Goal: Task Accomplishment & Management: Complete application form

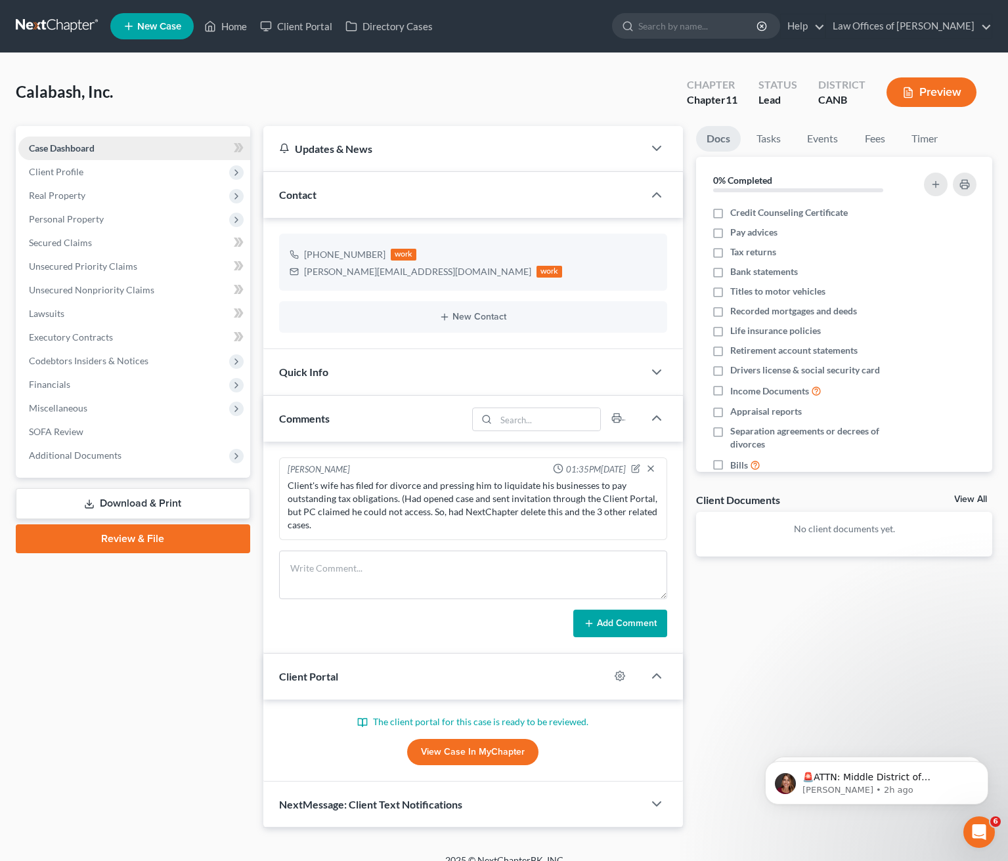
click at [181, 146] on link "Case Dashboard" at bounding box center [134, 149] width 232 height 24
click at [148, 178] on span "Client Profile" at bounding box center [134, 172] width 232 height 24
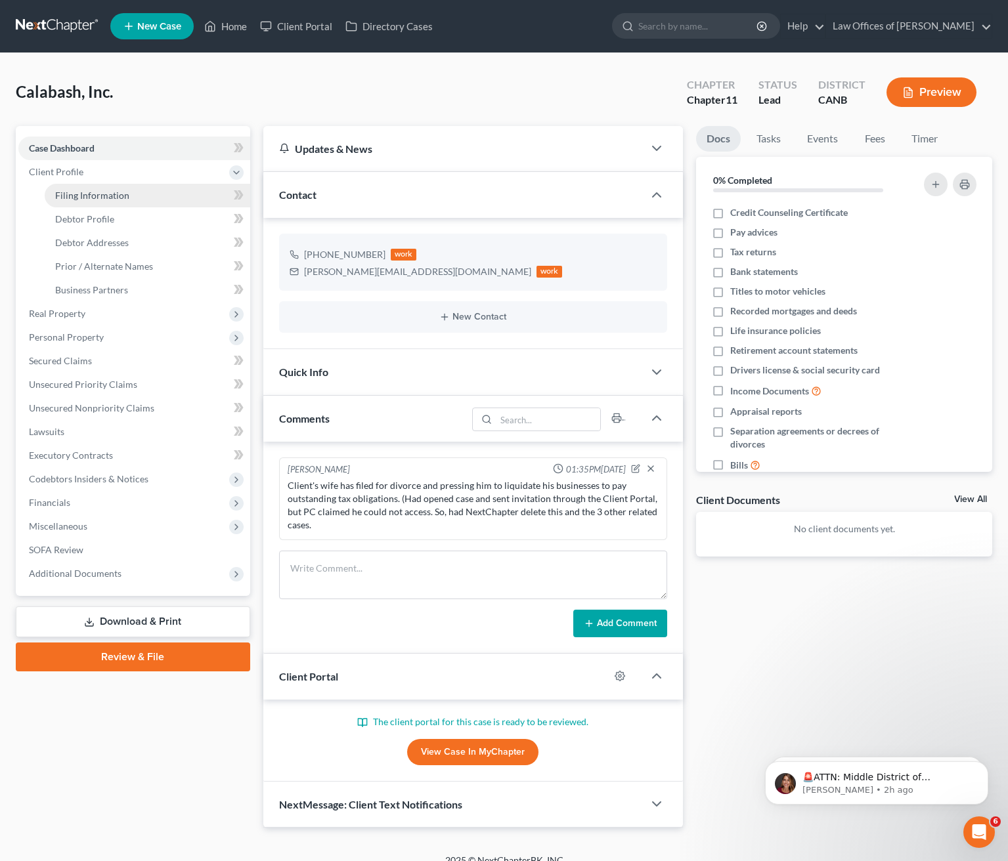
click at [156, 189] on link "Filing Information" at bounding box center [147, 196] width 205 height 24
select select "1"
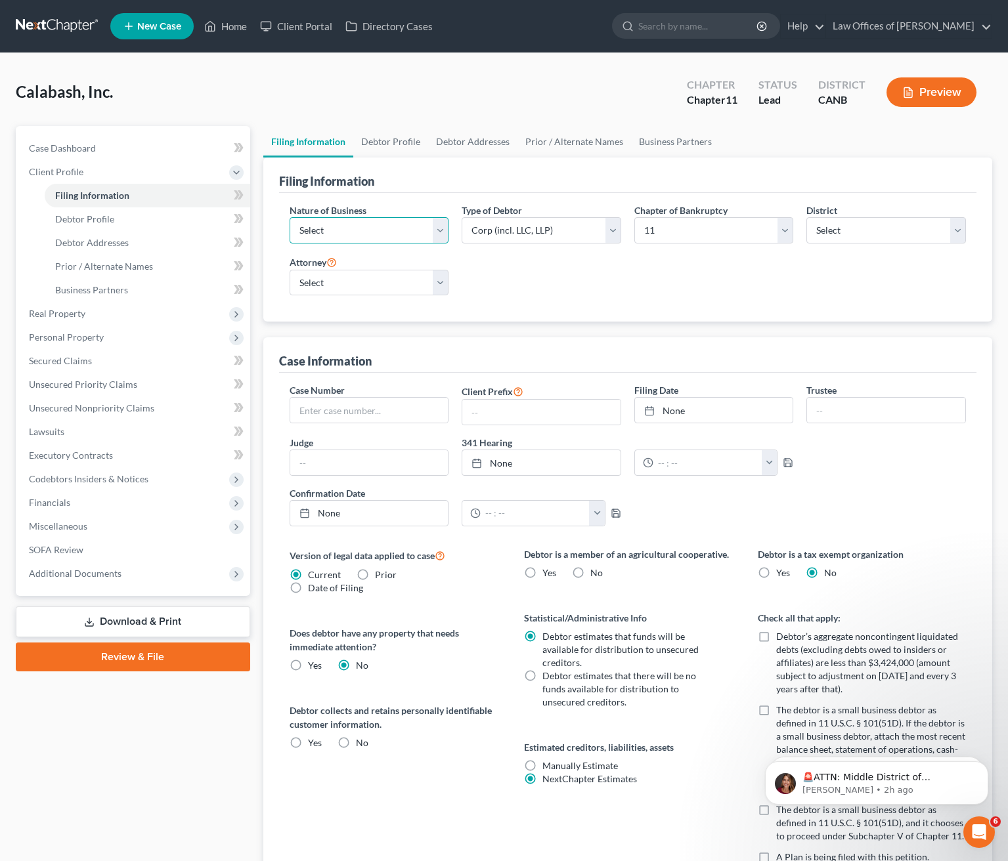
click at [443, 232] on select "Select Clearing Bank Commodity Broker Health Care Business Other Railroad Singl…" at bounding box center [370, 230] width 160 height 26
select select "3"
click at [290, 217] on select "Select Clearing Bank Commodity Broker Health Care Business Other Railroad Singl…" at bounding box center [370, 230] width 160 height 26
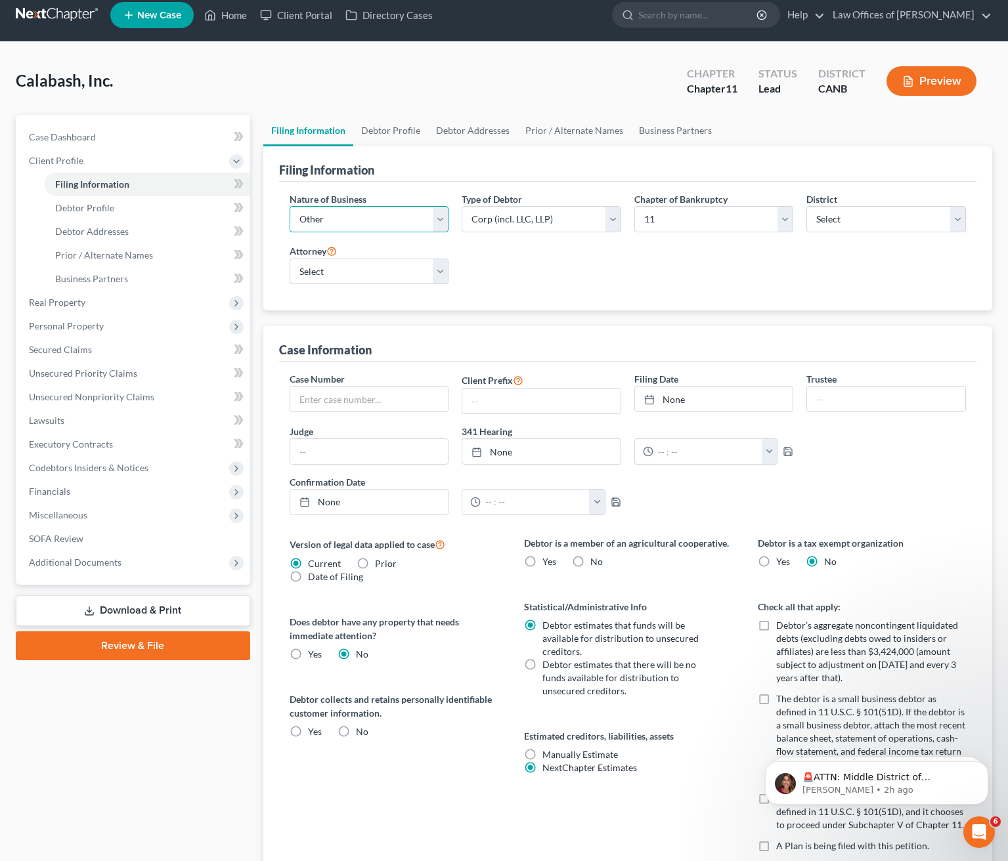
scroll to position [8, 0]
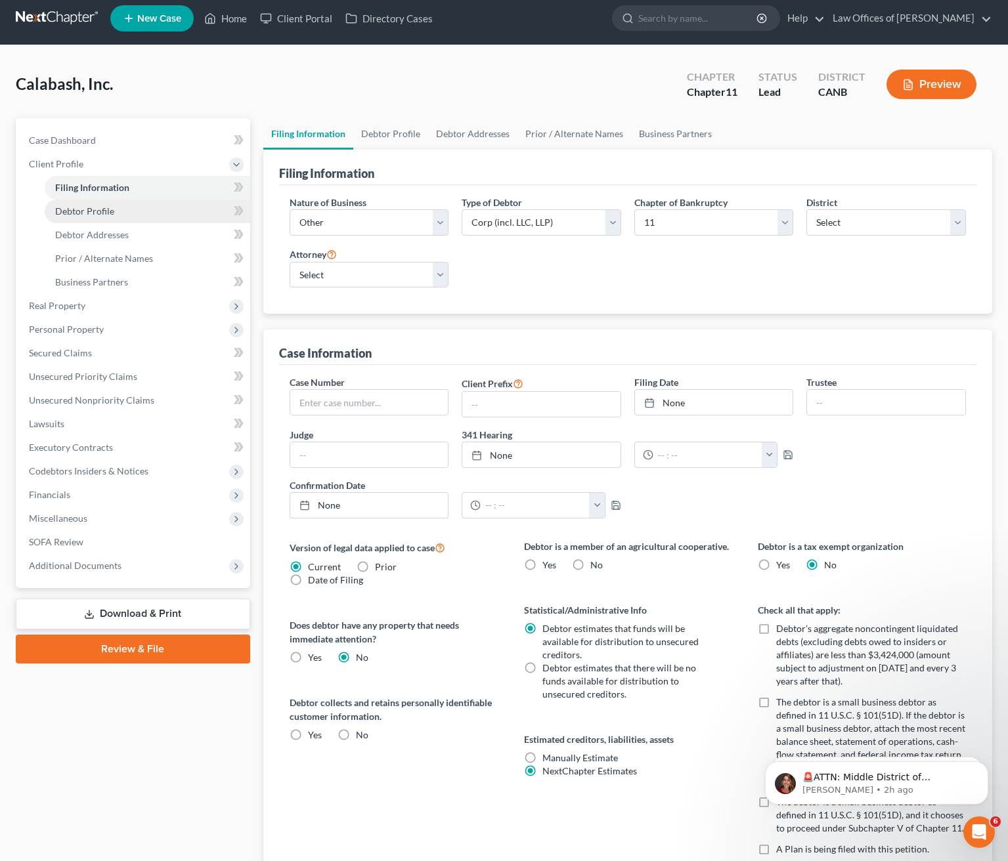
click at [106, 211] on span "Debtor Profile" at bounding box center [84, 210] width 59 height 11
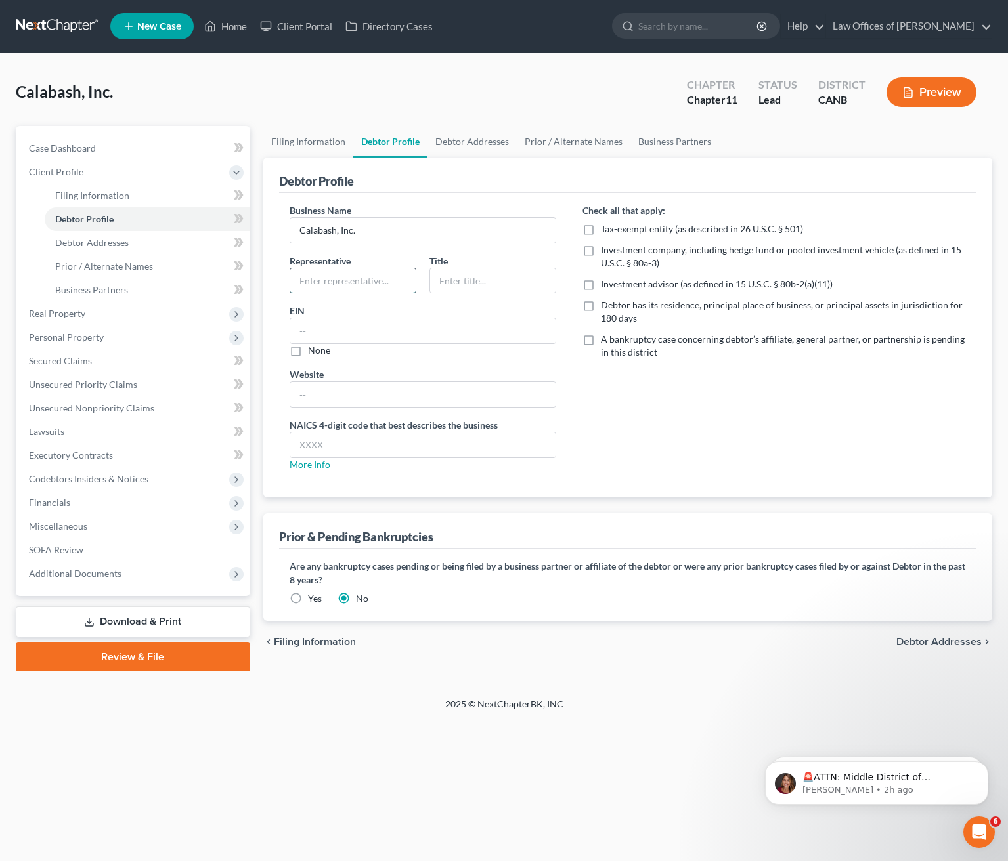
click at [351, 280] on input "text" at bounding box center [352, 280] width 125 height 25
type input "[PERSON_NAME]"
click at [487, 275] on input "text" at bounding box center [492, 280] width 125 height 25
type input "Owner"
click at [601, 304] on label "Debtor has its residence, principal place of business, or principal assets in j…" at bounding box center [783, 312] width 365 height 26
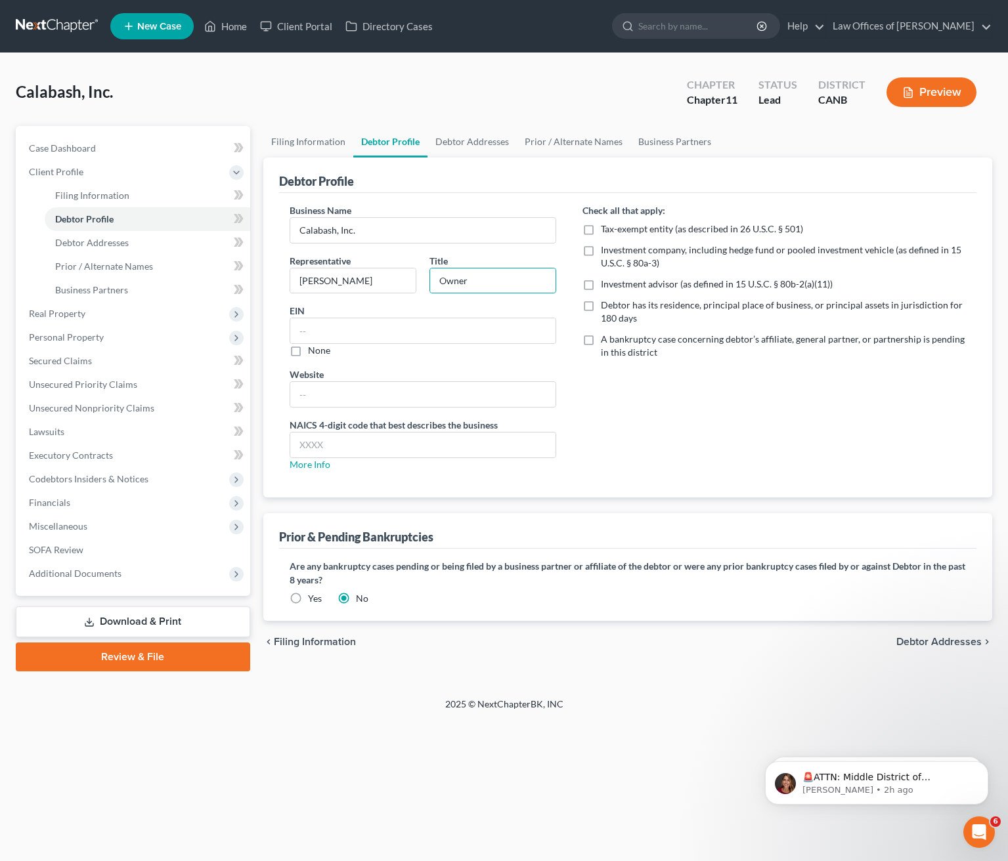
click at [606, 304] on input "Debtor has its residence, principal place of business, or principal assets in j…" at bounding box center [610, 303] width 9 height 9
checkbox input "true"
click at [601, 341] on label "A bankruptcy case concerning debtor’s affiliate, general partner, or partnershi…" at bounding box center [783, 346] width 365 height 26
click at [606, 341] on input "A bankruptcy case concerning debtor’s affiliate, general partner, or partnershi…" at bounding box center [610, 337] width 9 height 9
click at [601, 341] on label "A bankruptcy case concerning debtor’s affiliate, general partner, or partnershi…" at bounding box center [783, 346] width 365 height 26
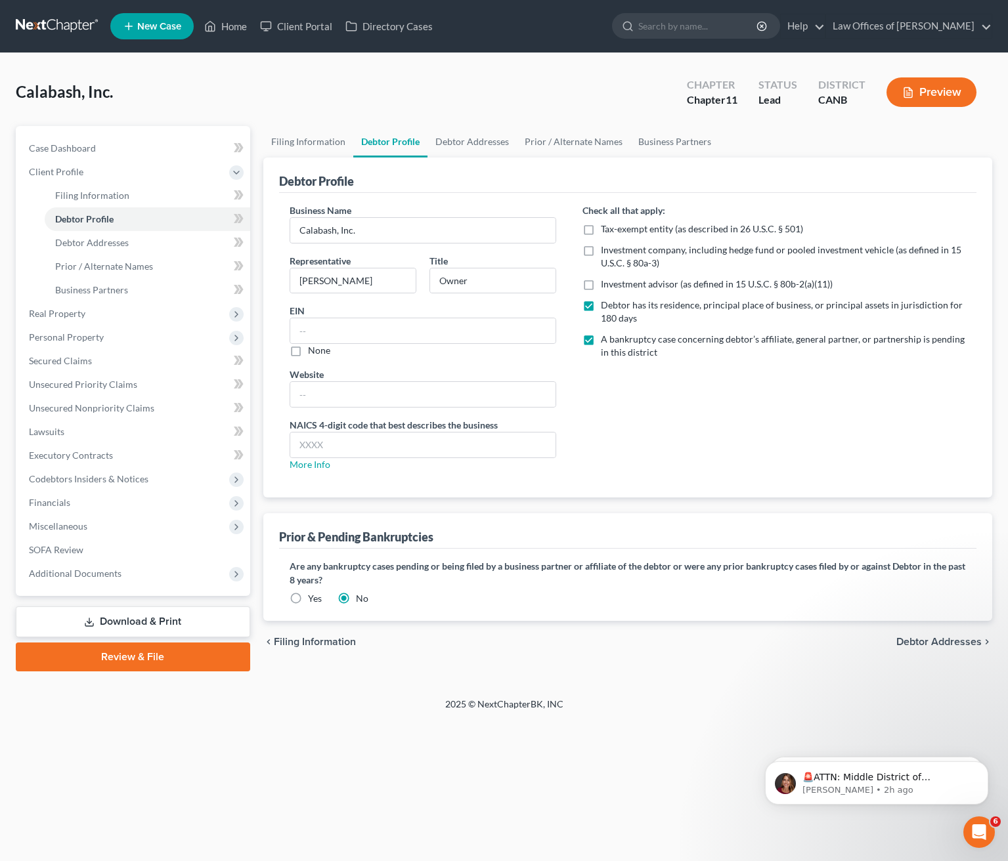
click at [606, 341] on input "A bankruptcy case concerning debtor’s affiliate, general partner, or partnershi…" at bounding box center [610, 337] width 9 height 9
checkbox input "false"
click at [117, 242] on span "Debtor Addresses" at bounding box center [92, 242] width 74 height 11
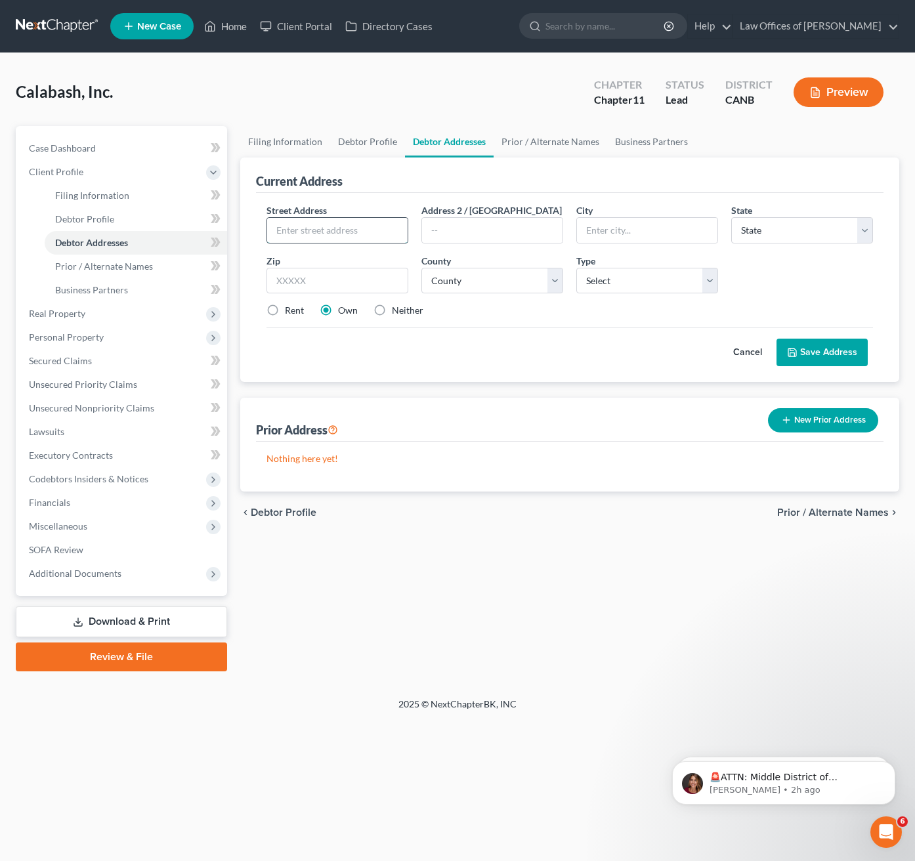
click at [358, 233] on input "text" at bounding box center [337, 230] width 140 height 25
type input "[STREET_ADDRESS][PERSON_NAME]"
click at [495, 234] on input "text" at bounding box center [492, 230] width 140 height 25
type input "Suite A"
type input "[GEOGRAPHIC_DATA]"
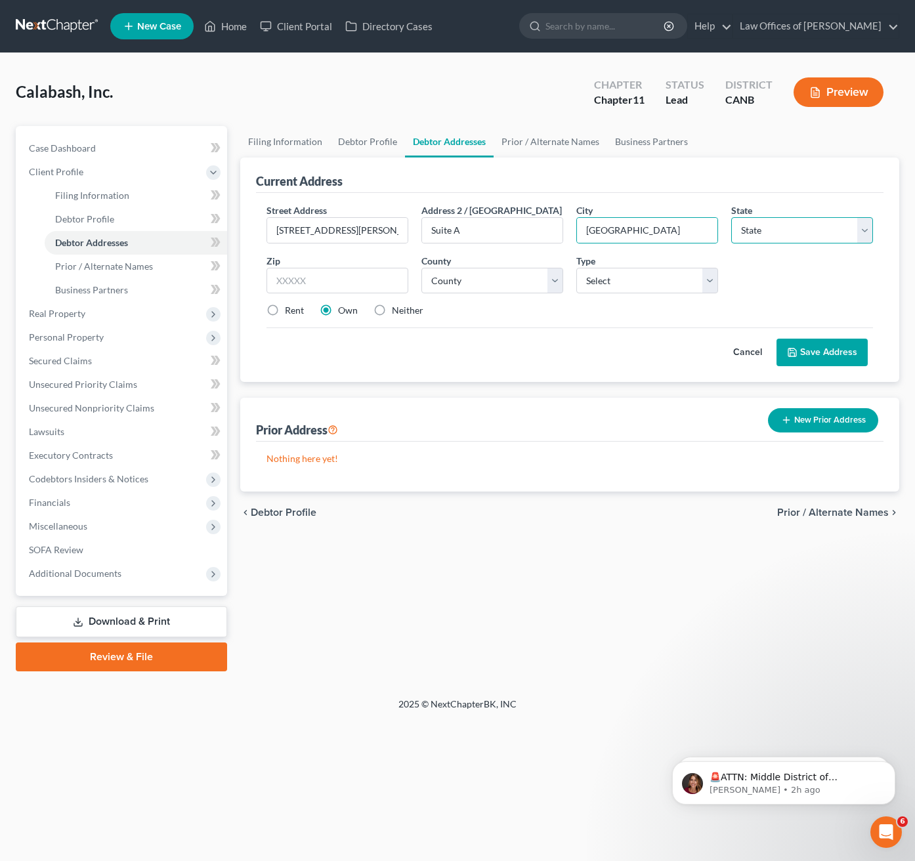
select select "4"
type input "94605"
type input "[GEOGRAPHIC_DATA]"
click at [309, 278] on input "94605" at bounding box center [338, 281] width 142 height 26
type input "94612"
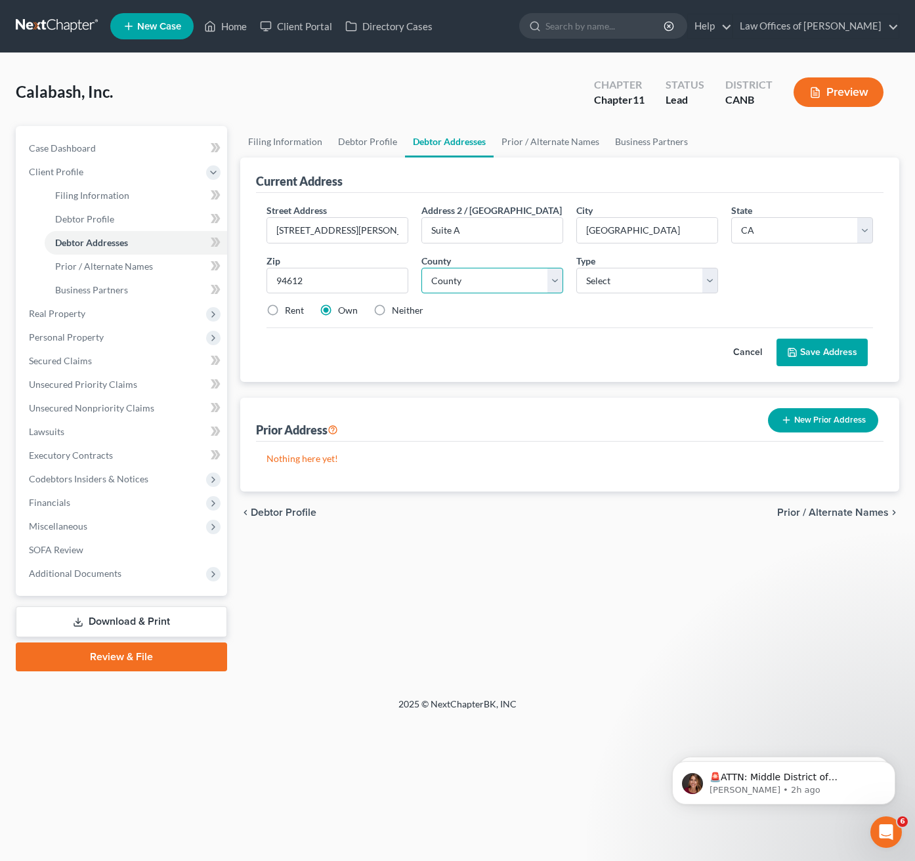
click at [553, 280] on select "County [GEOGRAPHIC_DATA] [GEOGRAPHIC_DATA] [GEOGRAPHIC_DATA] [GEOGRAPHIC_DATA] …" at bounding box center [492, 281] width 142 height 26
click at [421, 268] on select "County [GEOGRAPHIC_DATA] [GEOGRAPHIC_DATA] [GEOGRAPHIC_DATA] [GEOGRAPHIC_DATA] …" at bounding box center [492, 281] width 142 height 26
click at [553, 280] on select "County [GEOGRAPHIC_DATA] [GEOGRAPHIC_DATA] [GEOGRAPHIC_DATA] [GEOGRAPHIC_DATA] …" at bounding box center [492, 281] width 142 height 26
select select "0"
click at [421, 268] on select "County [GEOGRAPHIC_DATA] [GEOGRAPHIC_DATA] [GEOGRAPHIC_DATA] [GEOGRAPHIC_DATA] …" at bounding box center [492, 281] width 142 height 26
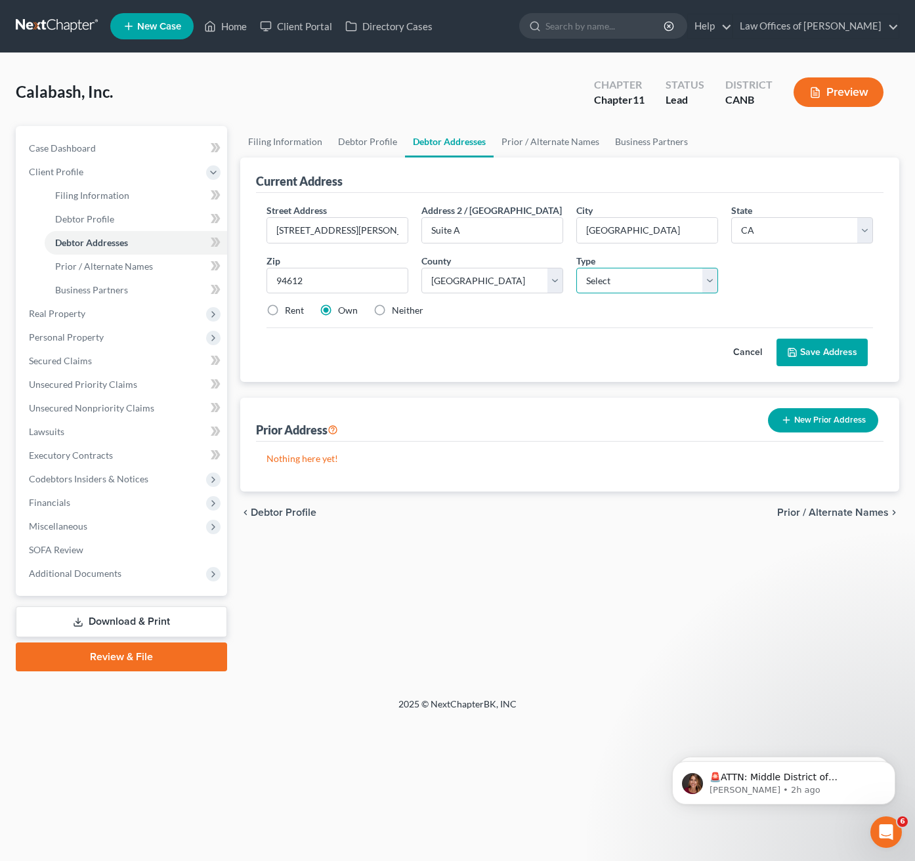
click at [709, 282] on select "Select Business Mailing Location of Assets" at bounding box center [647, 281] width 142 height 26
select select "0"
click at [576, 268] on select "Select Business Mailing Location of Assets" at bounding box center [647, 281] width 142 height 26
click at [285, 306] on label "Rent" at bounding box center [294, 310] width 19 height 13
click at [290, 306] on input "Rent" at bounding box center [294, 308] width 9 height 9
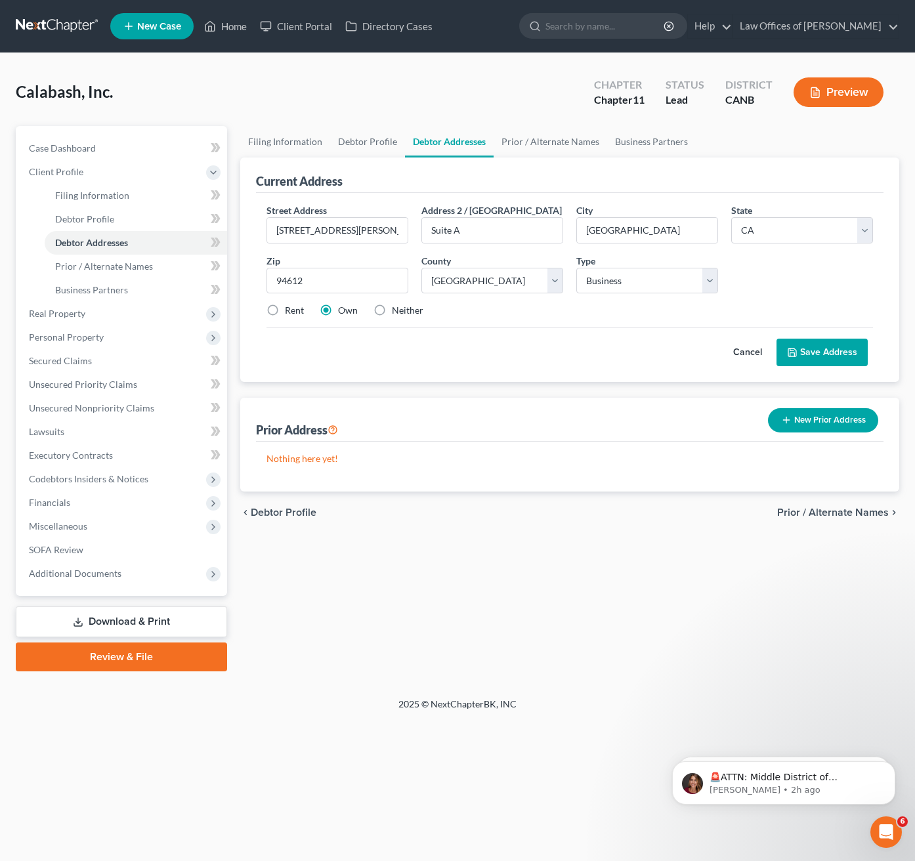
radio input "true"
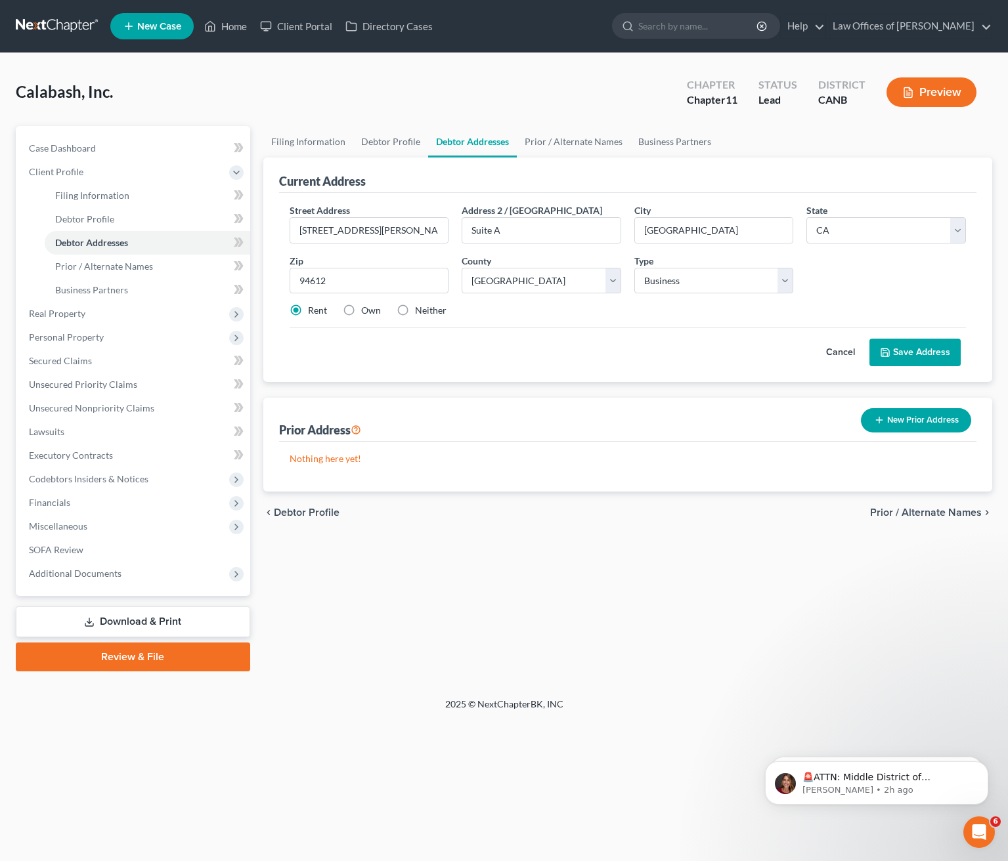
click at [903, 349] on button "Save Address" at bounding box center [914, 353] width 91 height 28
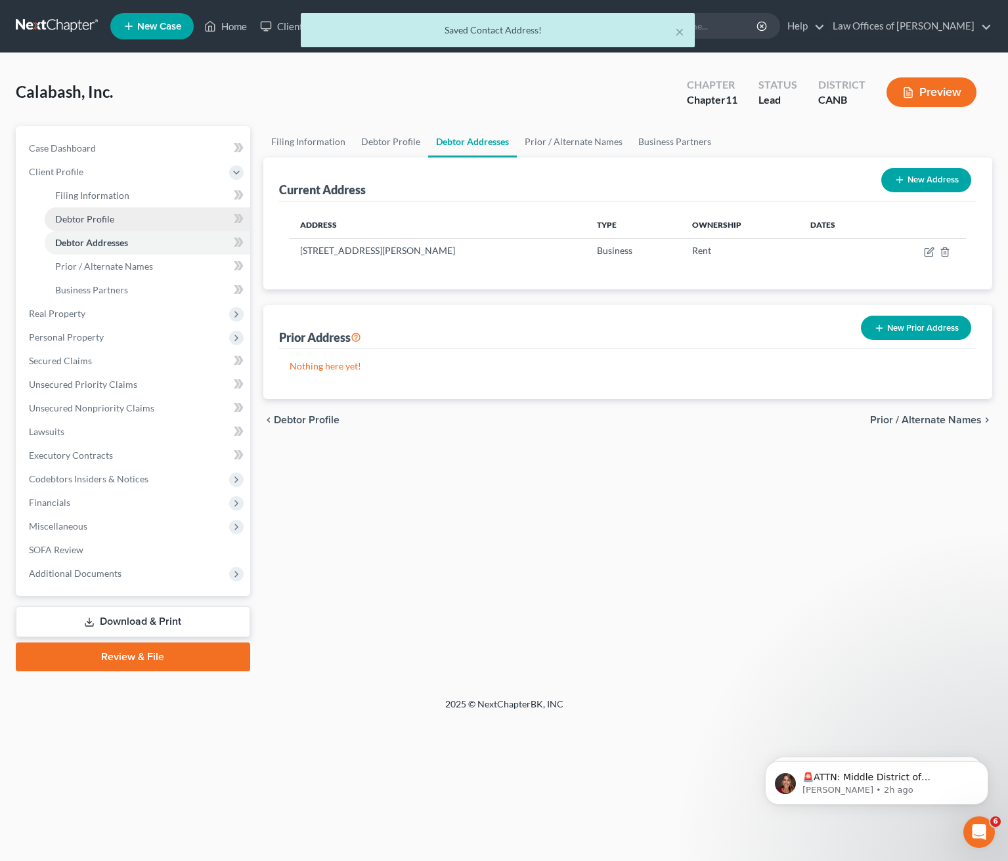
click at [123, 219] on link "Debtor Profile" at bounding box center [147, 219] width 205 height 24
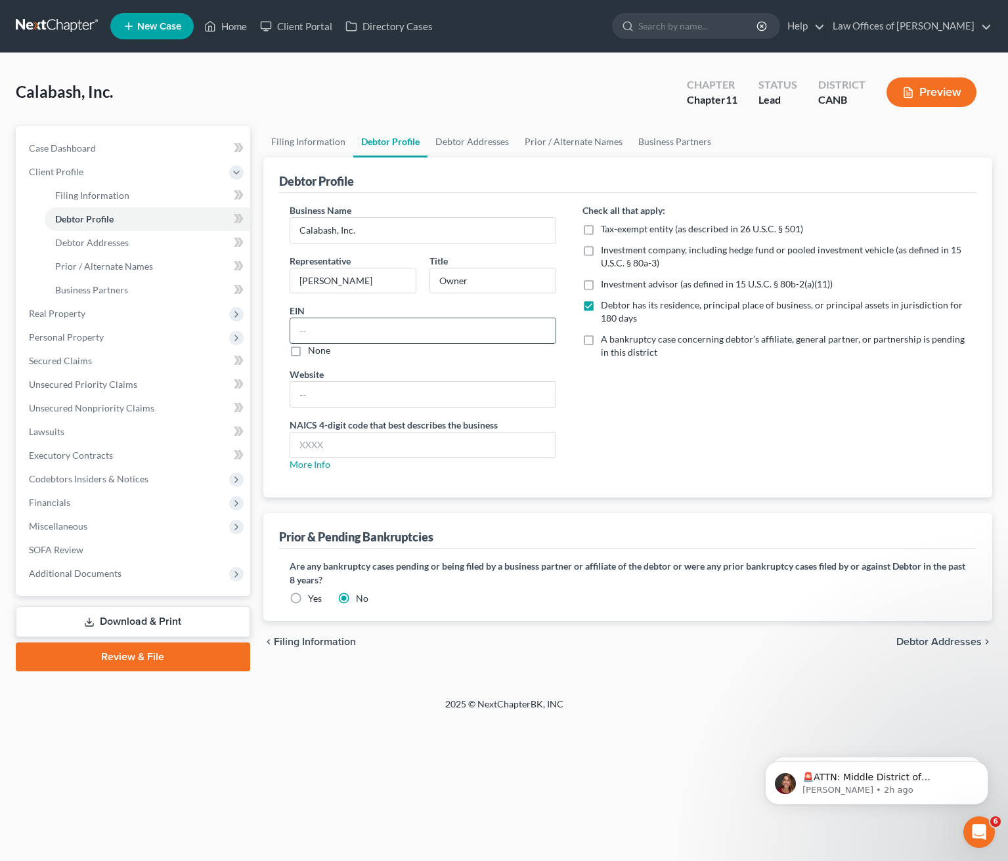
click at [343, 326] on input "text" at bounding box center [422, 330] width 265 height 25
type input "[US_EMPLOYER_IDENTIFICATION_NUMBER]"
click at [307, 465] on link "More Info" at bounding box center [310, 464] width 41 height 11
click at [313, 445] on input "text" at bounding box center [422, 445] width 265 height 25
paste input "722511"
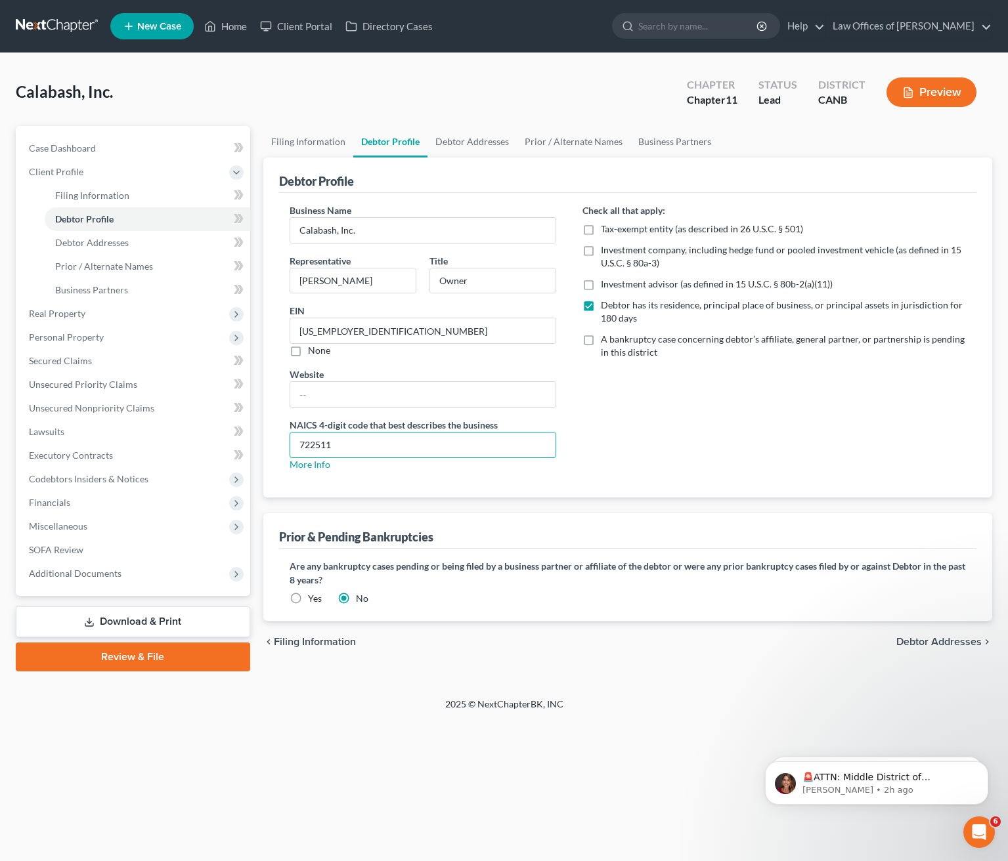
type input "722511"
click at [601, 336] on label "A bankruptcy case concerning debtor’s affiliate, general partner, or partnershi…" at bounding box center [783, 346] width 365 height 26
click at [606, 336] on input "A bankruptcy case concerning debtor’s affiliate, general partner, or partnershi…" at bounding box center [610, 337] width 9 height 9
checkbox input "true"
click at [308, 596] on label "Yes" at bounding box center [315, 598] width 14 height 13
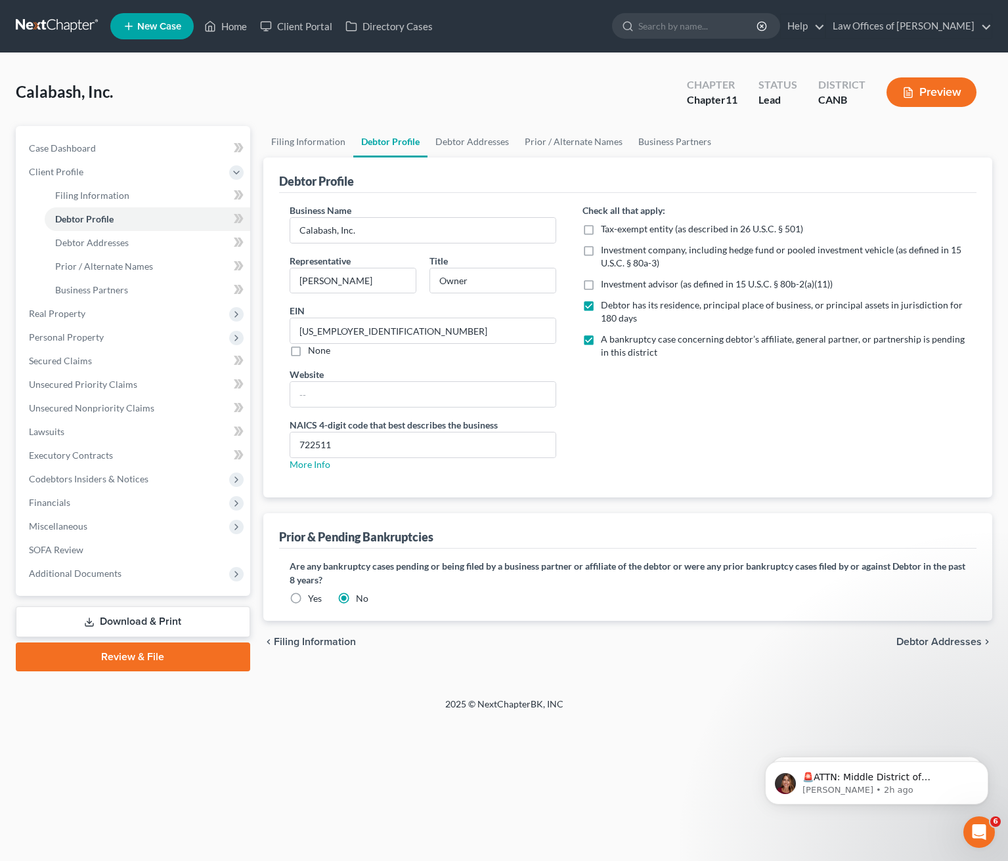
click at [313, 596] on input "Yes" at bounding box center [317, 596] width 9 height 9
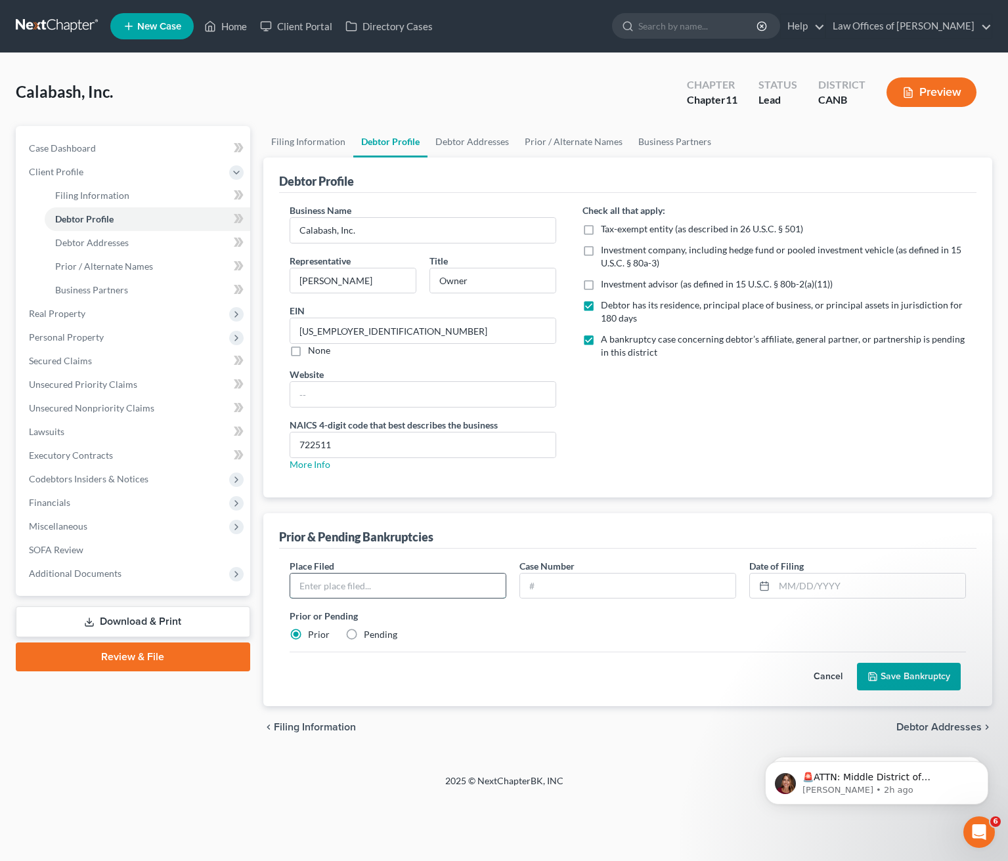
click at [446, 591] on input "text" at bounding box center [397, 586] width 215 height 25
click at [497, 557] on div "Place Filed * Case Number Date of [GEOGRAPHIC_DATA] * Prior or Pending Prior Pe…" at bounding box center [627, 628] width 697 height 158
click at [347, 581] on input "text" at bounding box center [397, 586] width 215 height 25
type input "Northern District of [US_STATE], Oakland Division"
click at [557, 588] on input "text" at bounding box center [627, 586] width 215 height 25
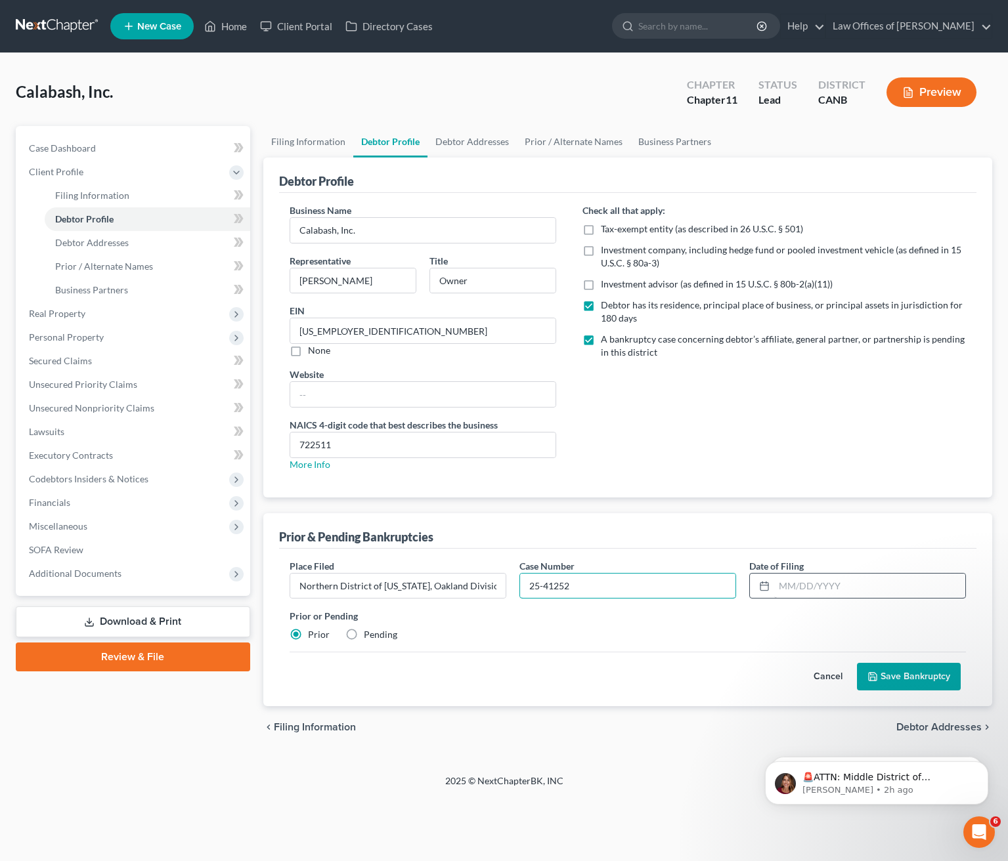
type input "25-41252"
click at [792, 586] on input "text" at bounding box center [869, 586] width 191 height 25
type input "[DATE]"
click at [889, 672] on button "Save Bankruptcy" at bounding box center [909, 677] width 104 height 28
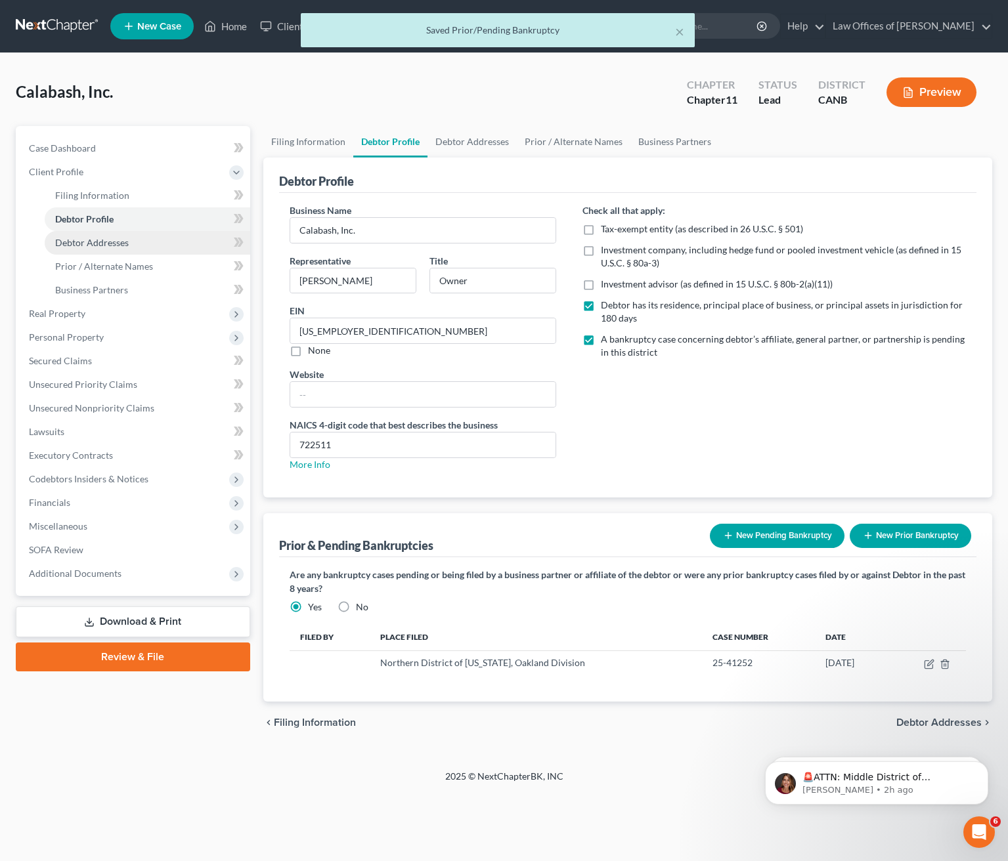
click at [104, 244] on span "Debtor Addresses" at bounding box center [92, 242] width 74 height 11
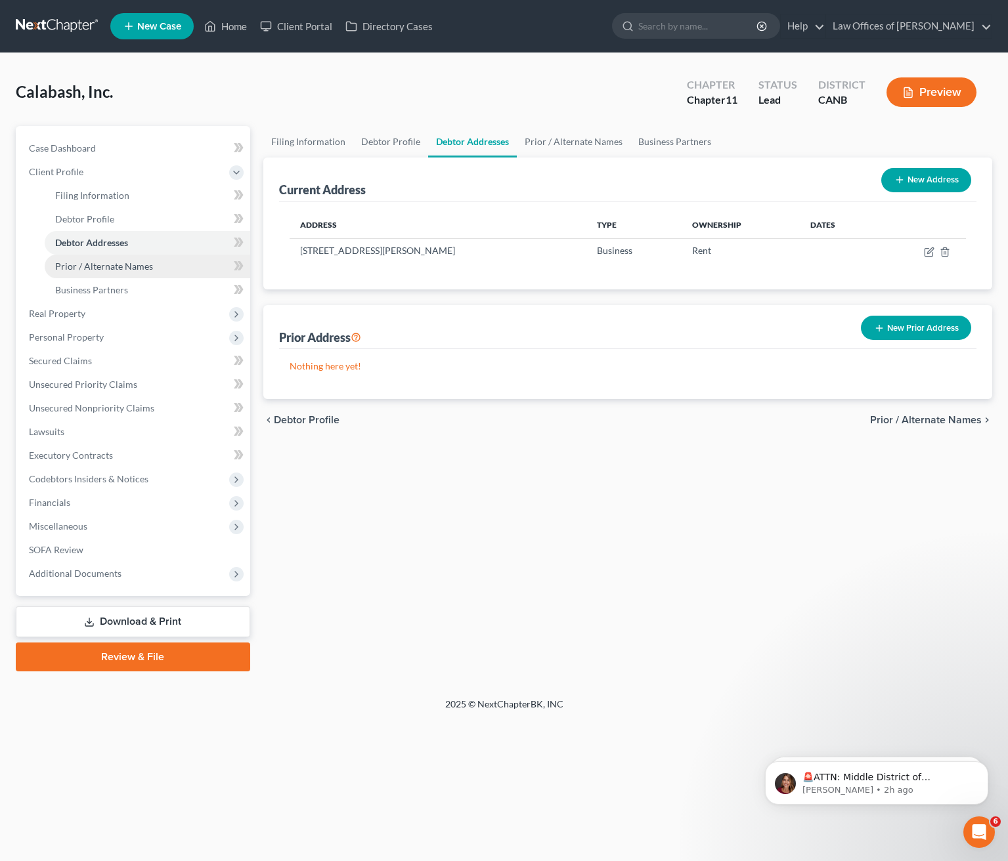
click at [127, 259] on link "Prior / Alternate Names" at bounding box center [147, 267] width 205 height 24
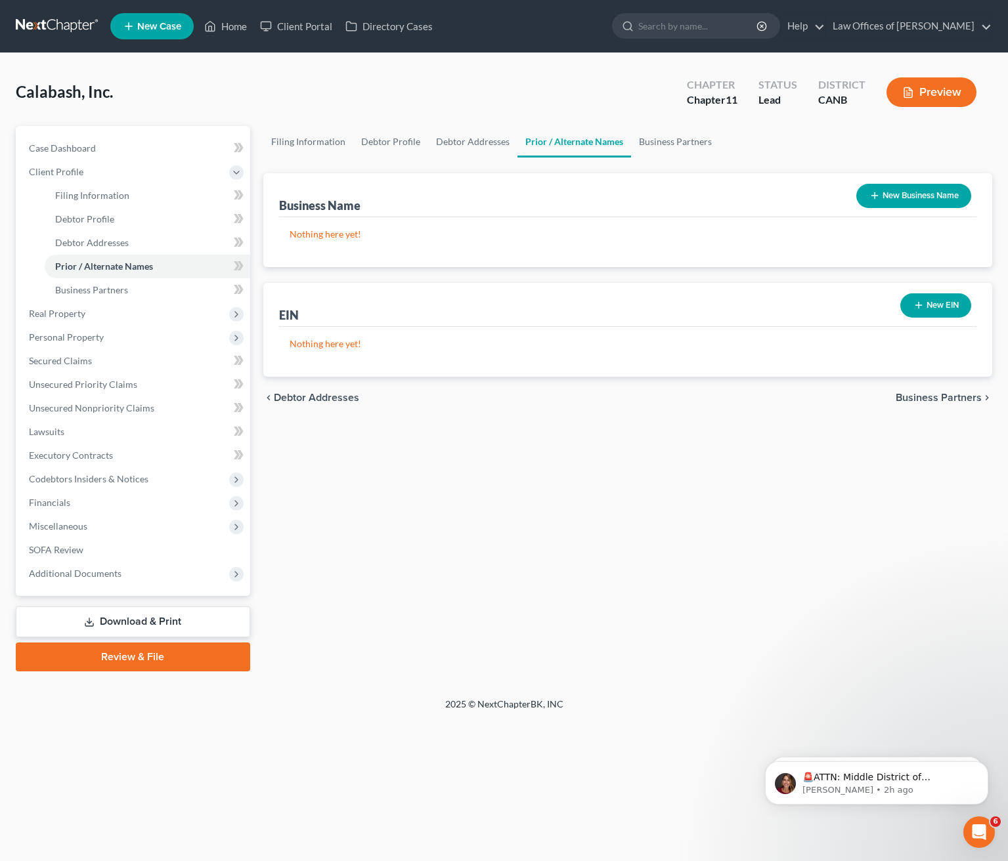
click at [888, 196] on button "New Business Name" at bounding box center [913, 196] width 115 height 24
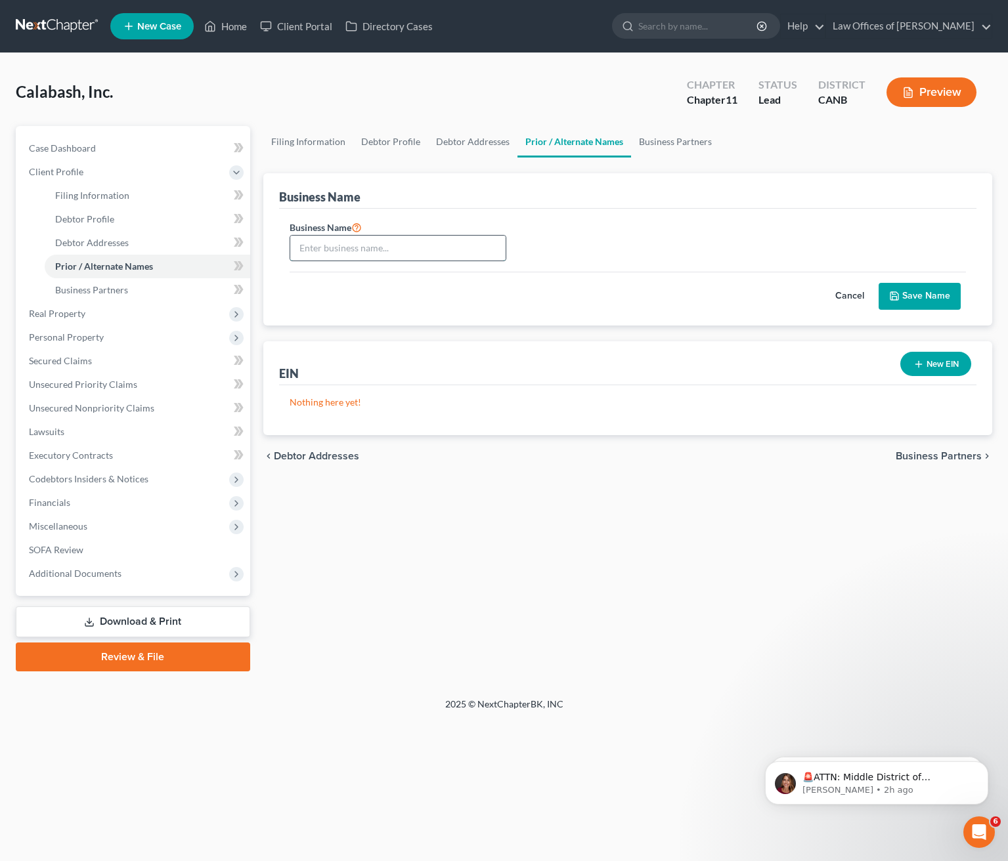
click at [365, 253] on input "text" at bounding box center [397, 248] width 215 height 25
type input "Calabash, Inc."
click at [930, 299] on button "Save Name" at bounding box center [919, 297] width 82 height 28
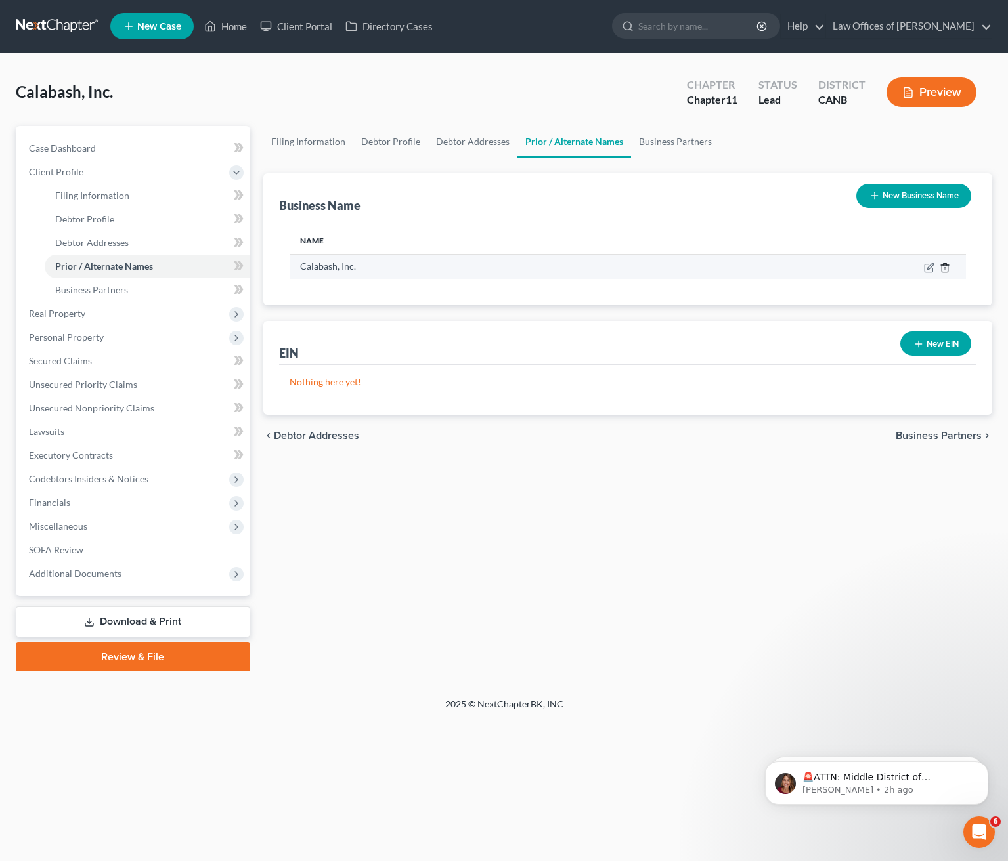
click at [945, 267] on icon "button" at bounding box center [944, 268] width 11 height 11
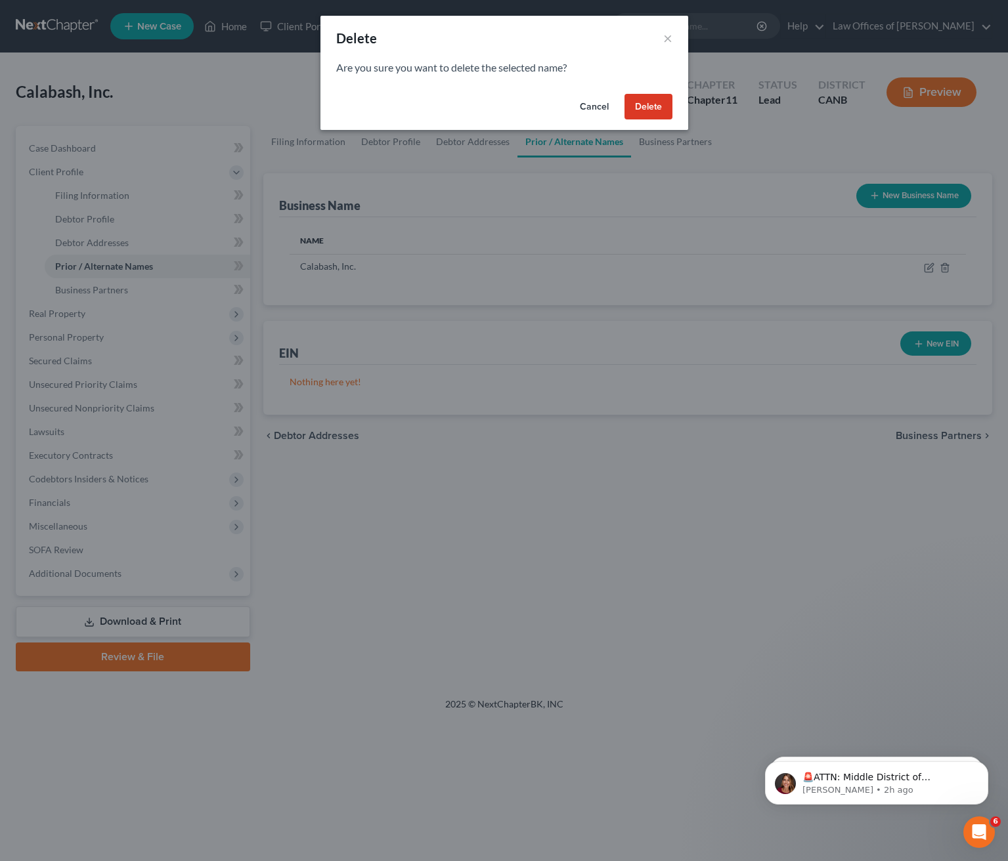
click at [653, 108] on button "Delete" at bounding box center [648, 107] width 48 height 26
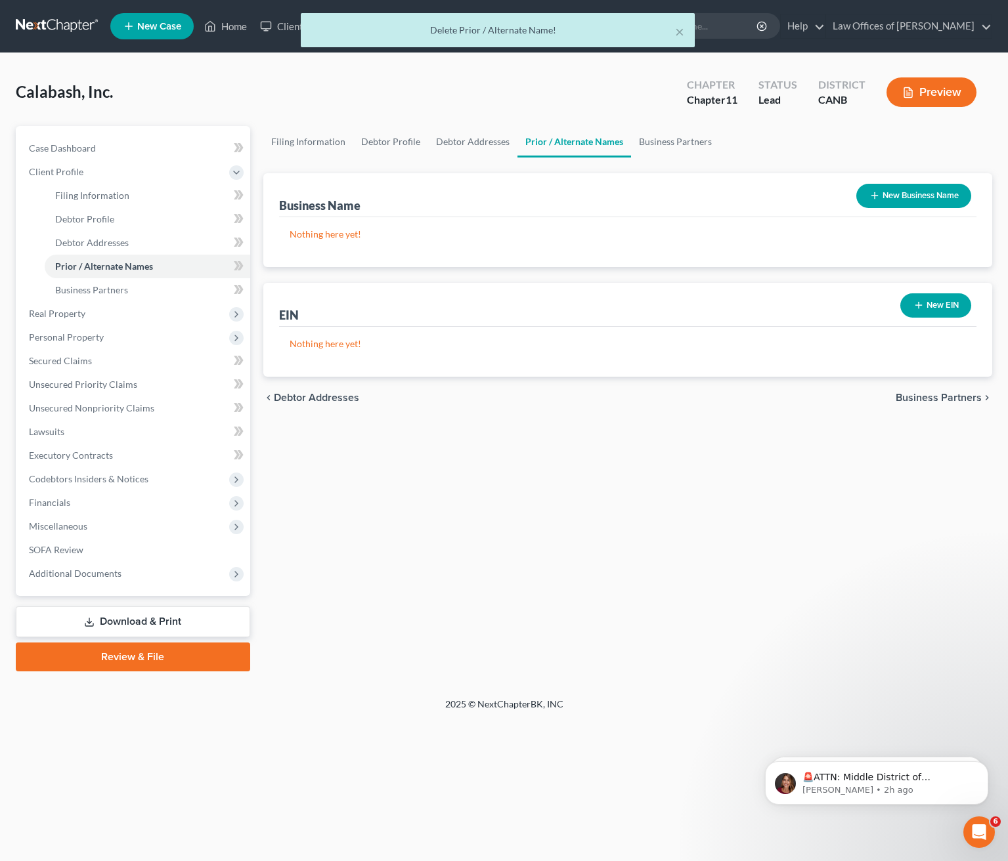
click at [937, 397] on span "Business Partners" at bounding box center [938, 398] width 86 height 11
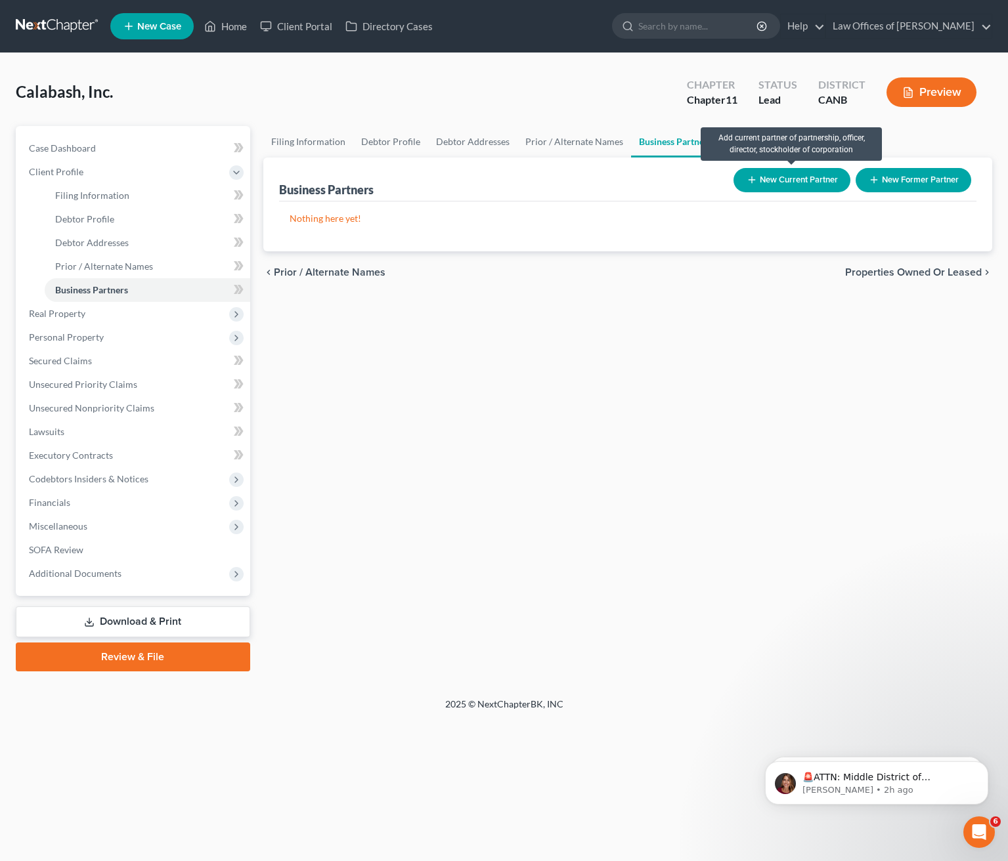
click at [812, 184] on button "New Current Partner" at bounding box center [791, 180] width 117 height 24
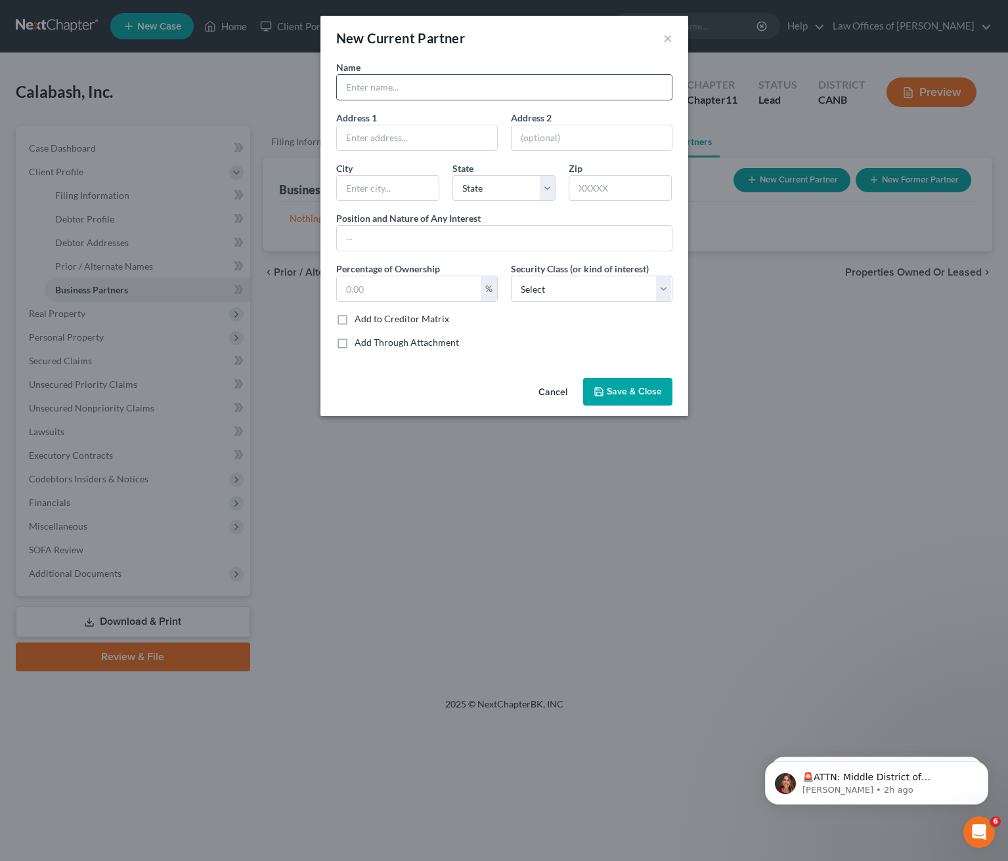
click at [439, 85] on input "text" at bounding box center [504, 87] width 335 height 25
click at [558, 388] on button "Cancel" at bounding box center [553, 392] width 50 height 26
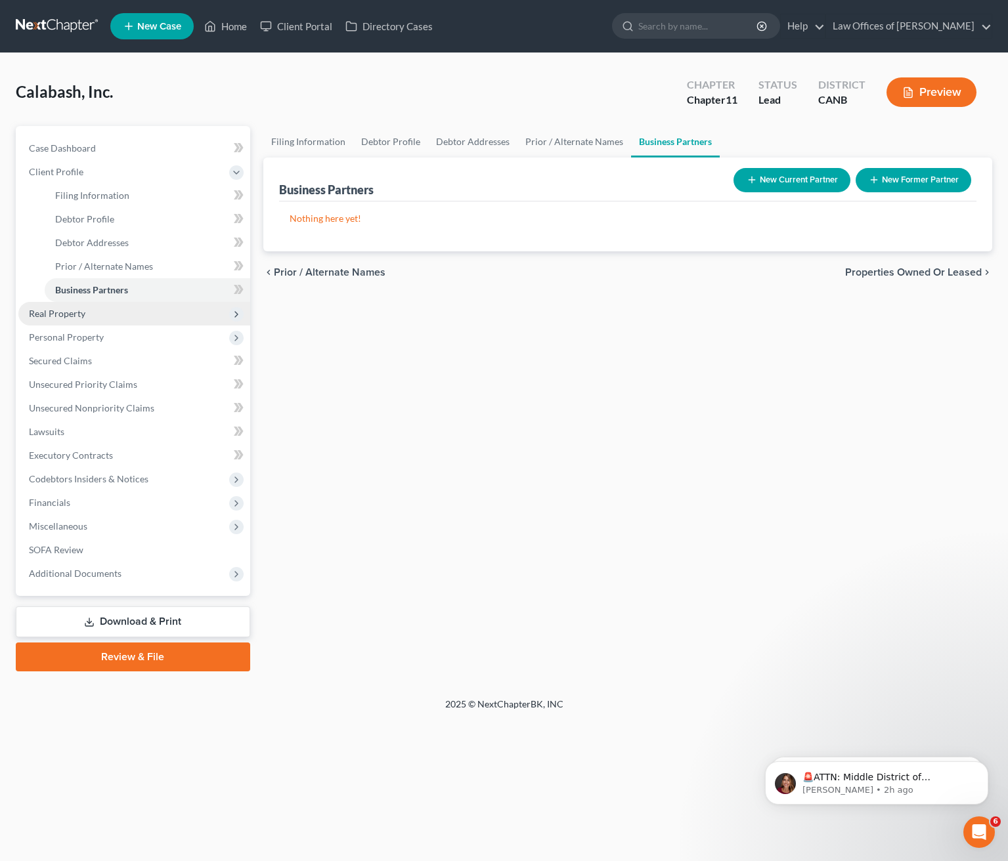
click at [155, 311] on span "Real Property" at bounding box center [134, 314] width 232 height 24
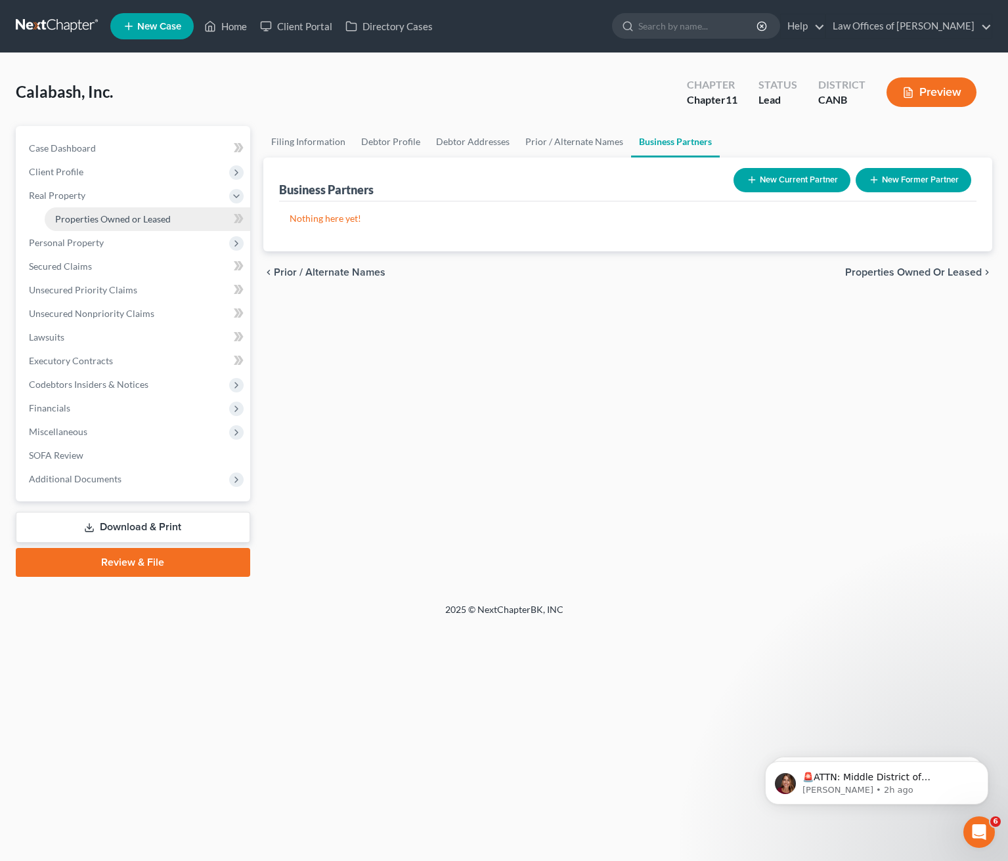
click at [158, 220] on span "Properties Owned or Leased" at bounding box center [113, 218] width 116 height 11
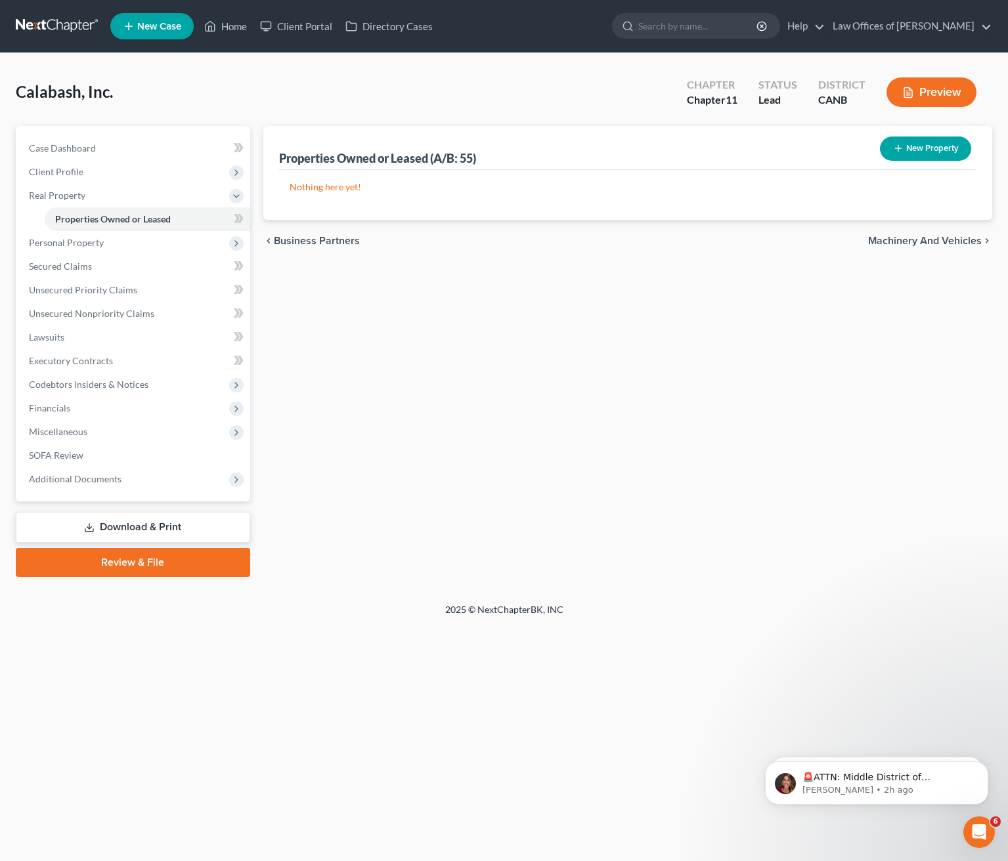
click at [933, 146] on button "New Property" at bounding box center [925, 149] width 91 height 24
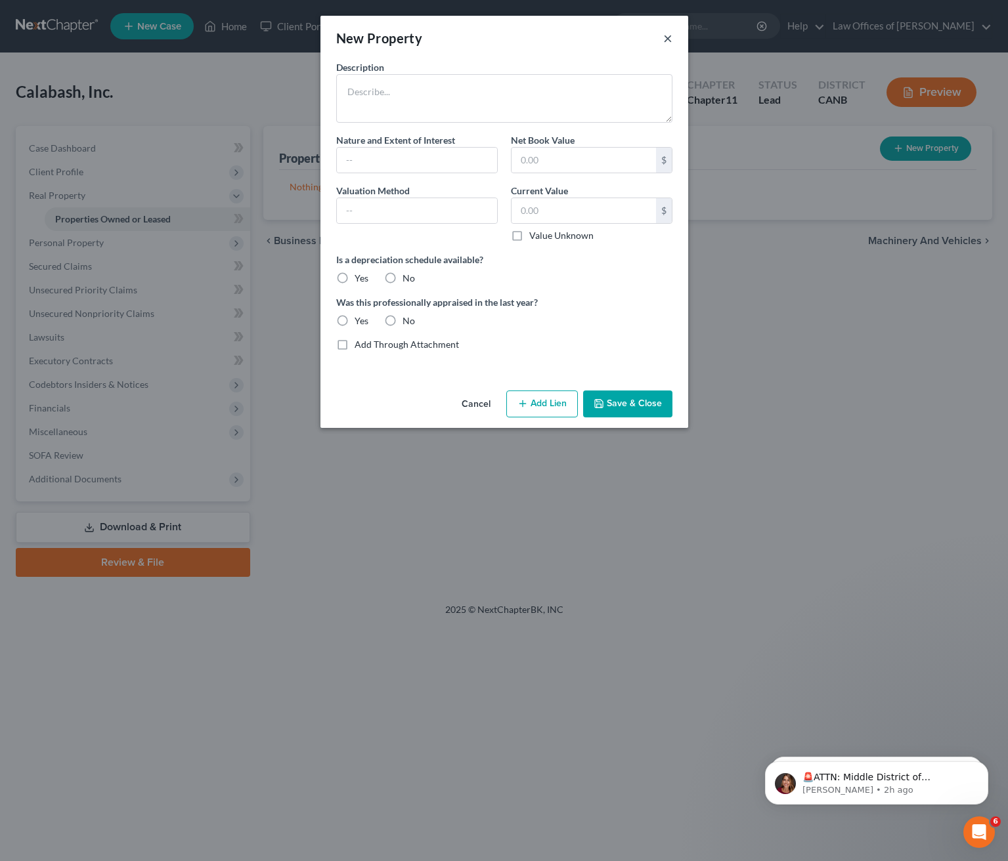
click at [664, 37] on button "×" at bounding box center [667, 38] width 9 height 16
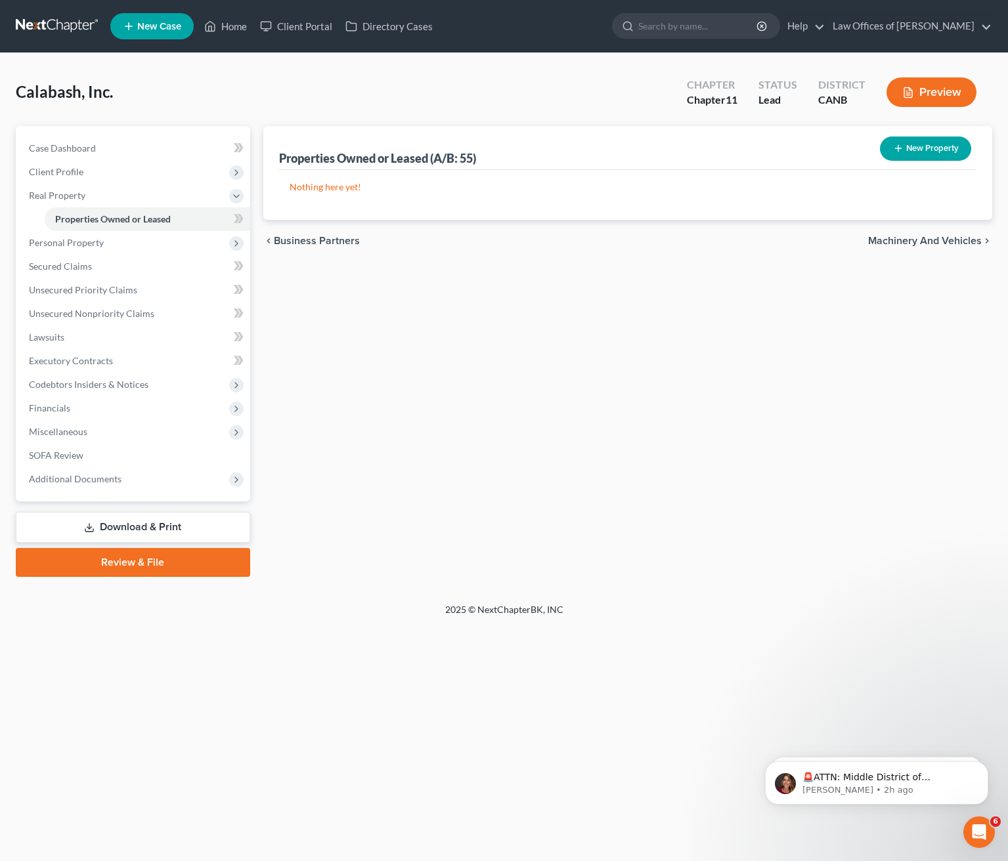
click at [916, 148] on button "New Property" at bounding box center [925, 149] width 91 height 24
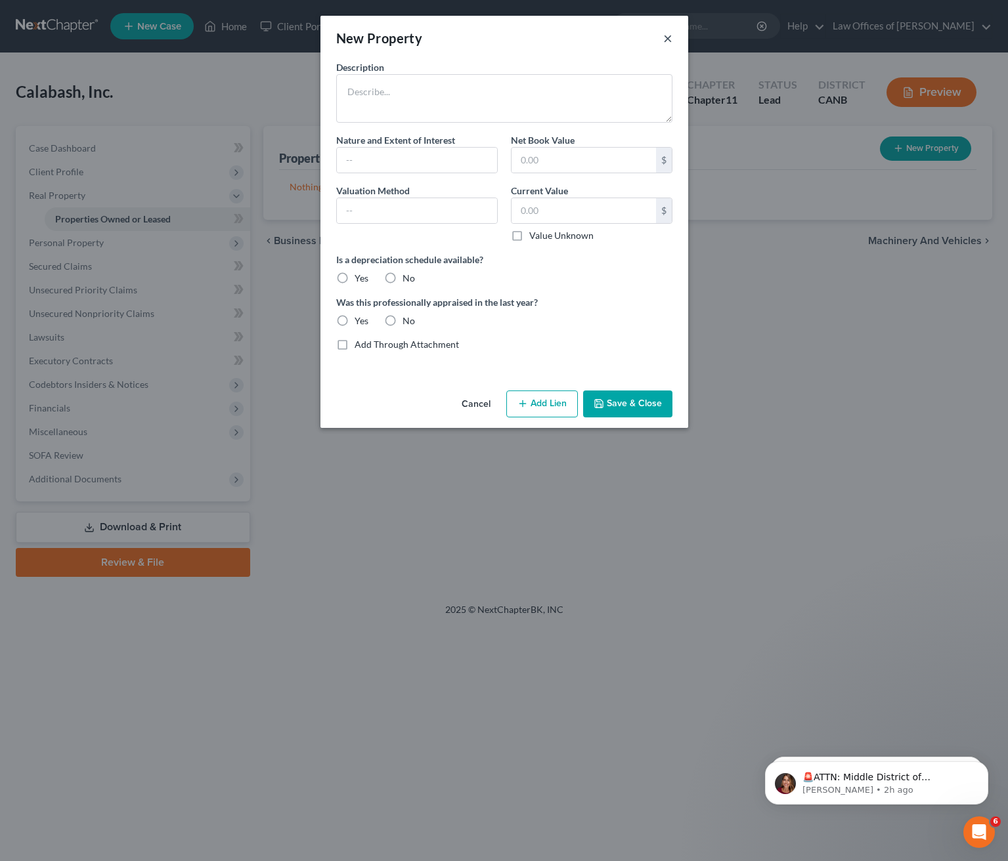
click at [666, 39] on button "×" at bounding box center [667, 38] width 9 height 16
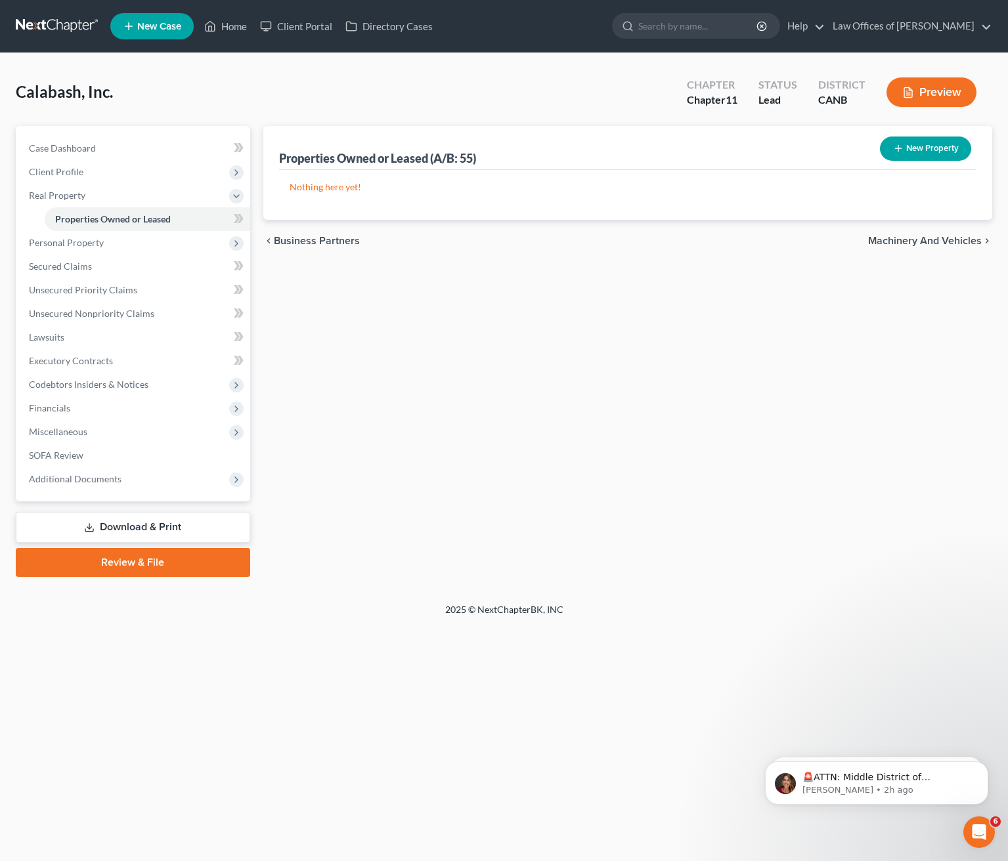
click at [899, 237] on span "Machinery and Vehicles" at bounding box center [925, 241] width 114 height 11
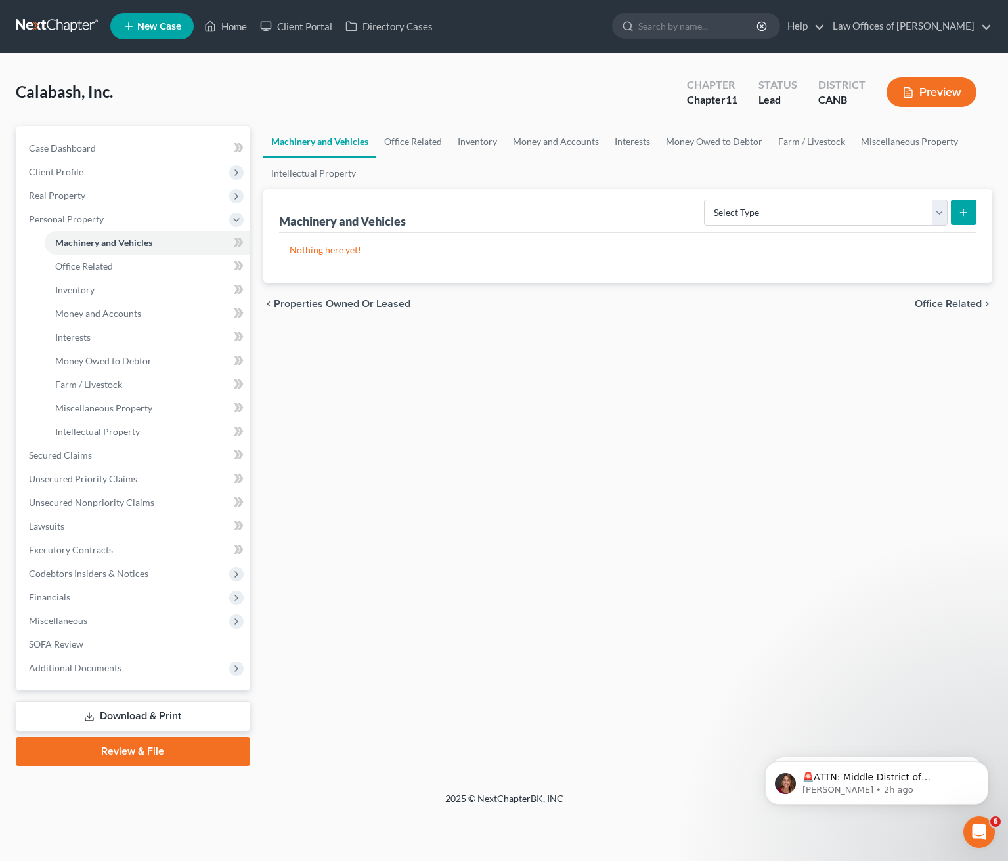
click at [960, 304] on span "Office Related" at bounding box center [947, 304] width 67 height 11
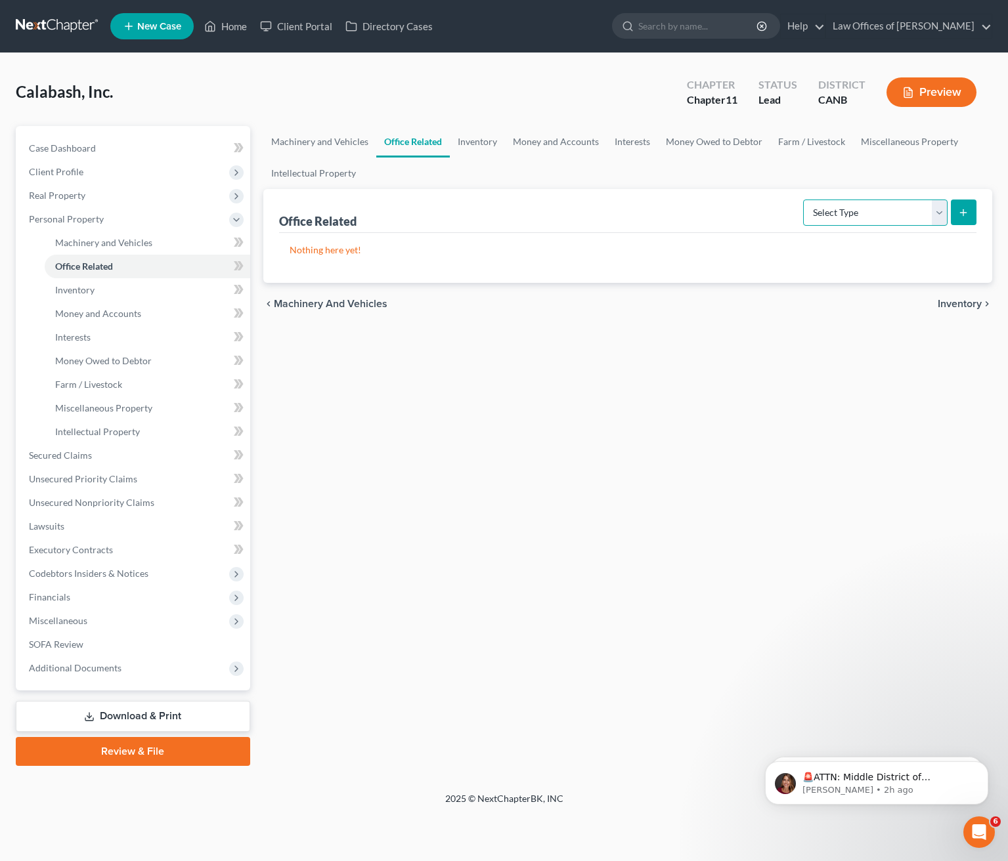
click at [934, 211] on select "Select Type Collectibles (A/B: 42) Office Equipment (A/B: 41) Office Fixtures (…" at bounding box center [875, 213] width 144 height 26
click at [359, 303] on span "Machinery and Vehicles" at bounding box center [331, 304] width 114 height 11
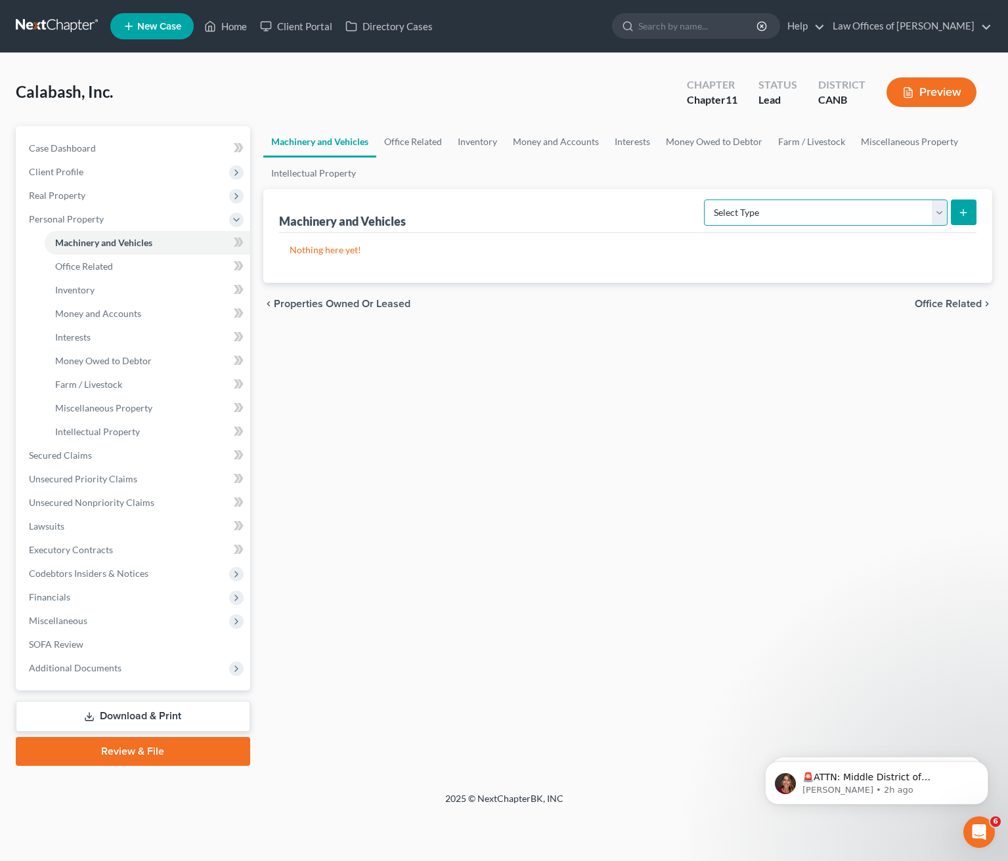
click at [941, 206] on select "Select Type Aircraft (A/B: 49) Other Machinery, Fixtures and Equipment (A/B: 50…" at bounding box center [826, 213] width 244 height 26
click at [938, 299] on span "Office Related" at bounding box center [947, 304] width 67 height 11
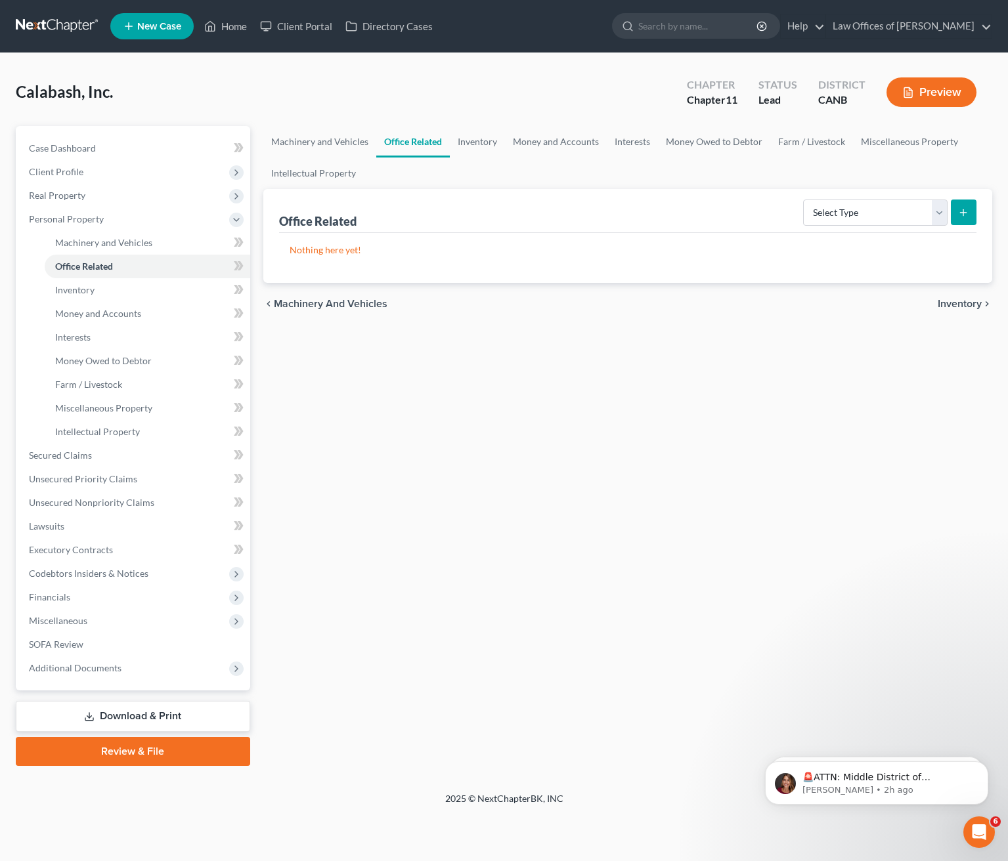
click at [938, 299] on span "Inventory" at bounding box center [959, 304] width 44 height 11
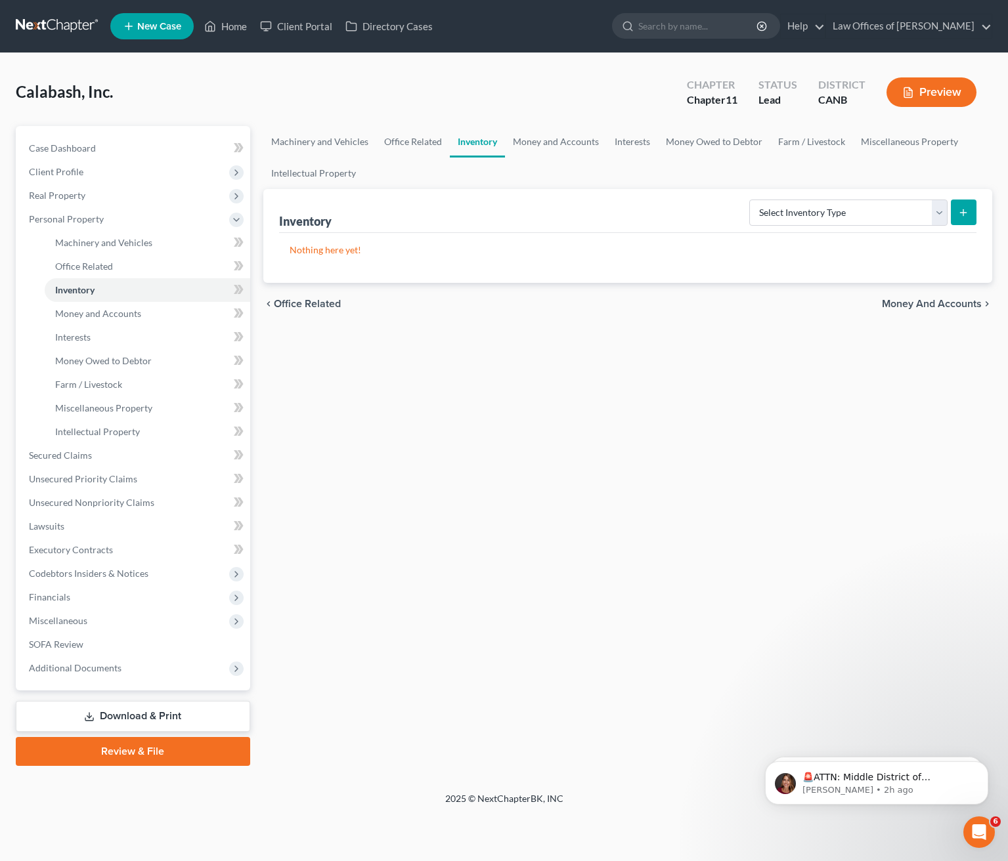
click at [936, 300] on span "Money and Accounts" at bounding box center [932, 304] width 100 height 11
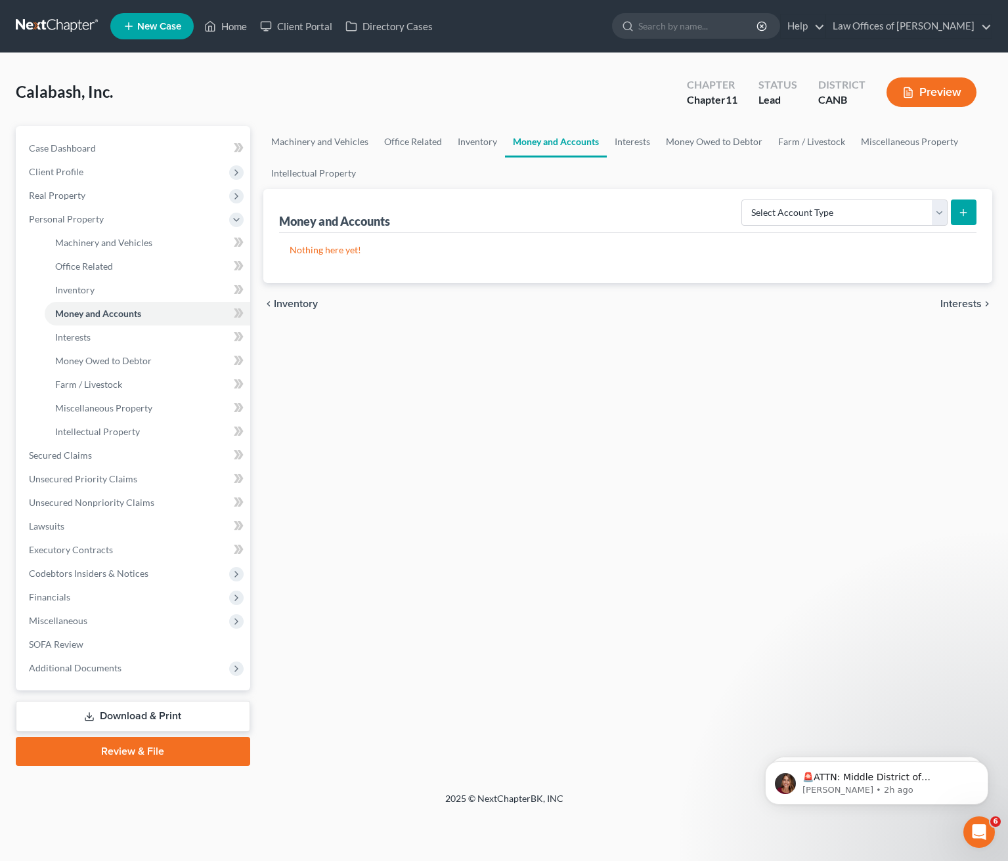
click at [959, 300] on span "Interests" at bounding box center [960, 304] width 41 height 11
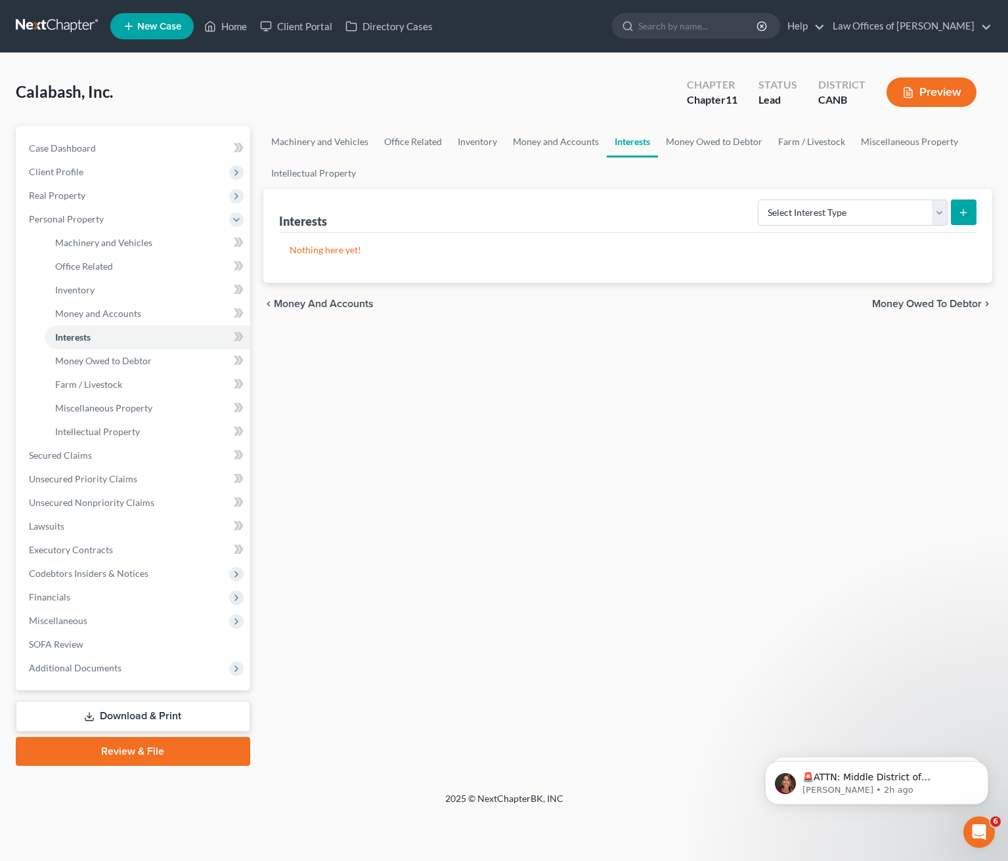
click at [481, 320] on div "chevron_left Money and Accounts Money Owed to Debtor chevron_right" at bounding box center [627, 304] width 729 height 42
click at [152, 92] on div "Calabash, Inc. Upgraded Chapter Chapter 11 Status Lead District CANB Preview" at bounding box center [504, 97] width 976 height 57
click at [154, 22] on span "New Case" at bounding box center [159, 27] width 44 height 10
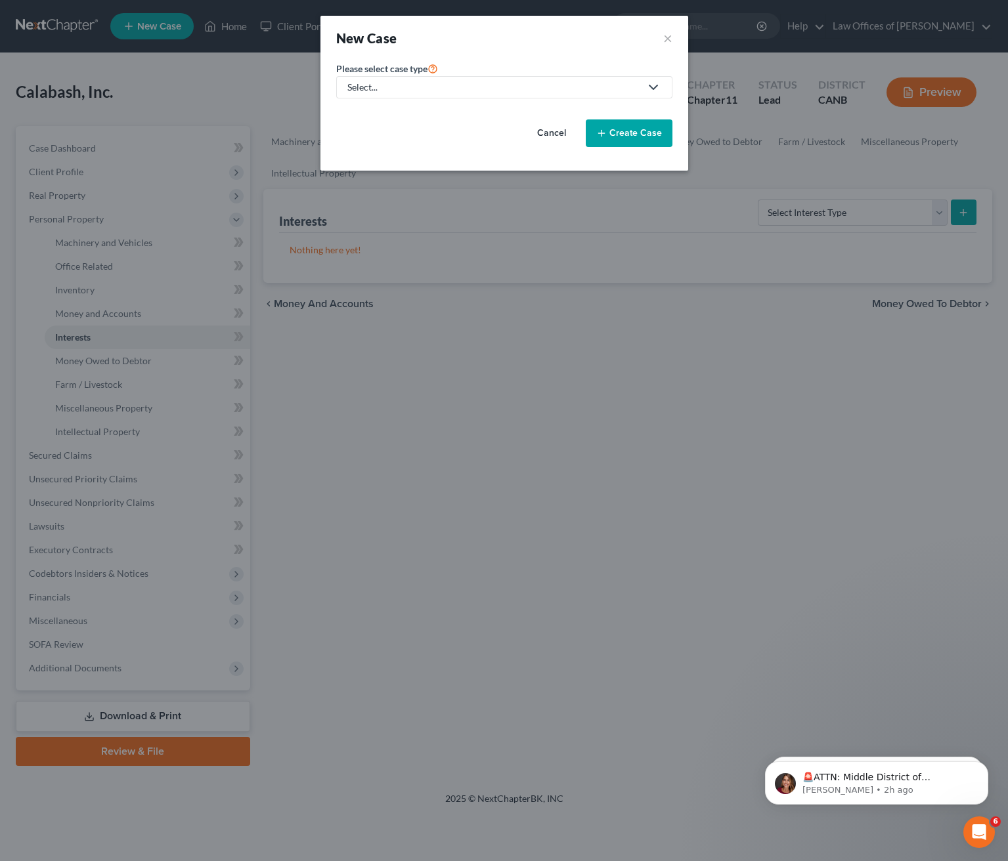
click at [560, 129] on button "Cancel" at bounding box center [552, 133] width 58 height 26
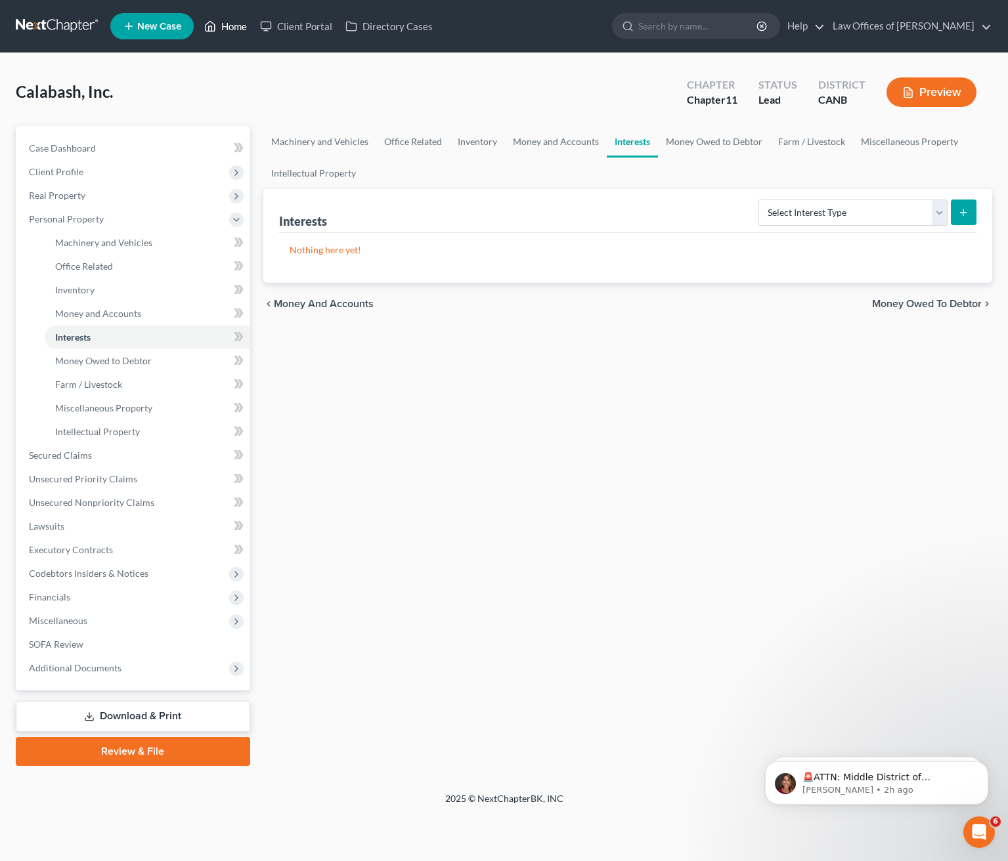
click at [228, 25] on link "Home" at bounding box center [226, 26] width 56 height 24
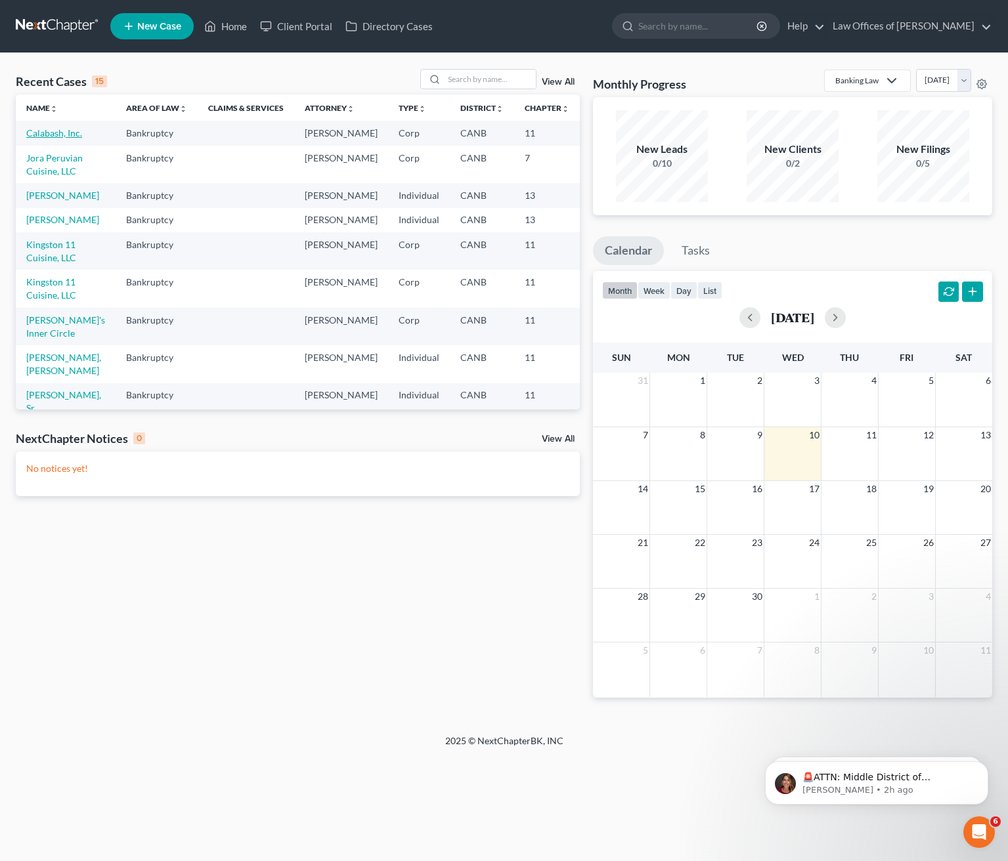
click at [56, 129] on link "Calabash, Inc." at bounding box center [54, 132] width 56 height 11
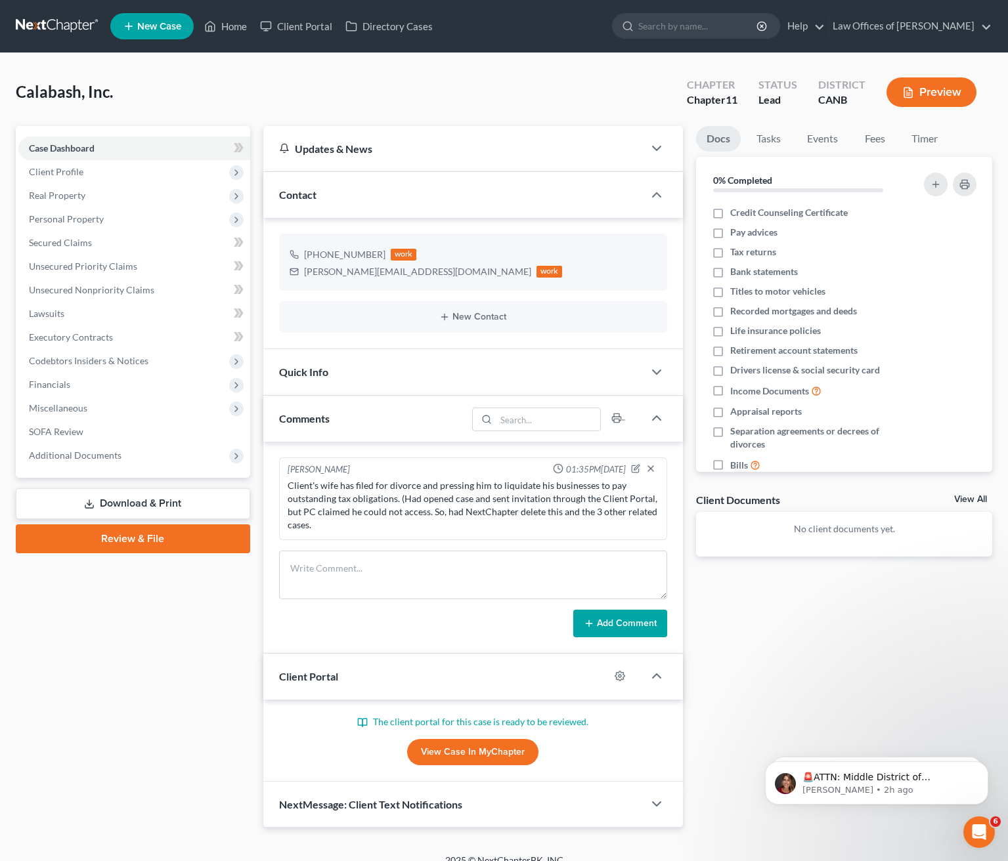
click at [452, 749] on link "View Case in MyChapter" at bounding box center [472, 752] width 131 height 26
click at [107, 173] on span "Client Profile" at bounding box center [134, 172] width 232 height 24
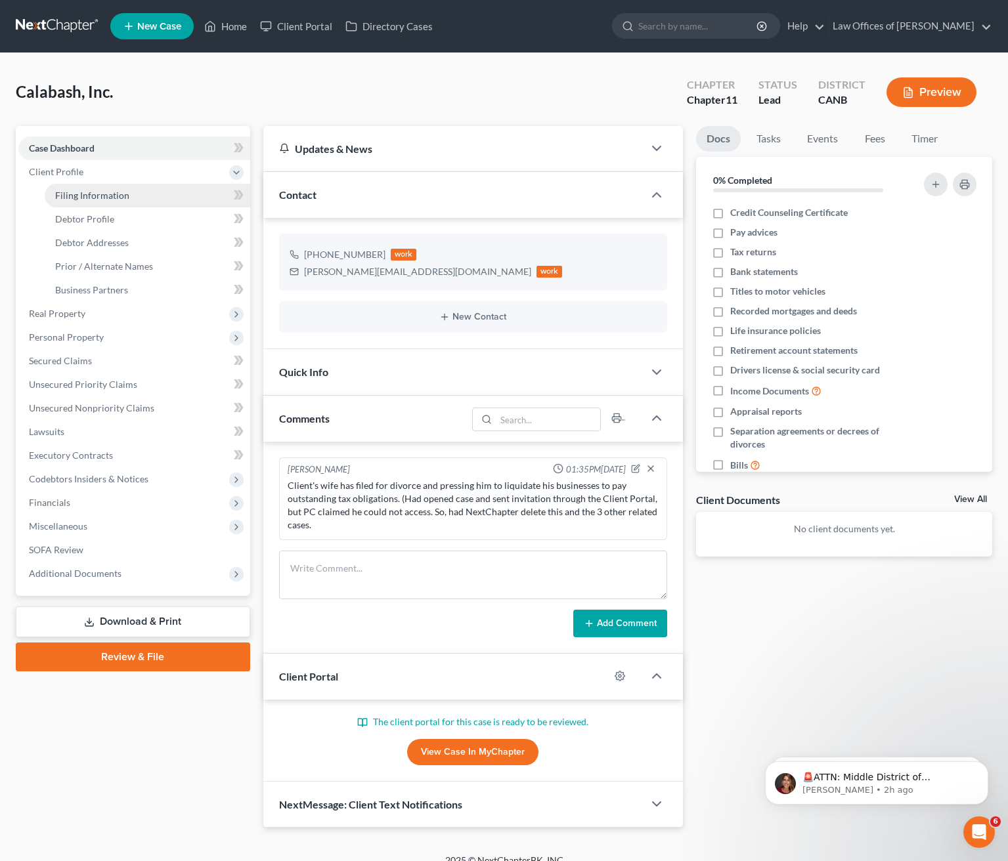
click at [123, 190] on span "Filing Information" at bounding box center [92, 195] width 74 height 11
select select "3"
select select "1"
select select "9"
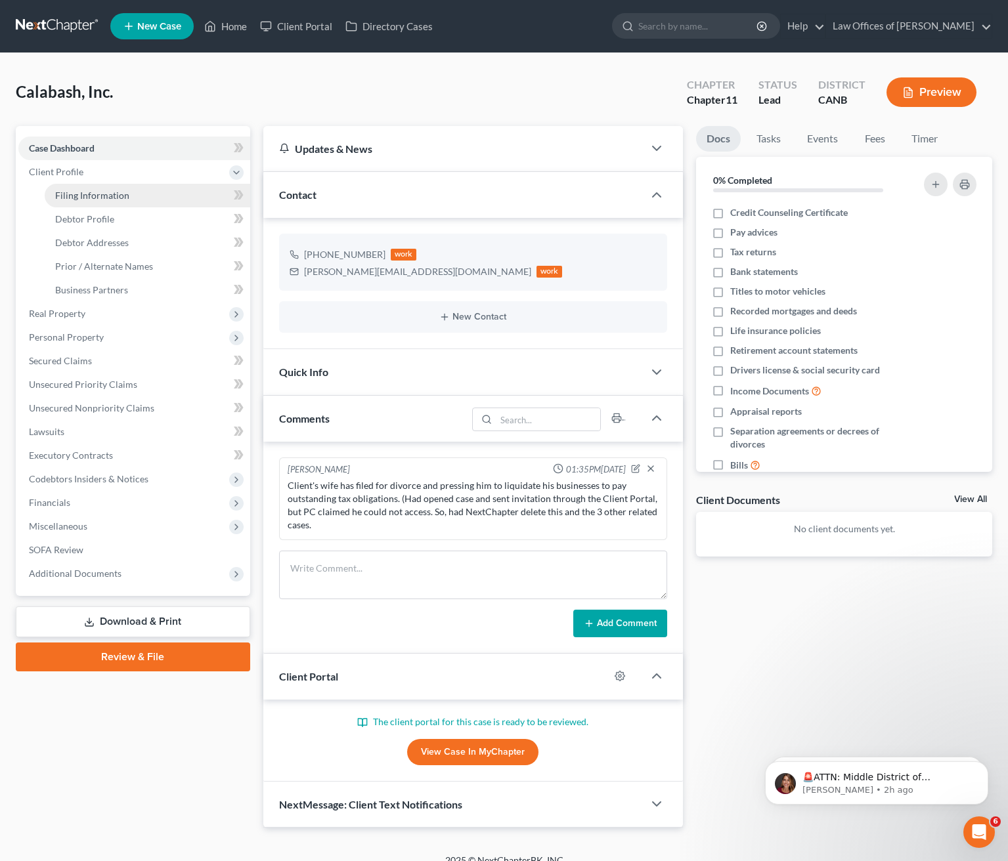
select select "0"
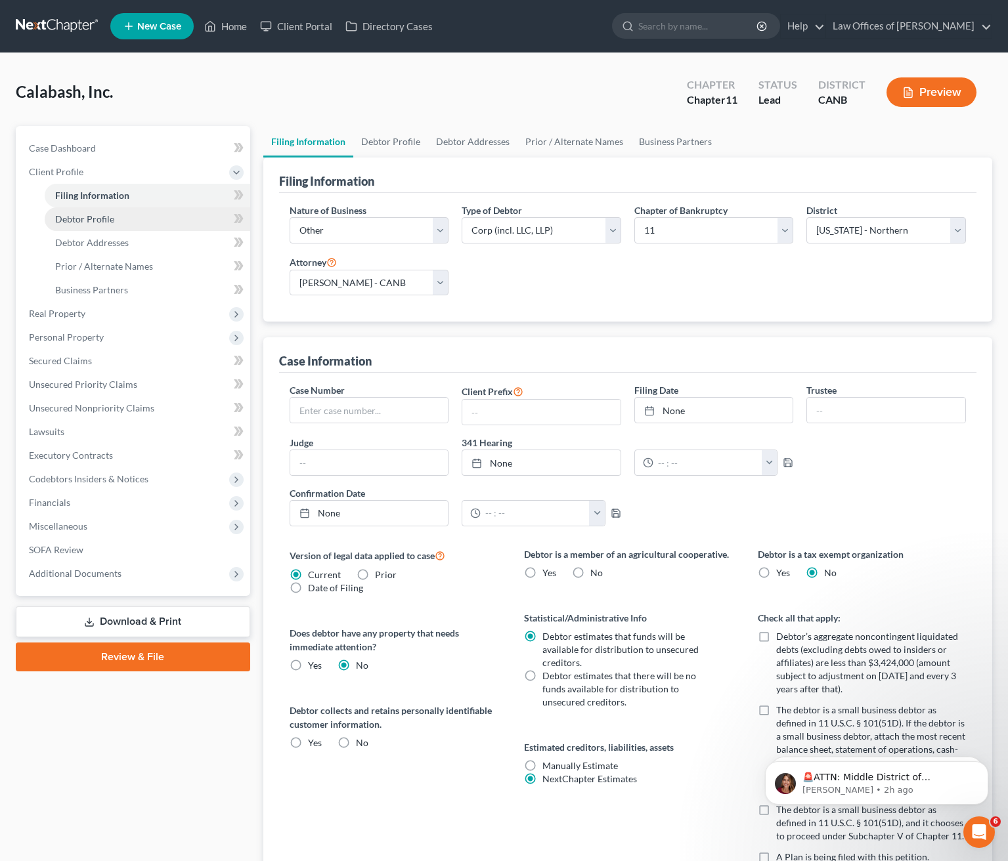
click at [106, 214] on span "Debtor Profile" at bounding box center [84, 218] width 59 height 11
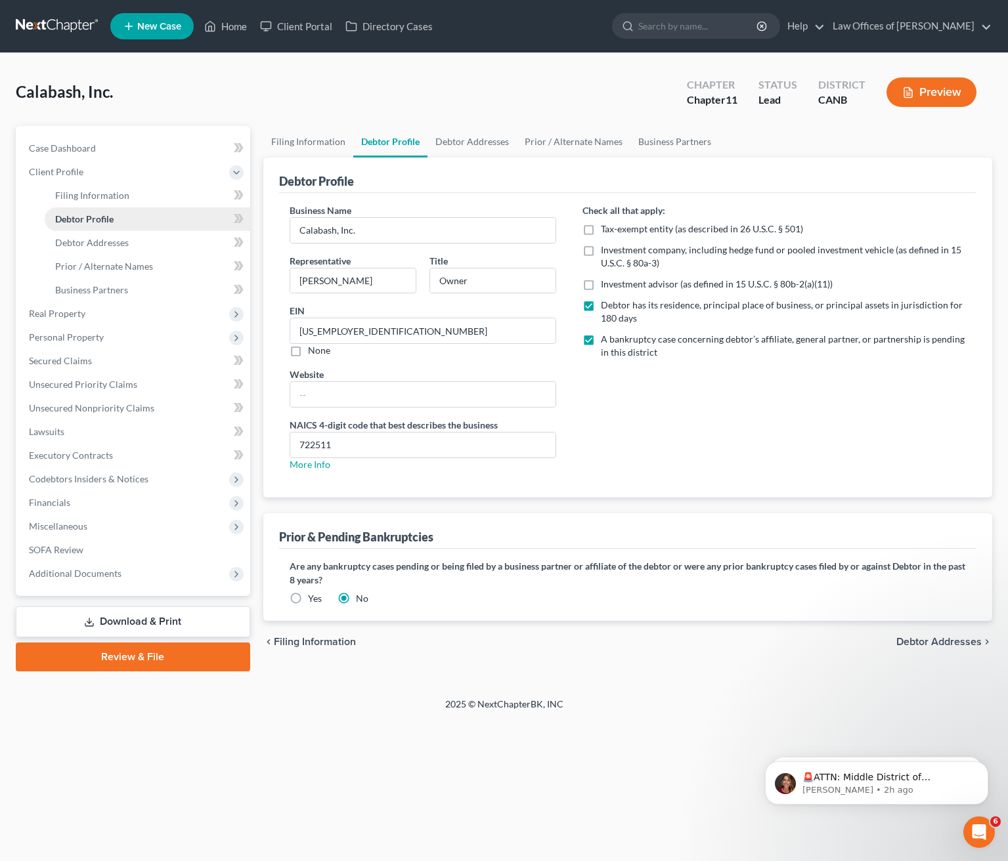
radio input "true"
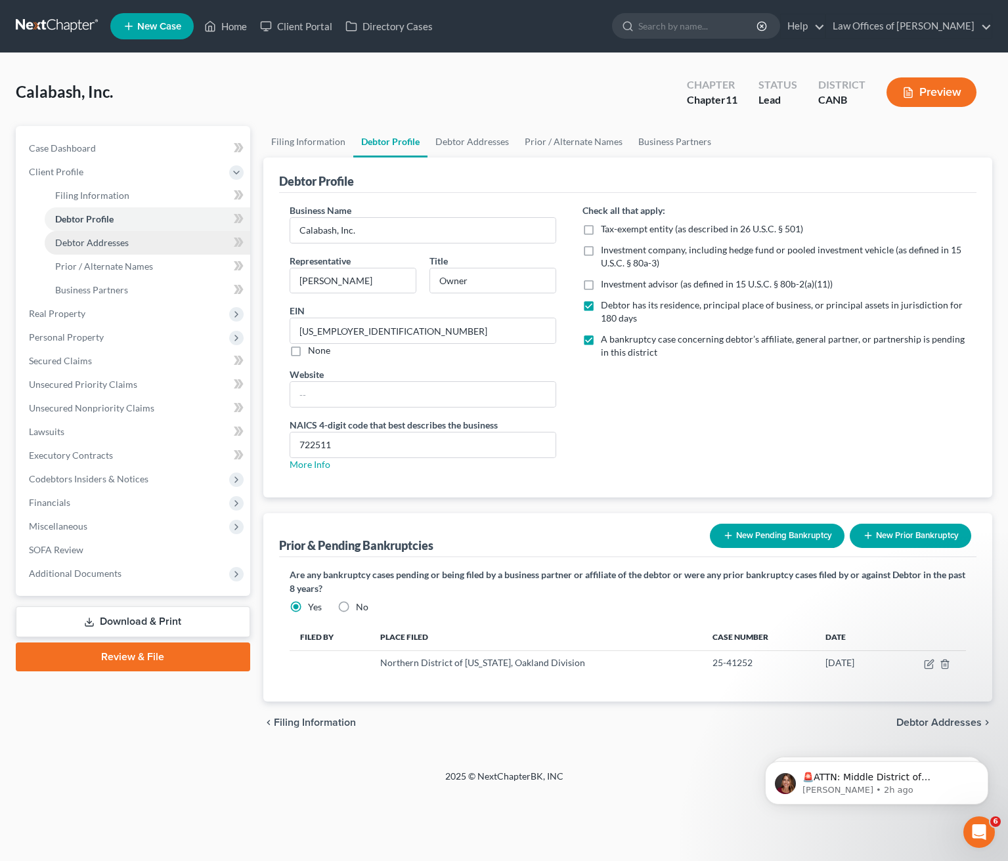
click at [106, 243] on span "Debtor Addresses" at bounding box center [92, 242] width 74 height 11
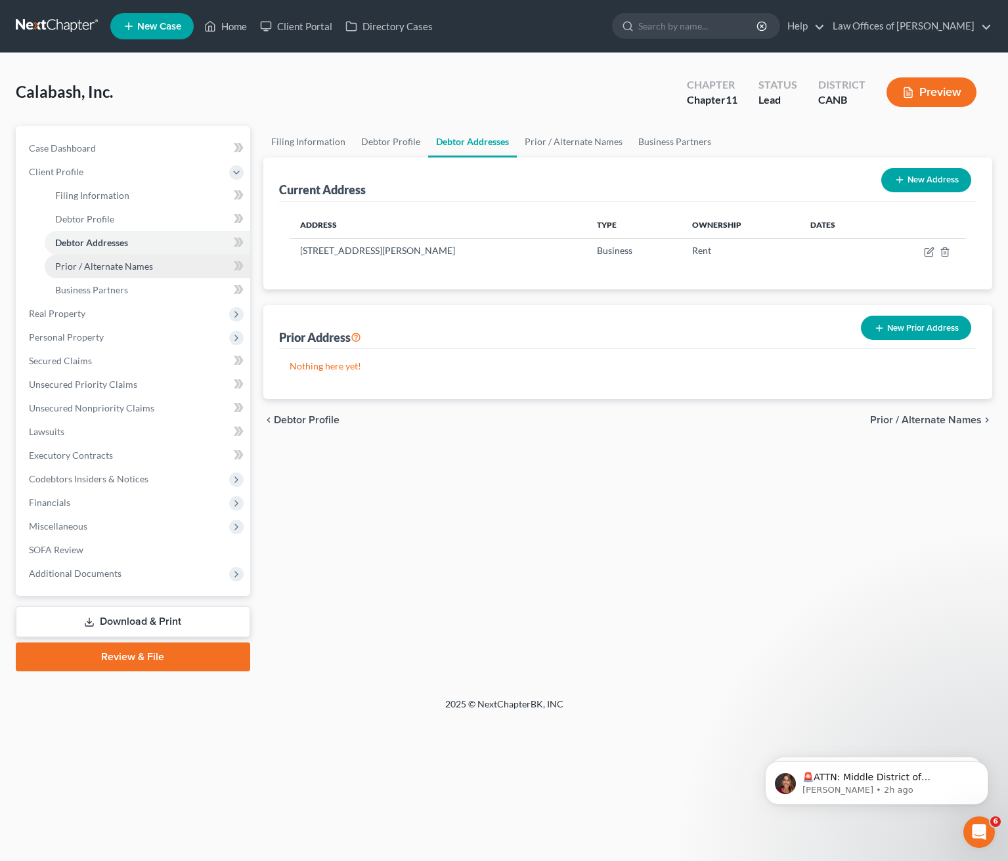
click at [133, 262] on span "Prior / Alternate Names" at bounding box center [104, 266] width 98 height 11
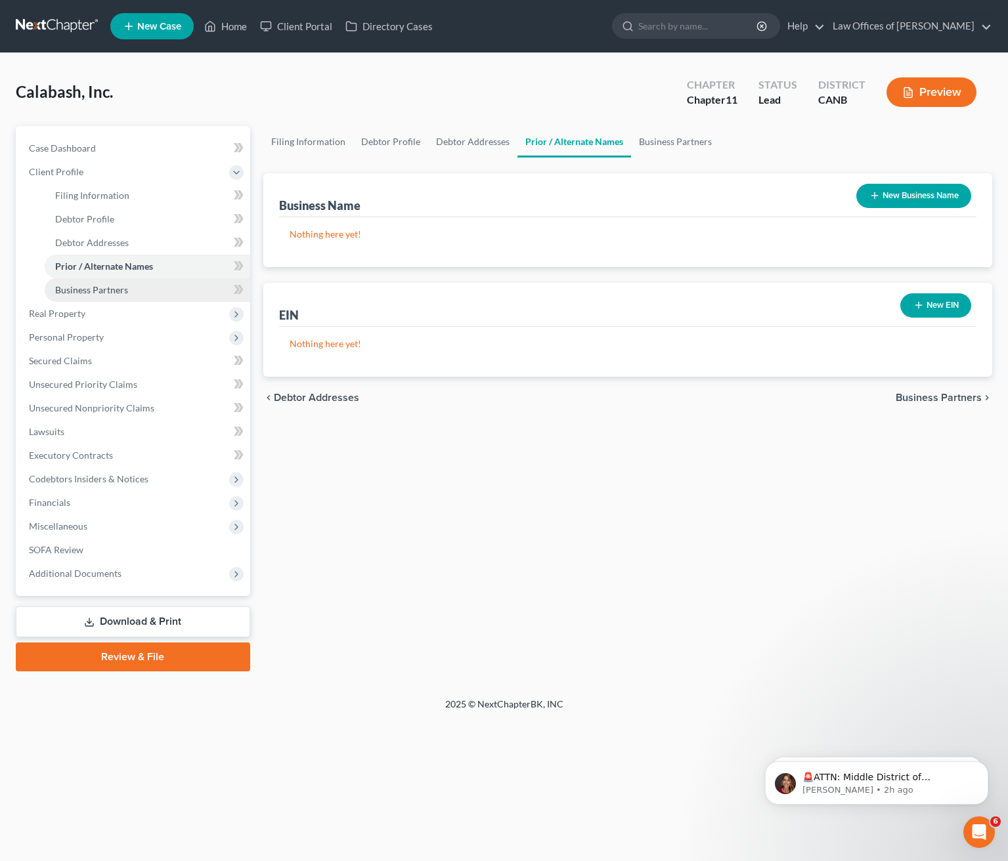
click at [89, 284] on span "Business Partners" at bounding box center [91, 289] width 73 height 11
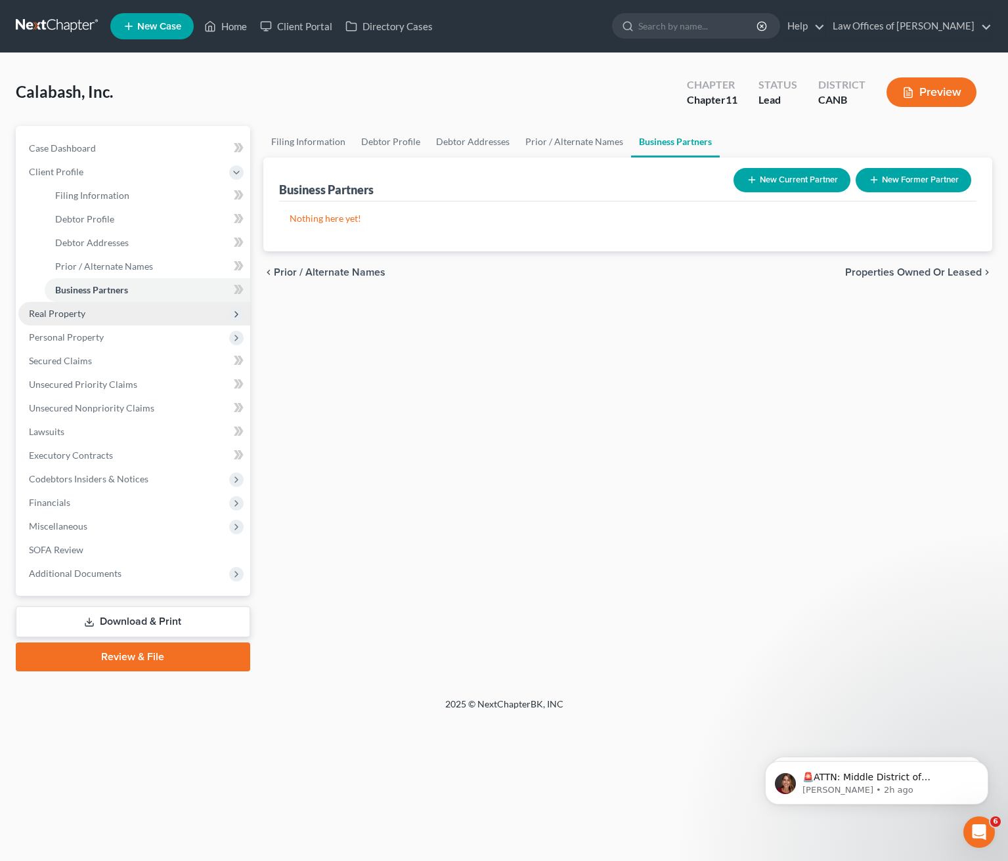
click at [69, 311] on span "Real Property" at bounding box center [57, 313] width 56 height 11
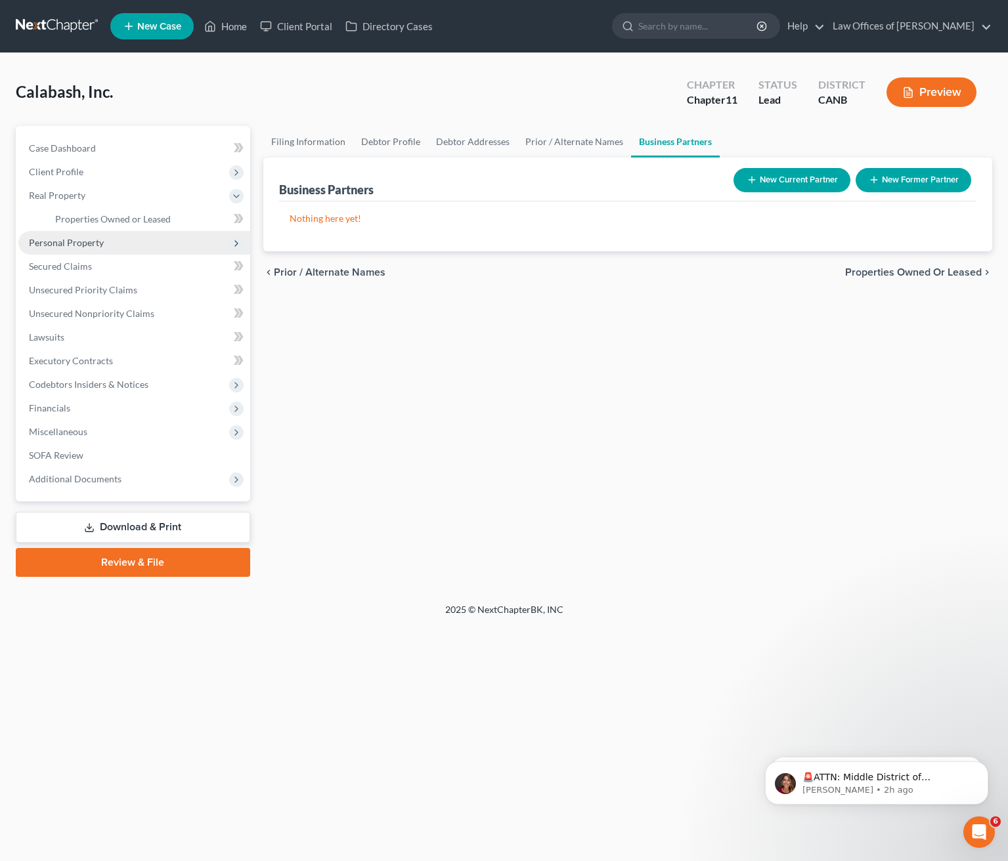
click at [100, 244] on span "Personal Property" at bounding box center [66, 242] width 75 height 11
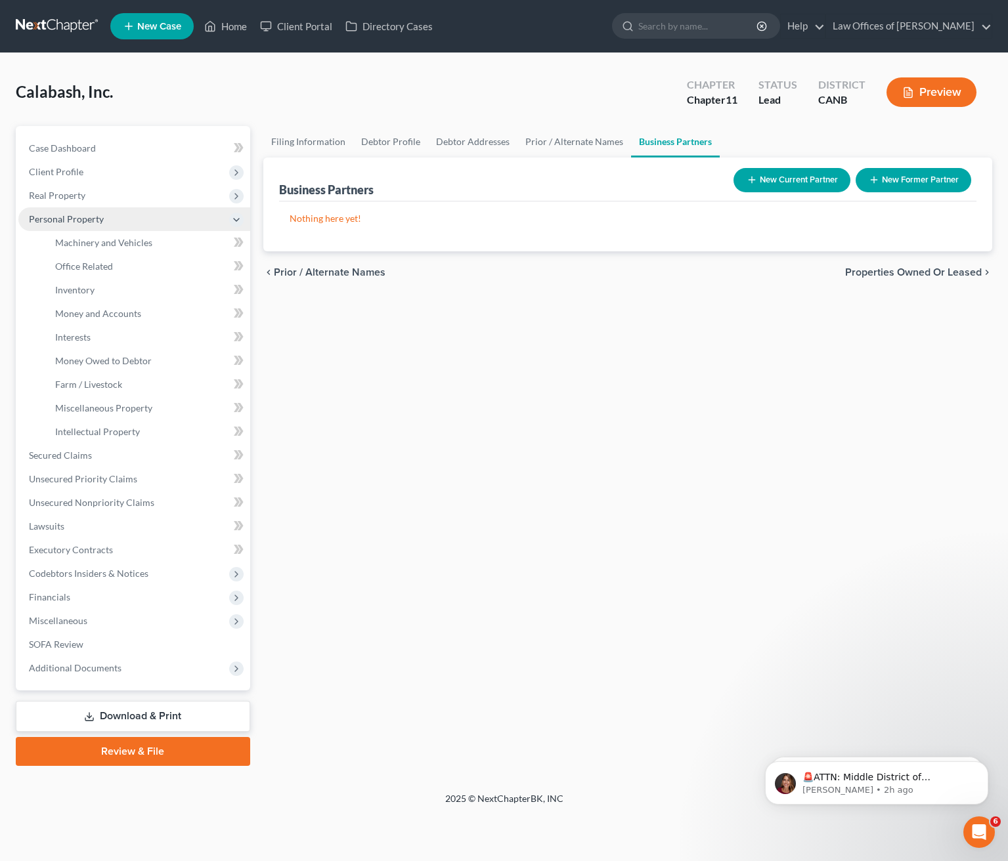
click at [114, 217] on span "Personal Property" at bounding box center [134, 219] width 232 height 24
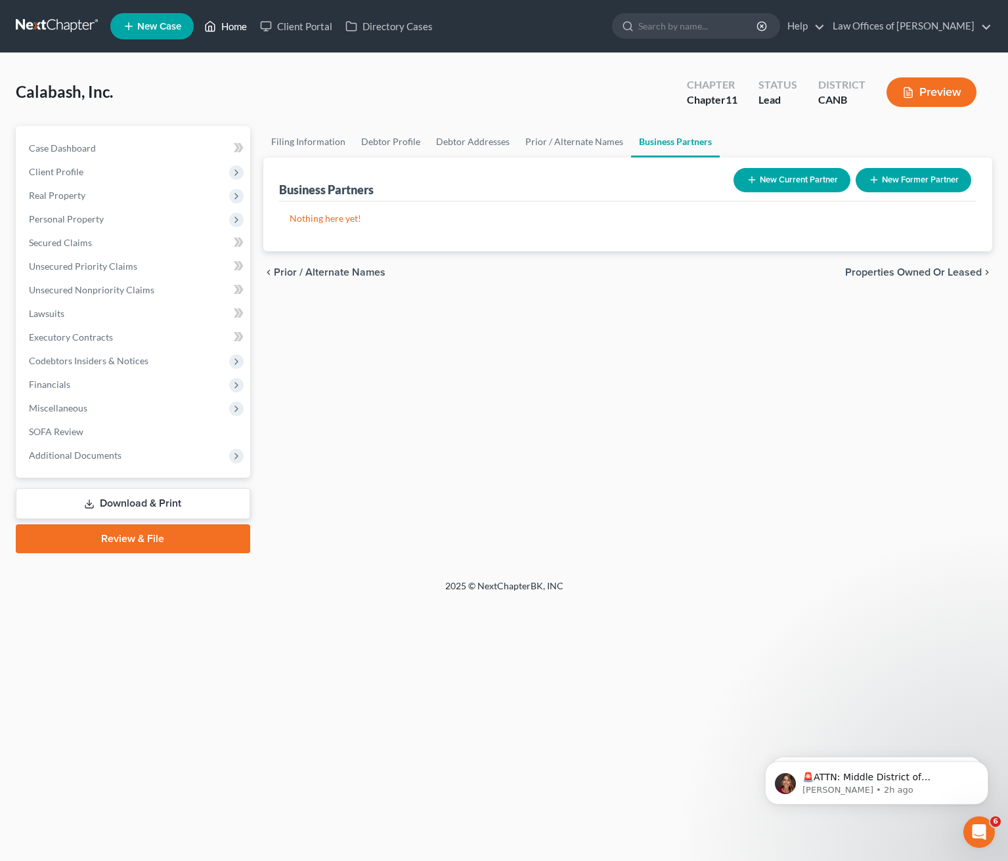
click at [234, 21] on link "Home" at bounding box center [226, 26] width 56 height 24
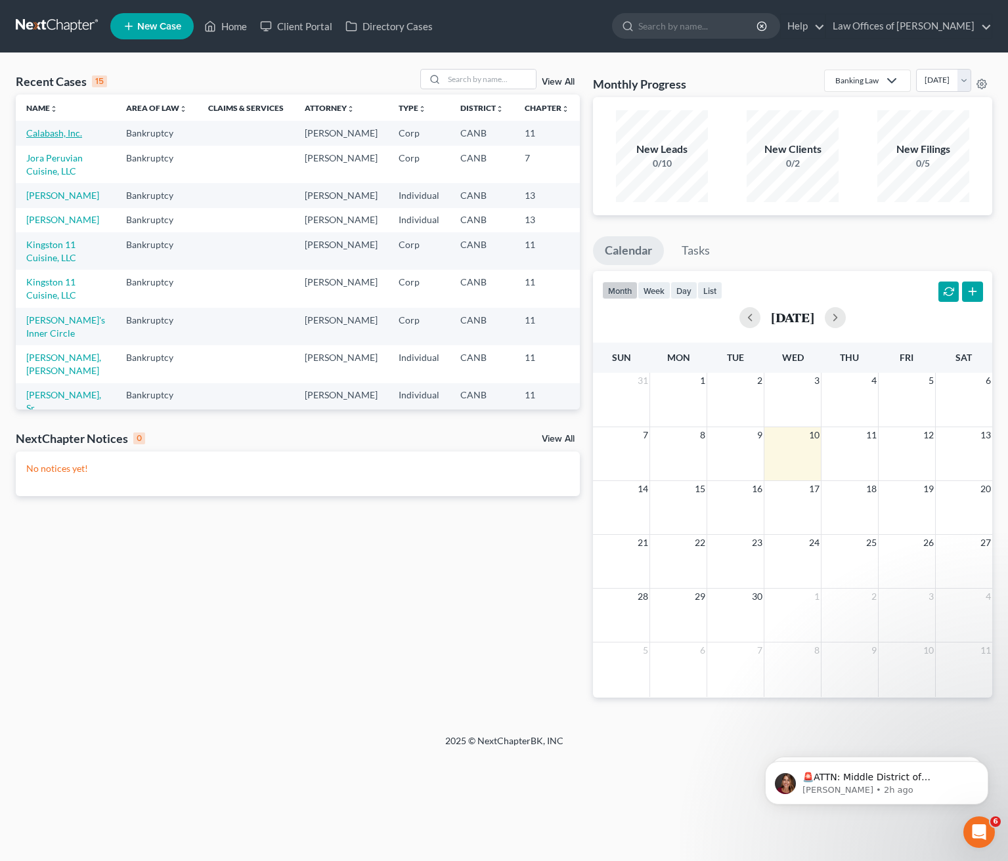
click at [48, 135] on link "Calabash, Inc." at bounding box center [54, 132] width 56 height 11
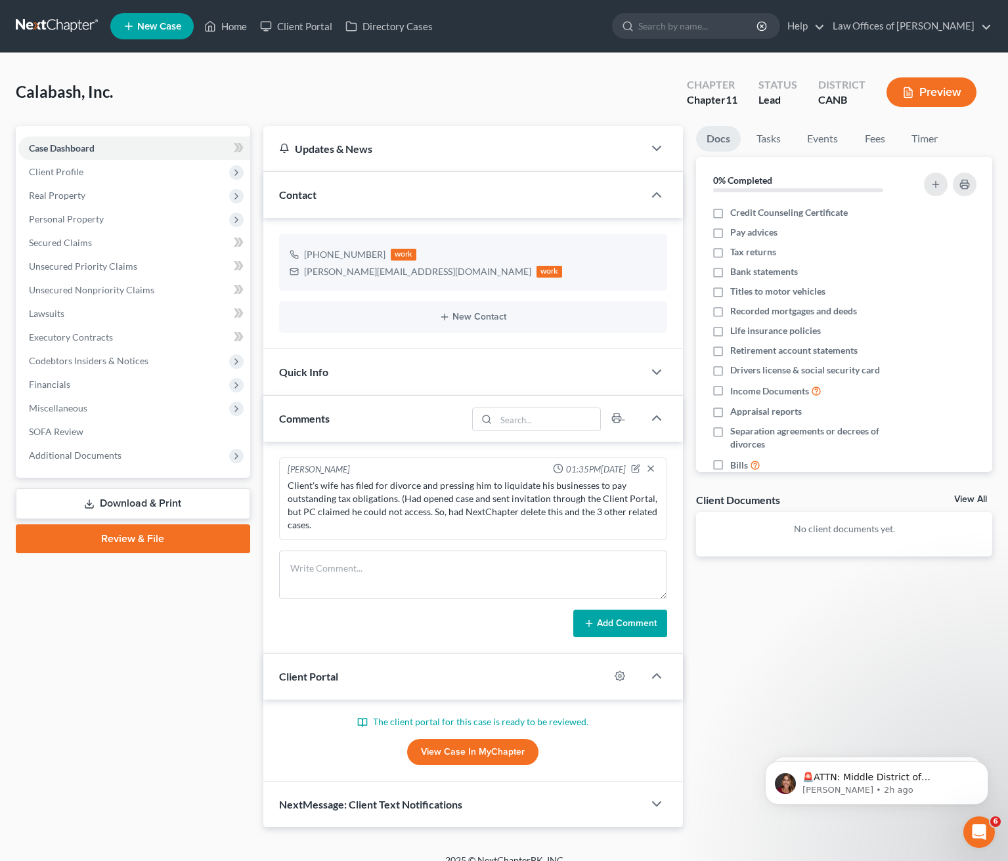
click at [493, 752] on link "View Case in MyChapter" at bounding box center [472, 752] width 131 height 26
click at [129, 175] on span "Client Profile" at bounding box center [134, 172] width 232 height 24
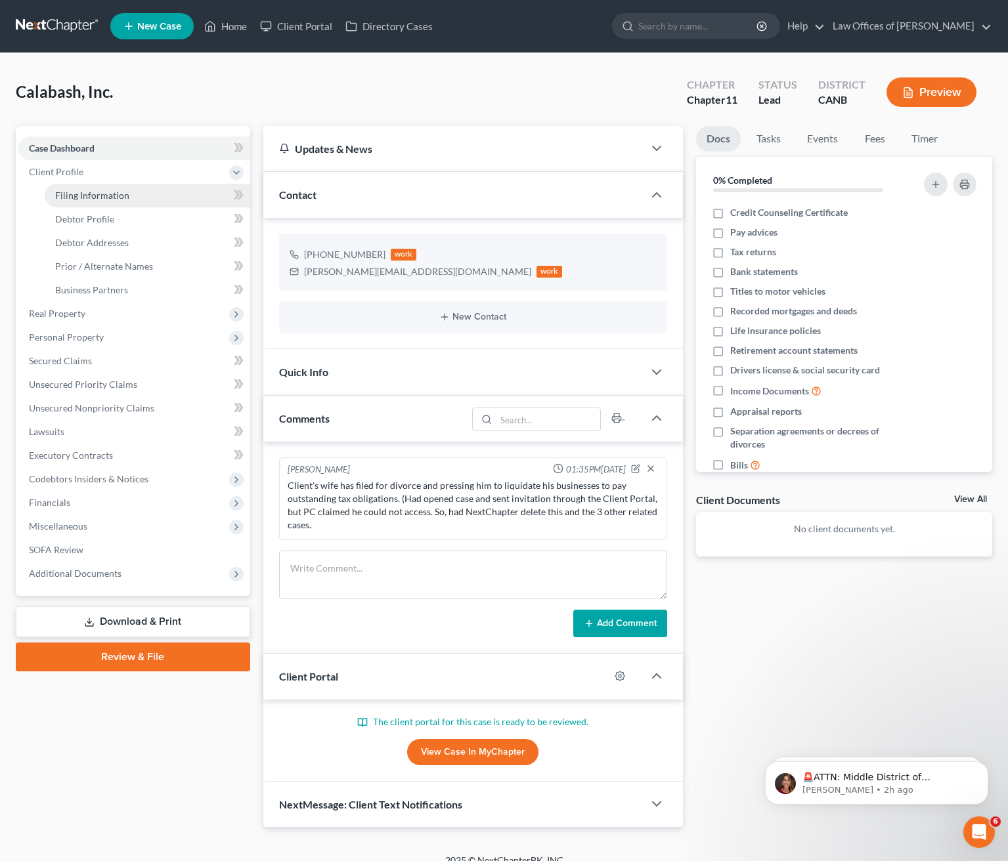
click at [142, 192] on link "Filing Information" at bounding box center [147, 196] width 205 height 24
select select "3"
select select "1"
select select "9"
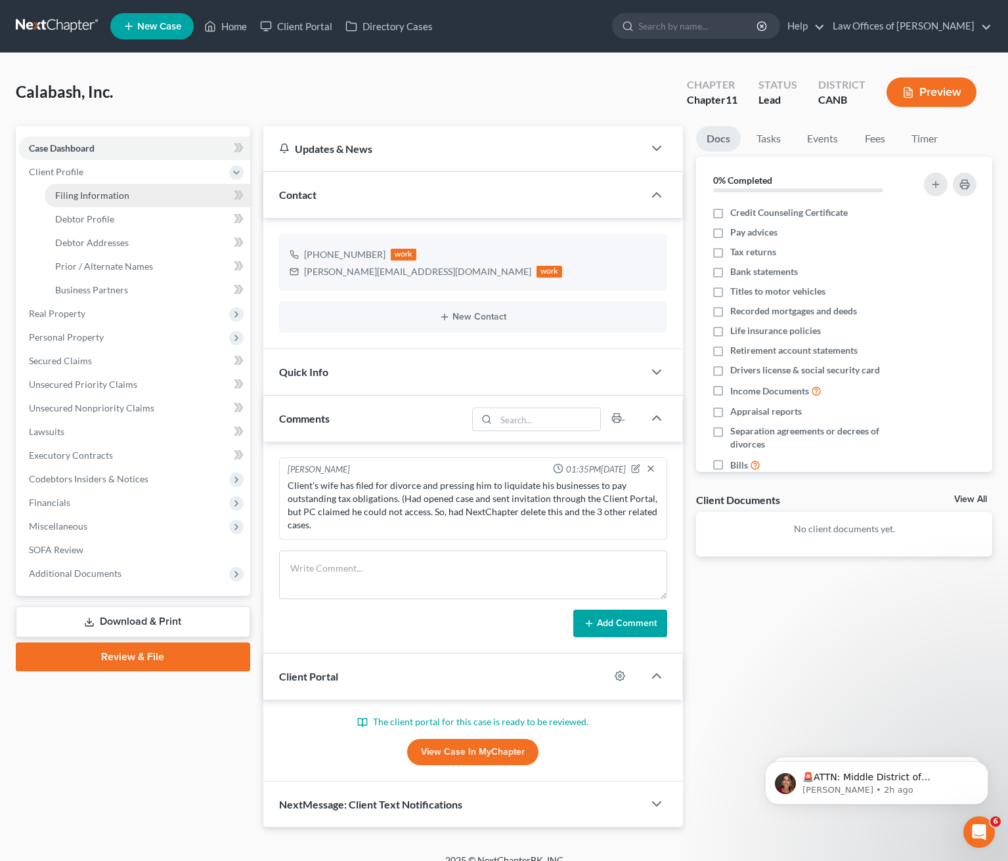
select select "0"
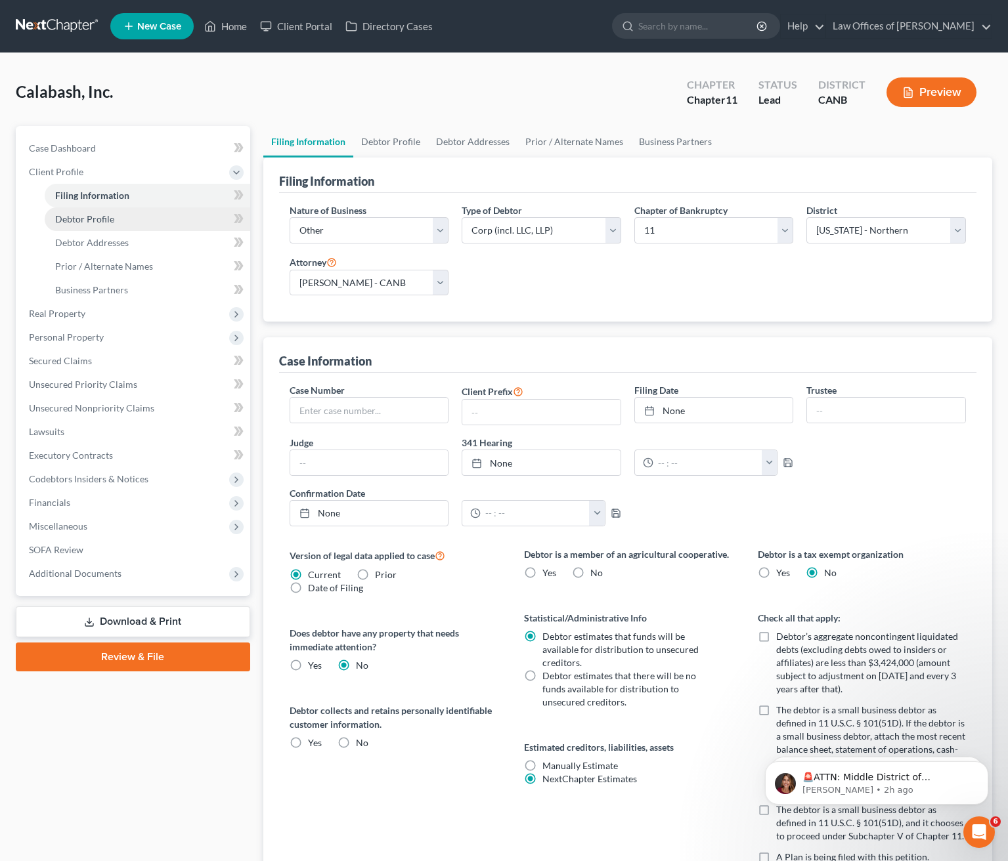
click at [139, 215] on link "Debtor Profile" at bounding box center [147, 219] width 205 height 24
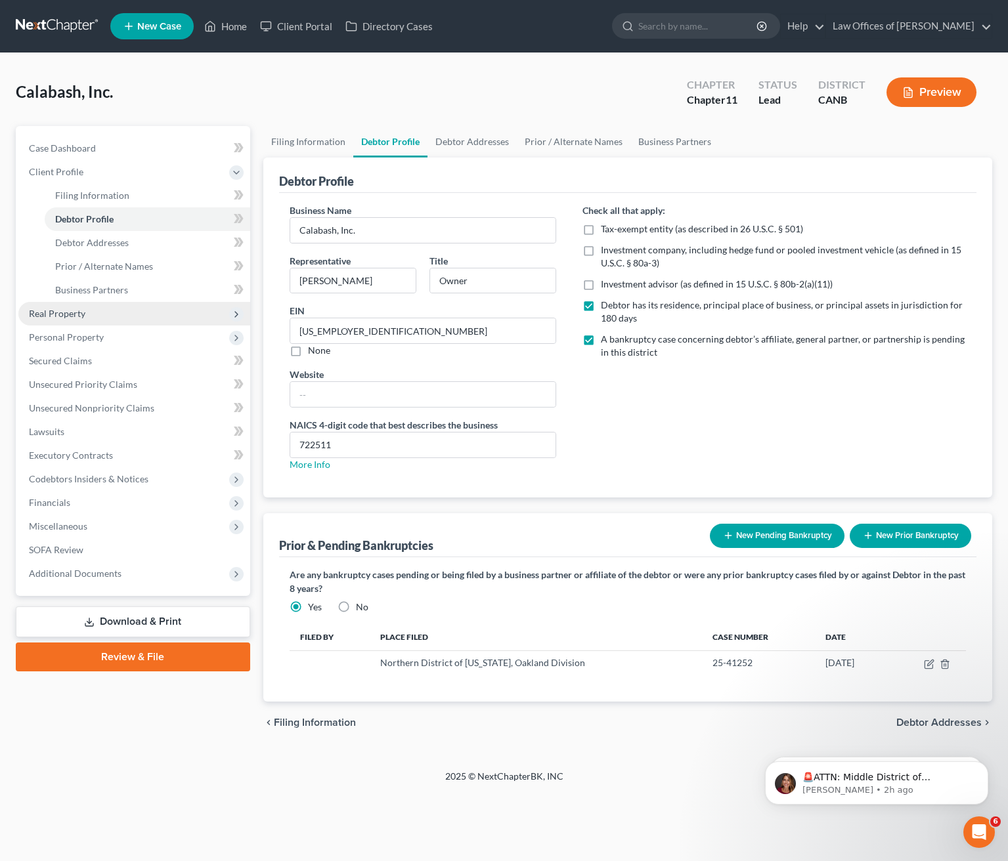
click at [175, 312] on span "Real Property" at bounding box center [134, 314] width 232 height 24
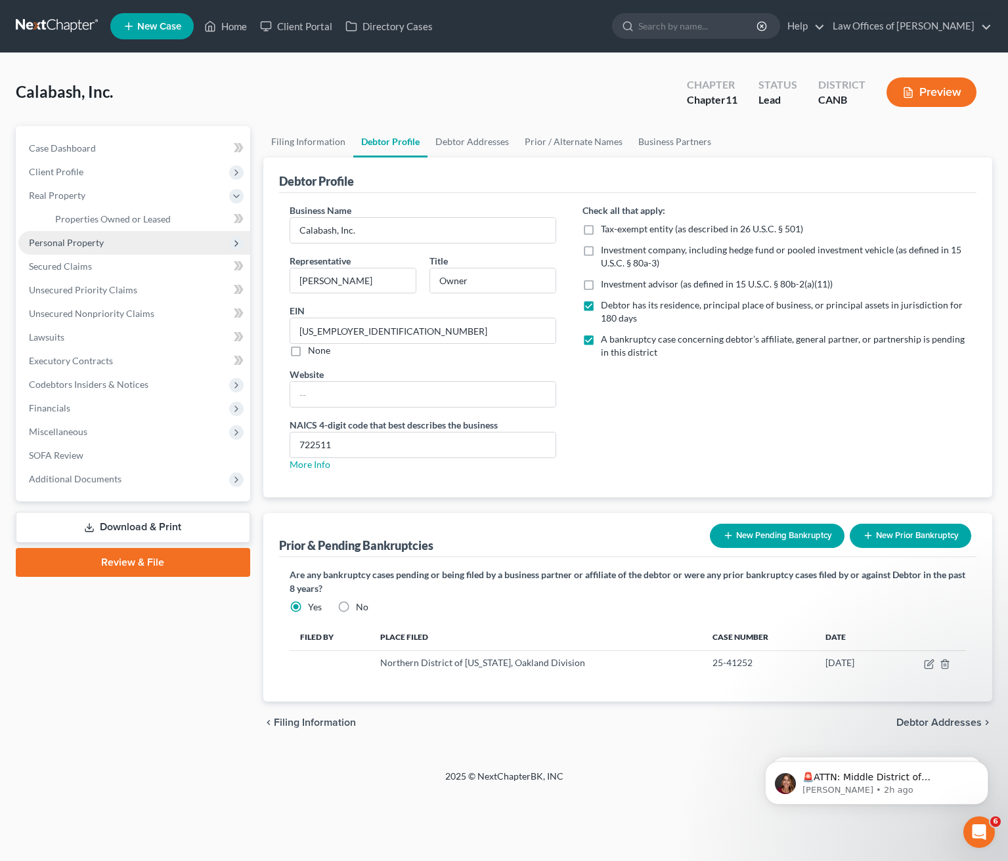
click at [135, 246] on span "Personal Property" at bounding box center [134, 243] width 232 height 24
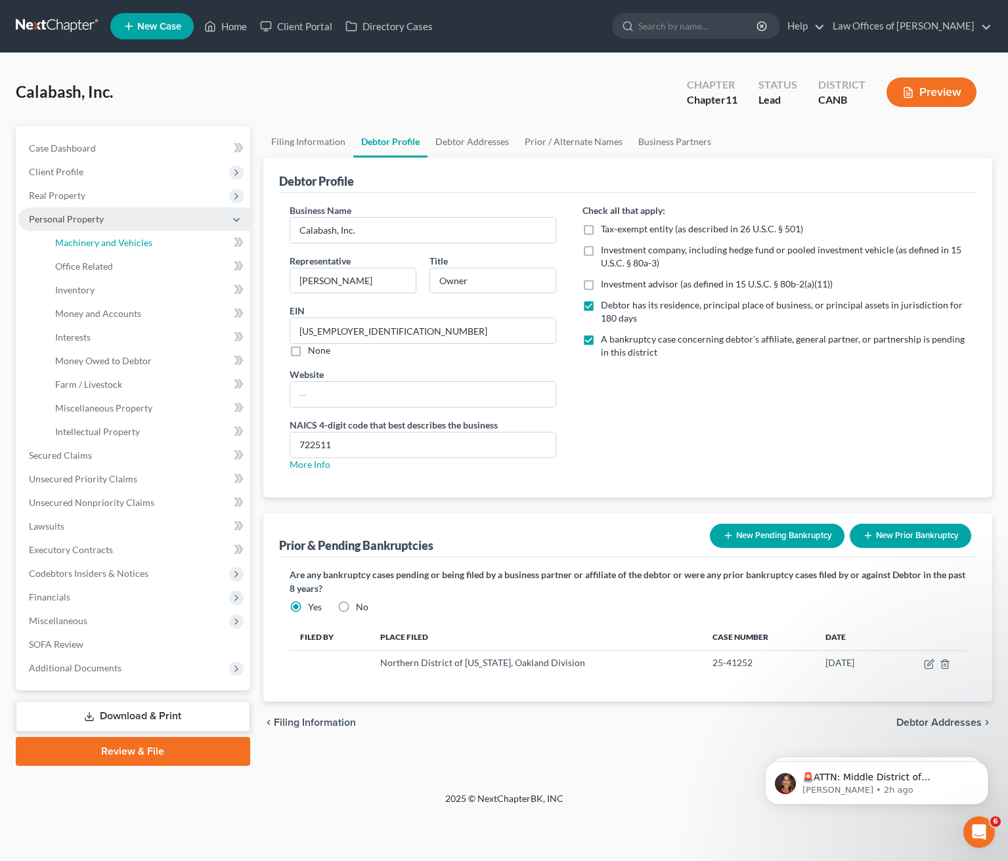
click at [135, 246] on span "Machinery and Vehicles" at bounding box center [103, 242] width 97 height 11
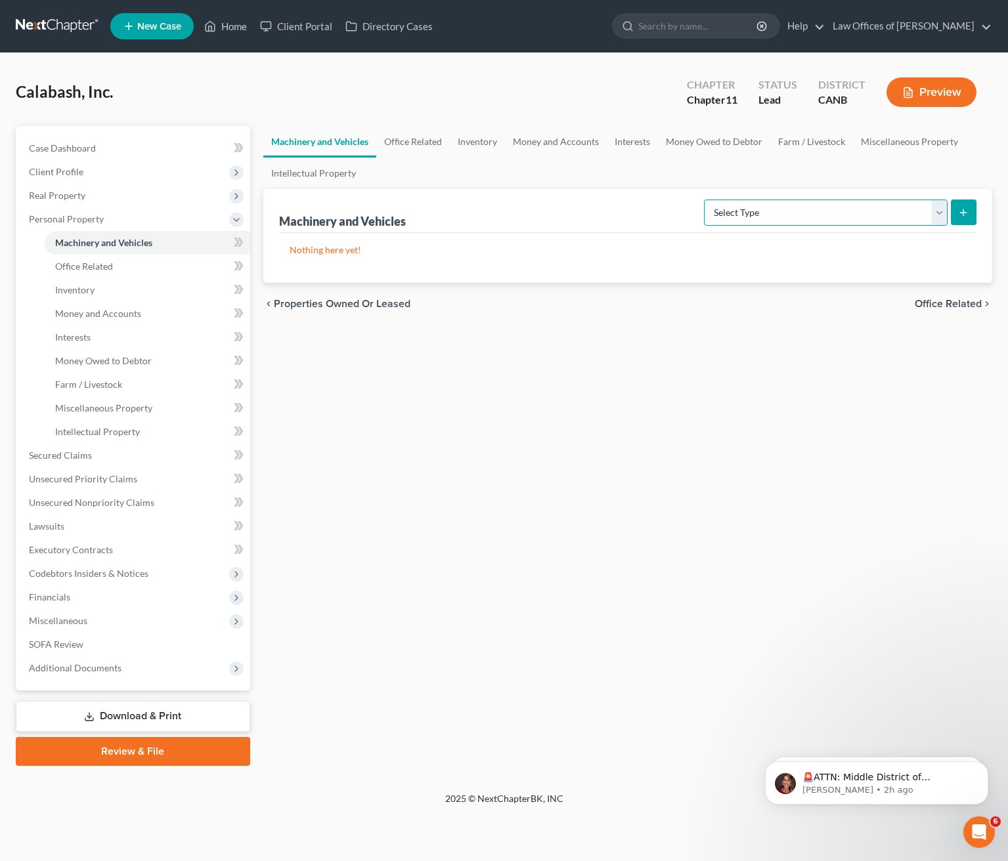
click at [937, 209] on select "Select Type Aircraft (A/B: 49) Other Machinery, Fixtures and Equipment (A/B: 50…" at bounding box center [826, 213] width 244 height 26
select select "other"
click at [706, 200] on select "Select Type Aircraft (A/B: 49) Other Machinery, Fixtures and Equipment (A/B: 50…" at bounding box center [826, 213] width 244 height 26
click at [972, 215] on button "submit" at bounding box center [964, 213] width 26 height 26
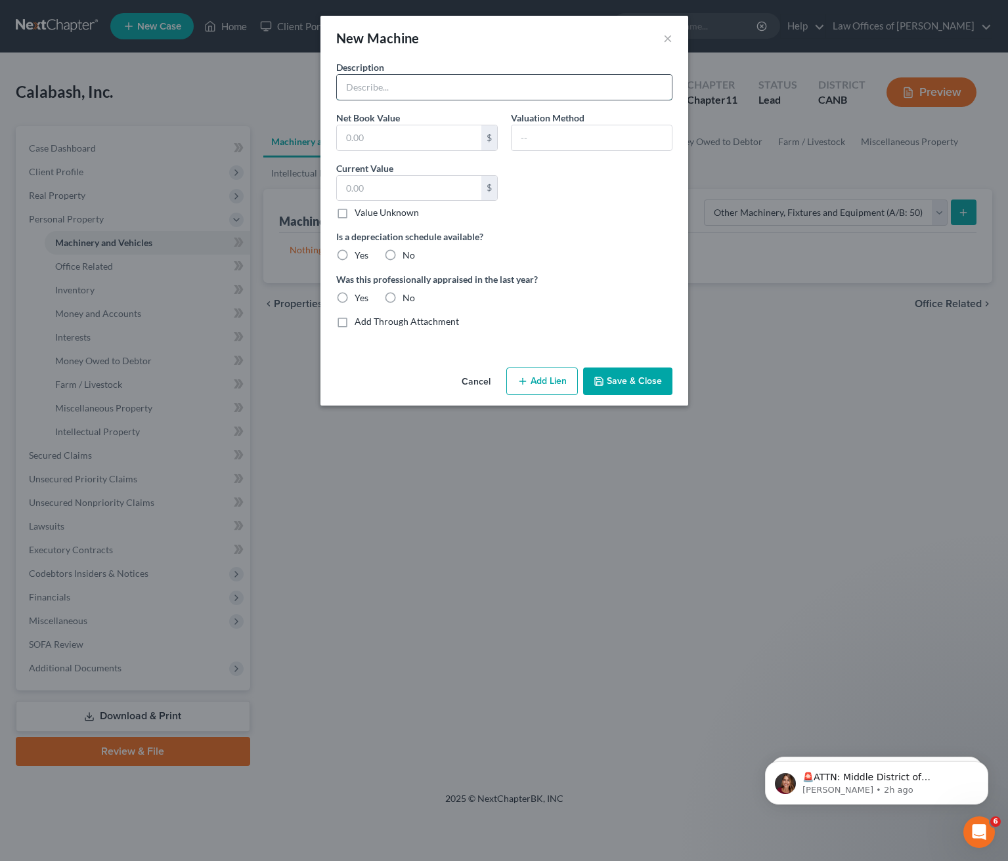
click at [419, 85] on input "text" at bounding box center [504, 87] width 335 height 25
type input "Furnishing and Fixtures"
click at [383, 130] on input "text" at bounding box center [409, 137] width 144 height 25
type input "4"
type input "553."
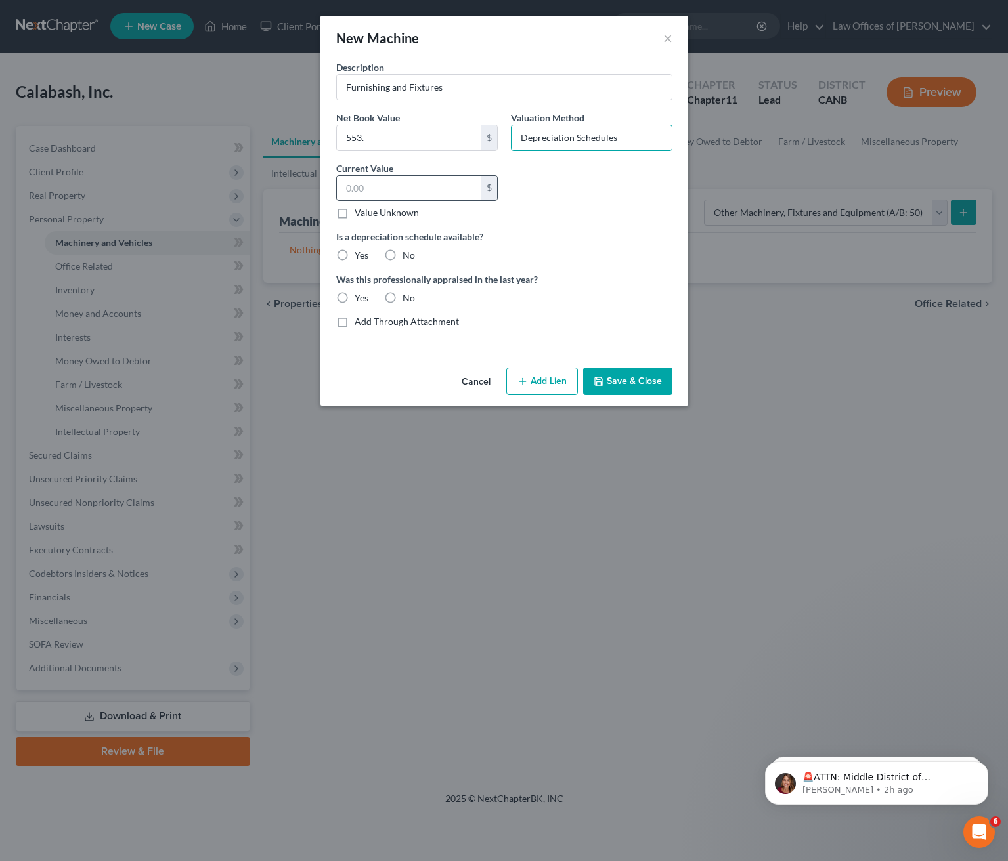
type input "Depreciation Schedules"
click at [413, 184] on input "text" at bounding box center [409, 188] width 144 height 25
type input "5"
click at [354, 215] on label "Value Unknown" at bounding box center [386, 212] width 64 height 13
click at [360, 215] on input "Value Unknown" at bounding box center [364, 210] width 9 height 9
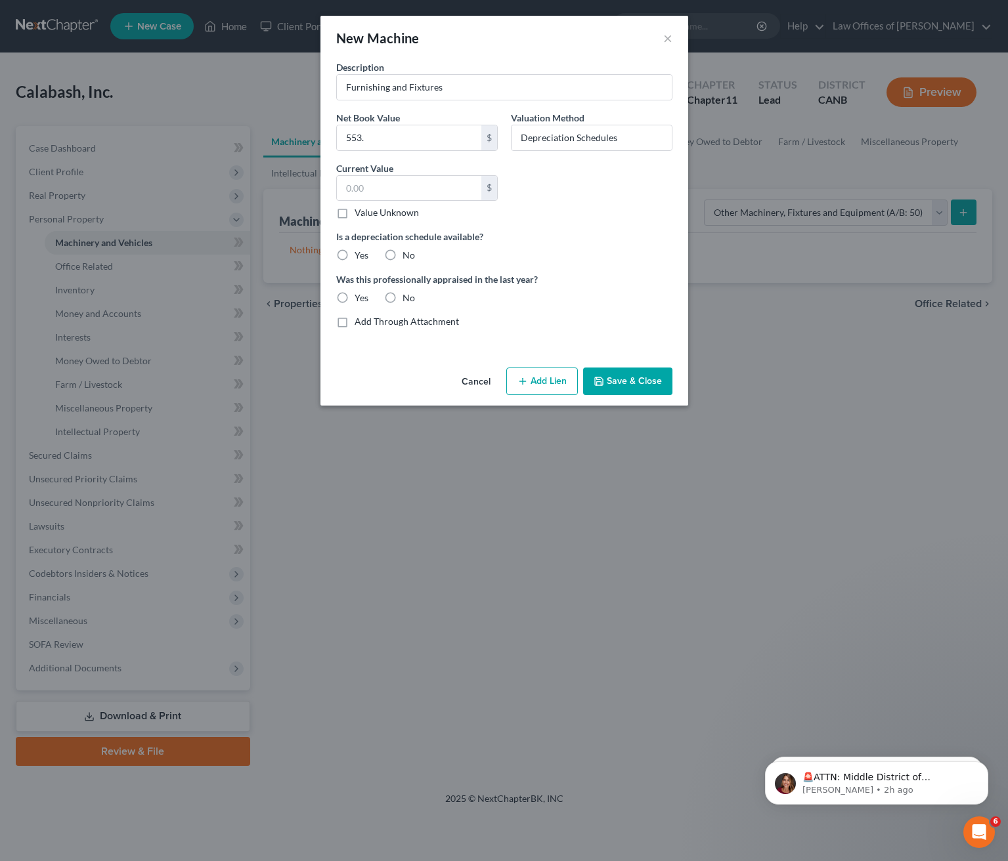
checkbox input "true"
type input "0.00"
click at [354, 256] on label "Yes" at bounding box center [361, 255] width 14 height 13
click at [360, 256] on input "Yes" at bounding box center [364, 253] width 9 height 9
radio input "true"
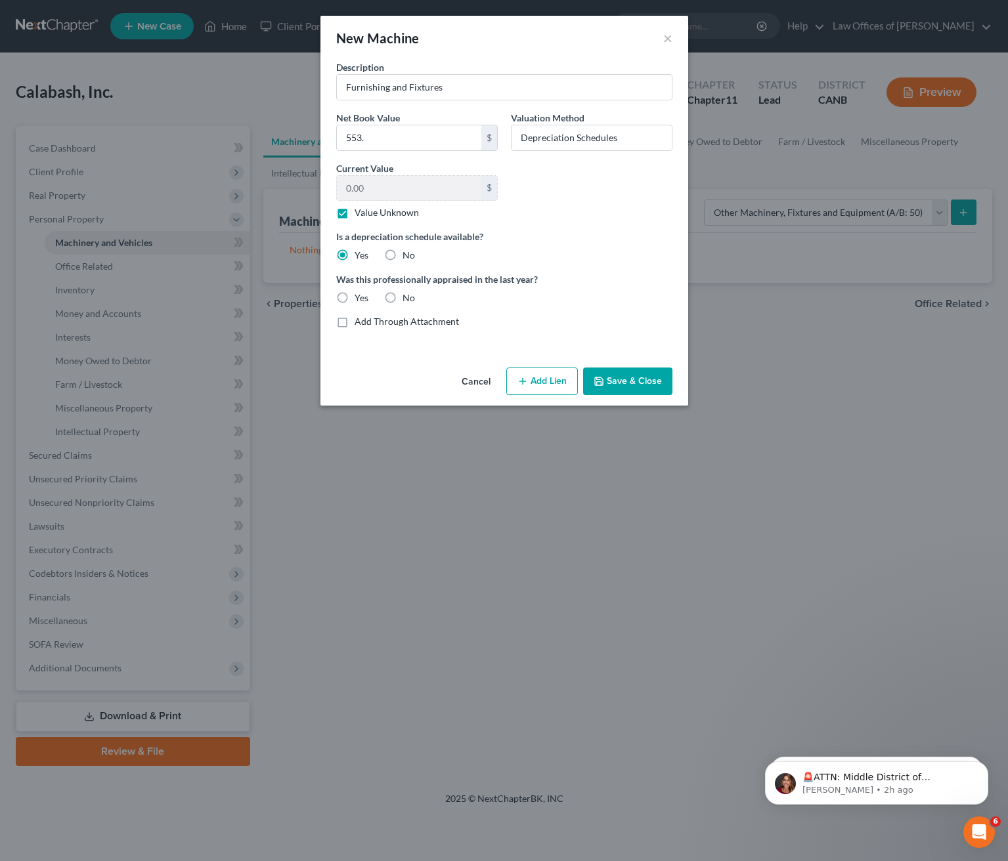
click at [402, 297] on label "No" at bounding box center [408, 297] width 12 height 13
click at [408, 297] on input "No" at bounding box center [412, 295] width 9 height 9
radio input "true"
click at [616, 379] on button "Save & Close" at bounding box center [627, 382] width 89 height 28
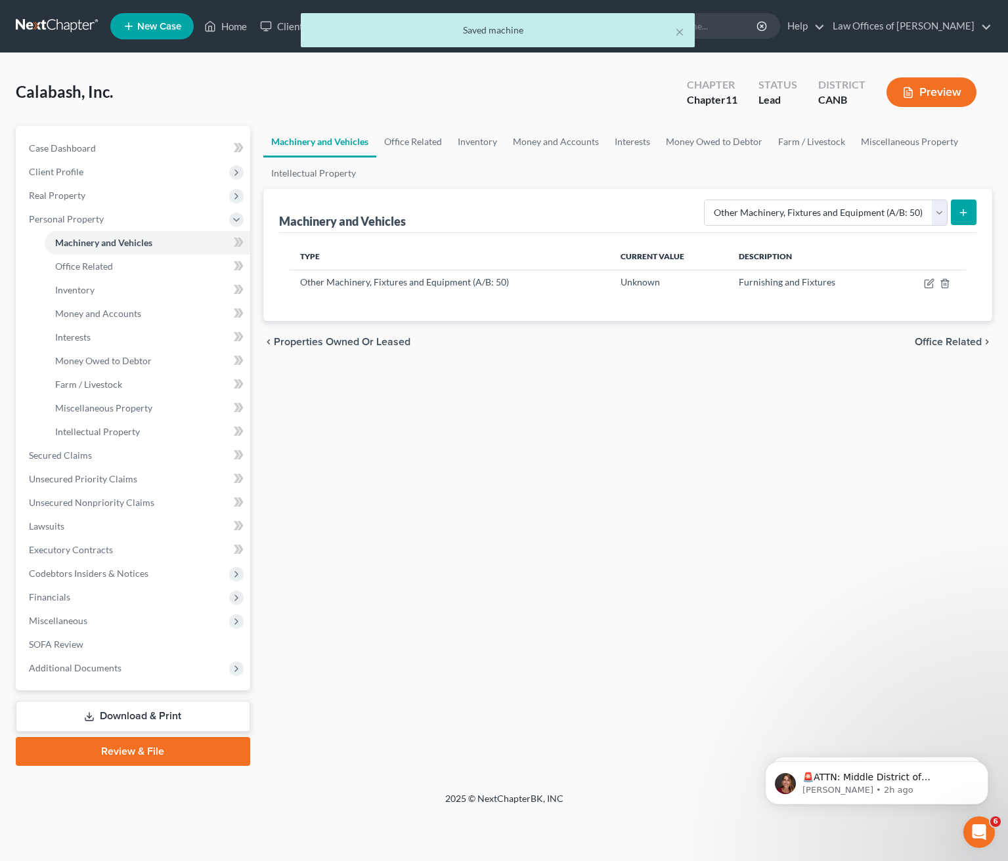
click at [964, 212] on icon "submit" at bounding box center [963, 212] width 11 height 11
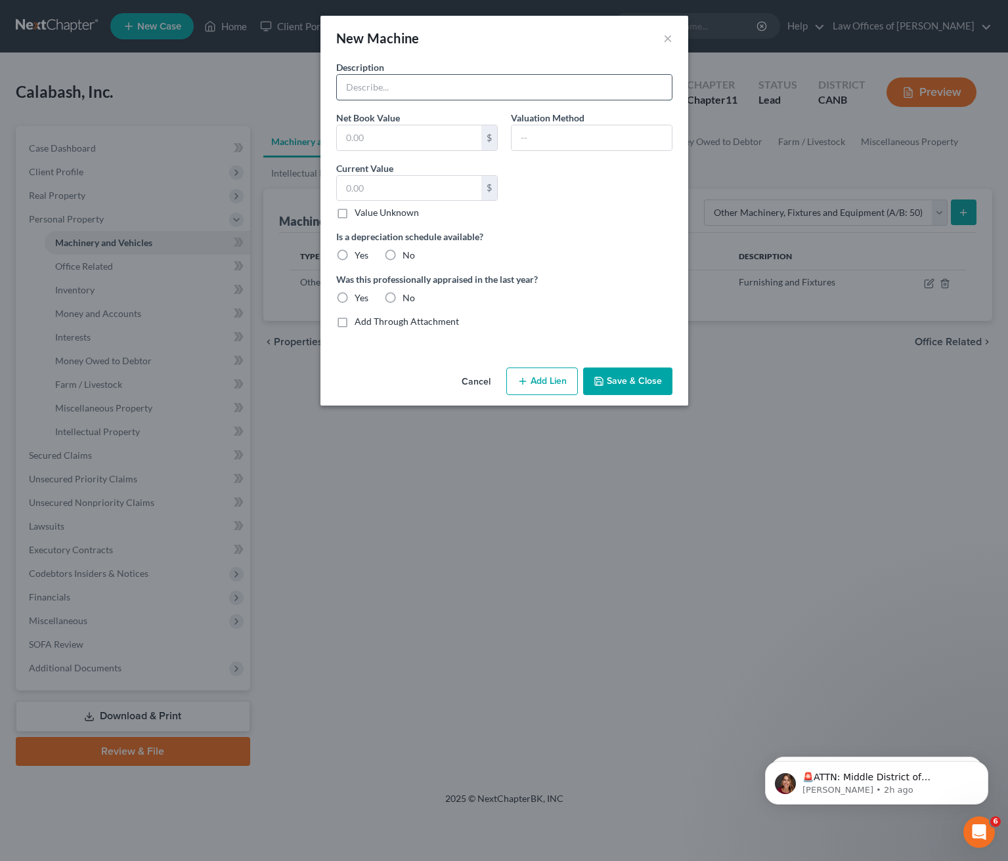
click at [379, 86] on input "text" at bounding box center [504, 87] width 335 height 25
type input "Machinery and Equipment (Acquired [DATE])"
click at [432, 137] on input "text" at bounding box center [409, 137] width 144 height 25
type input "2,368"
type input "Depreciation Schedules"
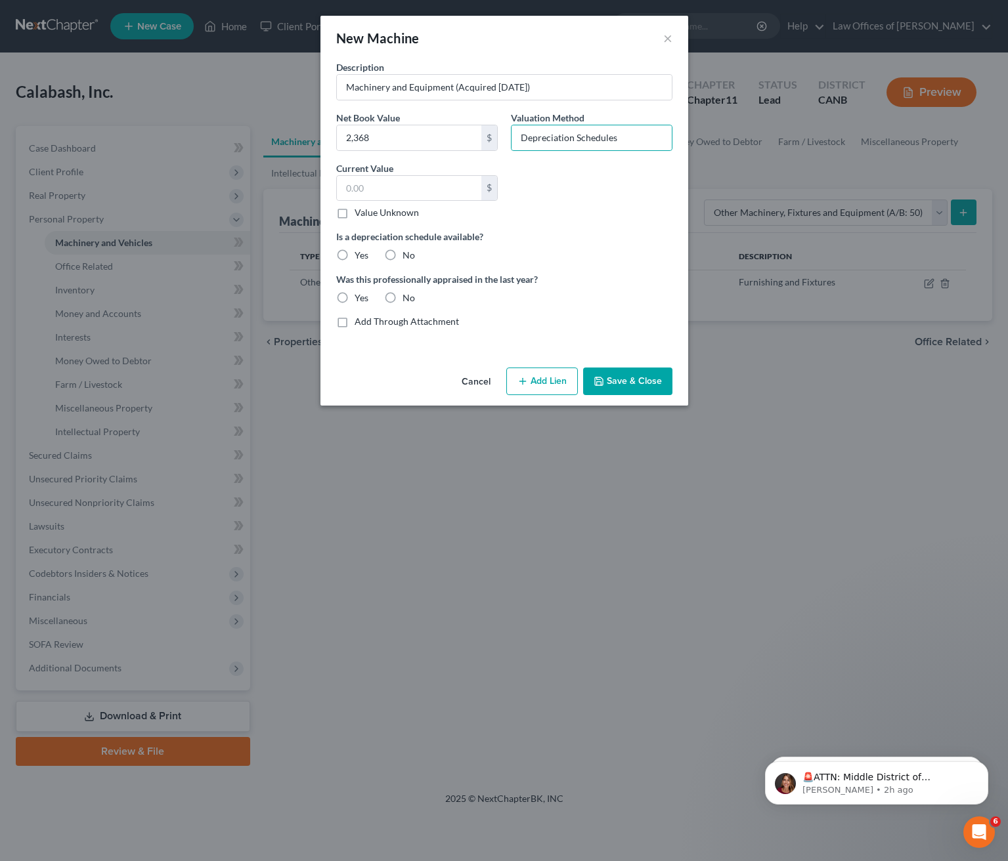
click at [354, 208] on label "Value Unknown" at bounding box center [386, 212] width 64 height 13
click at [360, 208] on input "Value Unknown" at bounding box center [364, 210] width 9 height 9
checkbox input "true"
type input "0.00"
click at [354, 256] on label "Yes" at bounding box center [361, 255] width 14 height 13
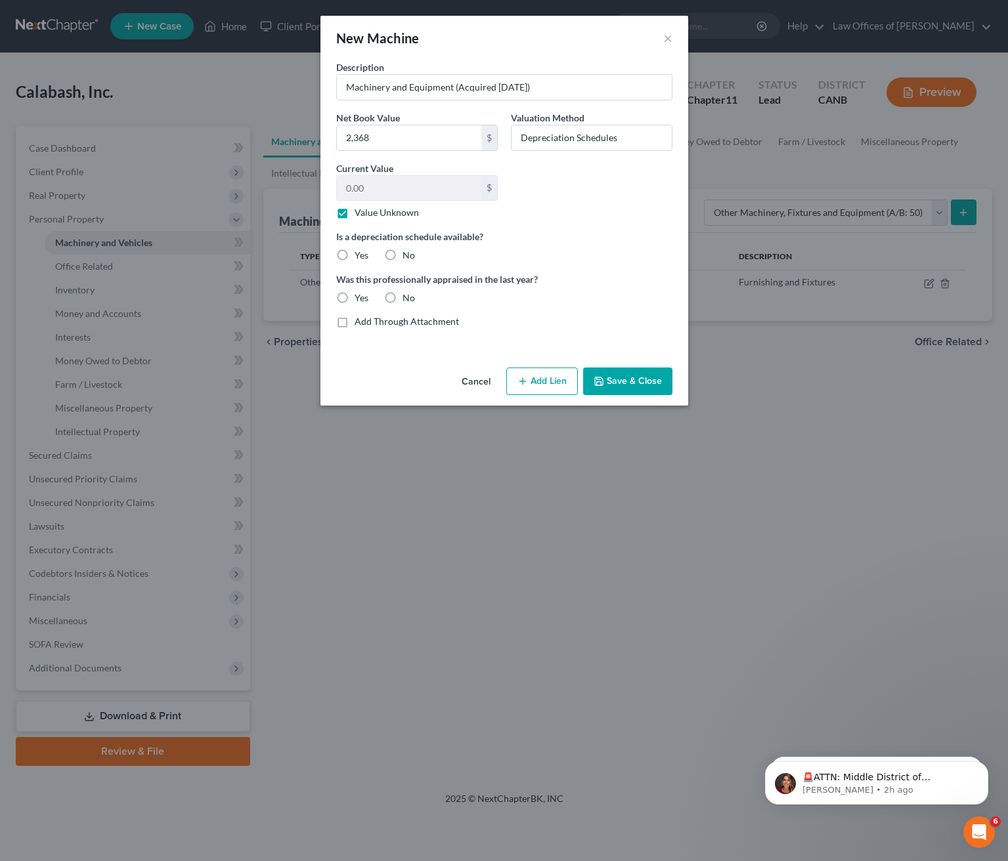
click at [360, 256] on input "Yes" at bounding box center [364, 253] width 9 height 9
radio input "true"
click at [402, 295] on label "No" at bounding box center [408, 297] width 12 height 13
click at [408, 295] on input "No" at bounding box center [412, 295] width 9 height 9
radio input "true"
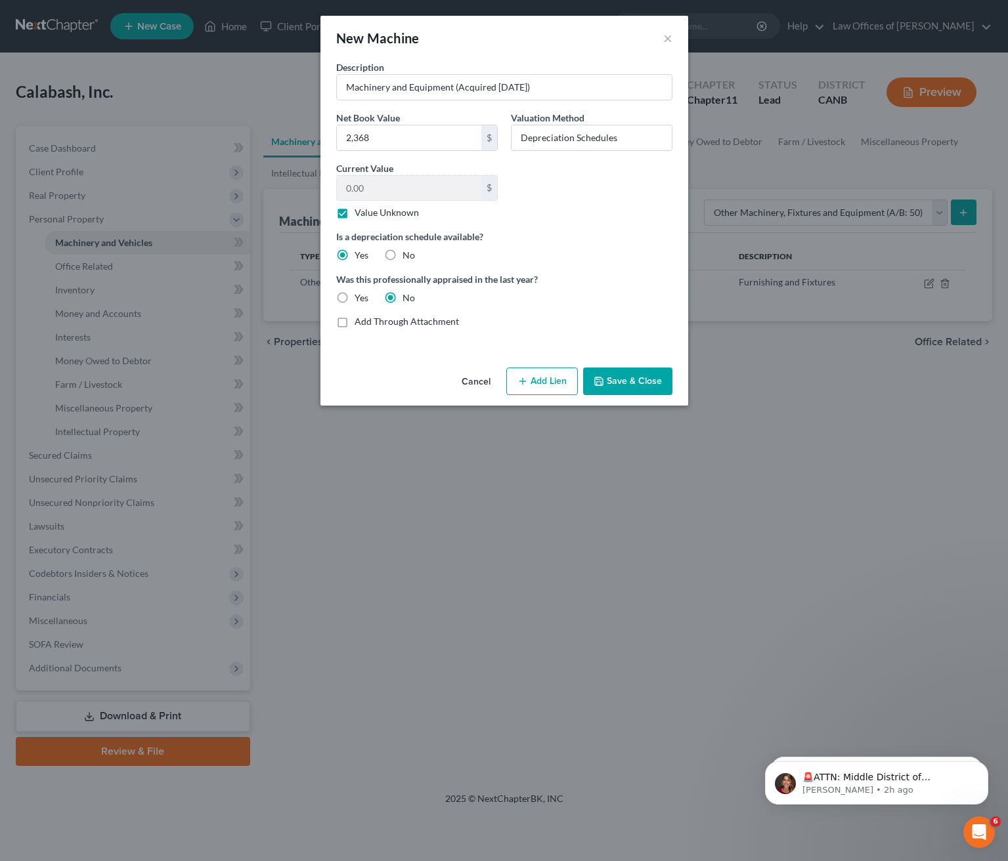
click at [625, 377] on button "Save & Close" at bounding box center [627, 382] width 89 height 28
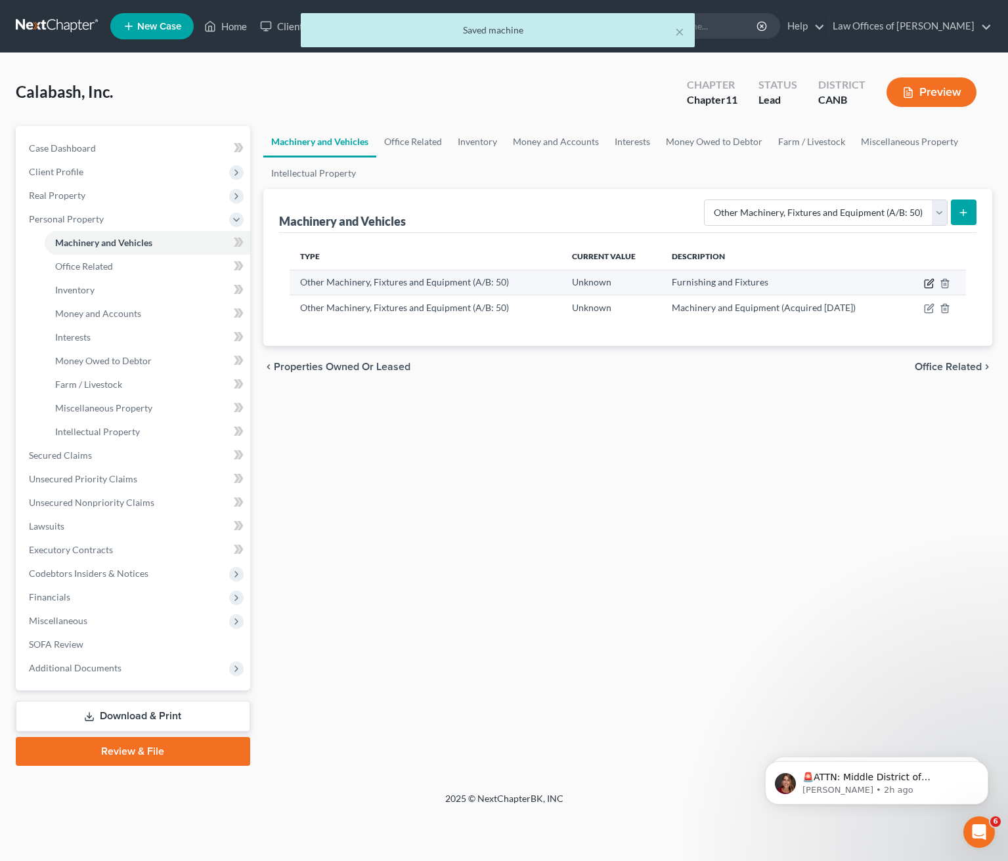
click at [931, 281] on icon "button" at bounding box center [929, 283] width 11 height 11
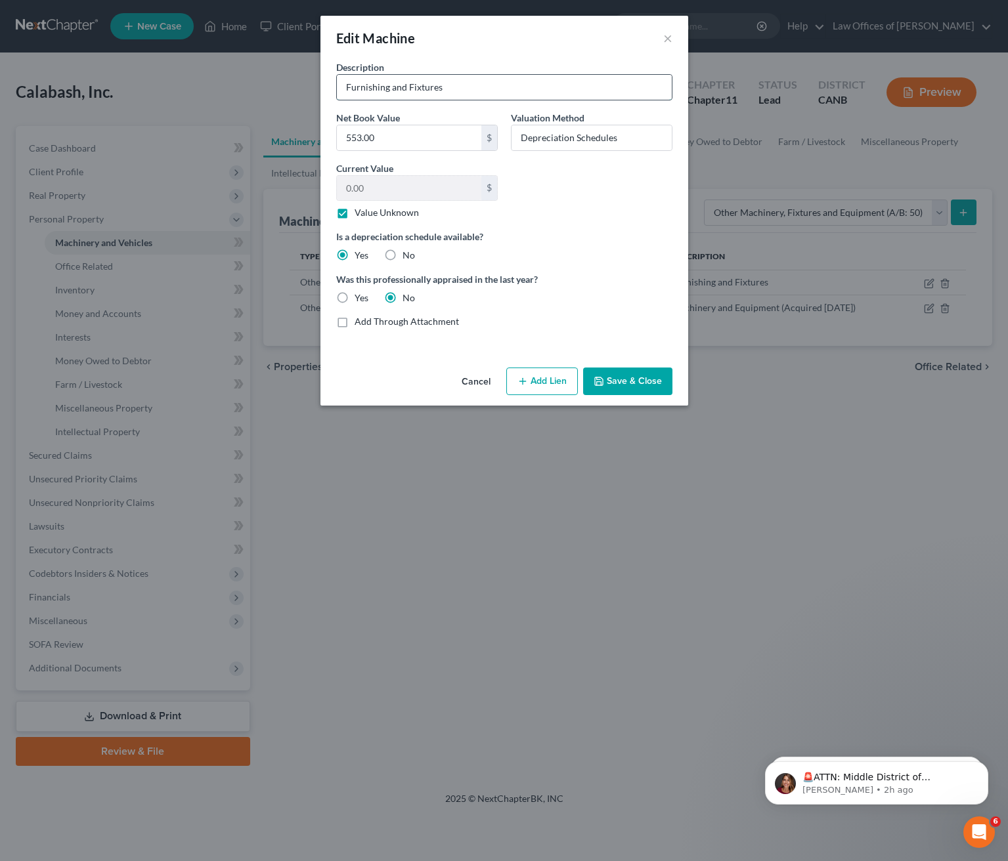
click at [475, 88] on input "Furnishing and Fixtures" at bounding box center [504, 87] width 335 height 25
type input "Furnishing and Fixtures (Acquired [DATE])"
click at [429, 139] on input "553.00" at bounding box center [409, 137] width 144 height 25
type input "2,368"
click at [632, 379] on button "Save & Close" at bounding box center [627, 382] width 89 height 28
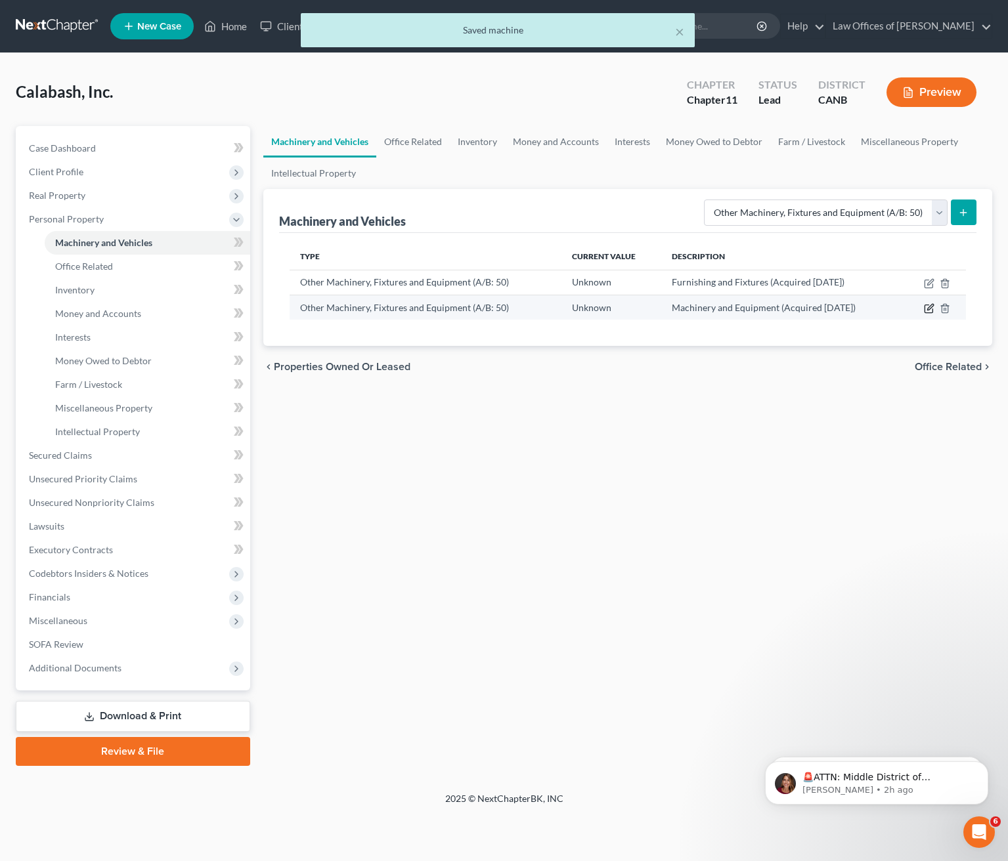
click at [932, 309] on icon "button" at bounding box center [929, 308] width 11 height 11
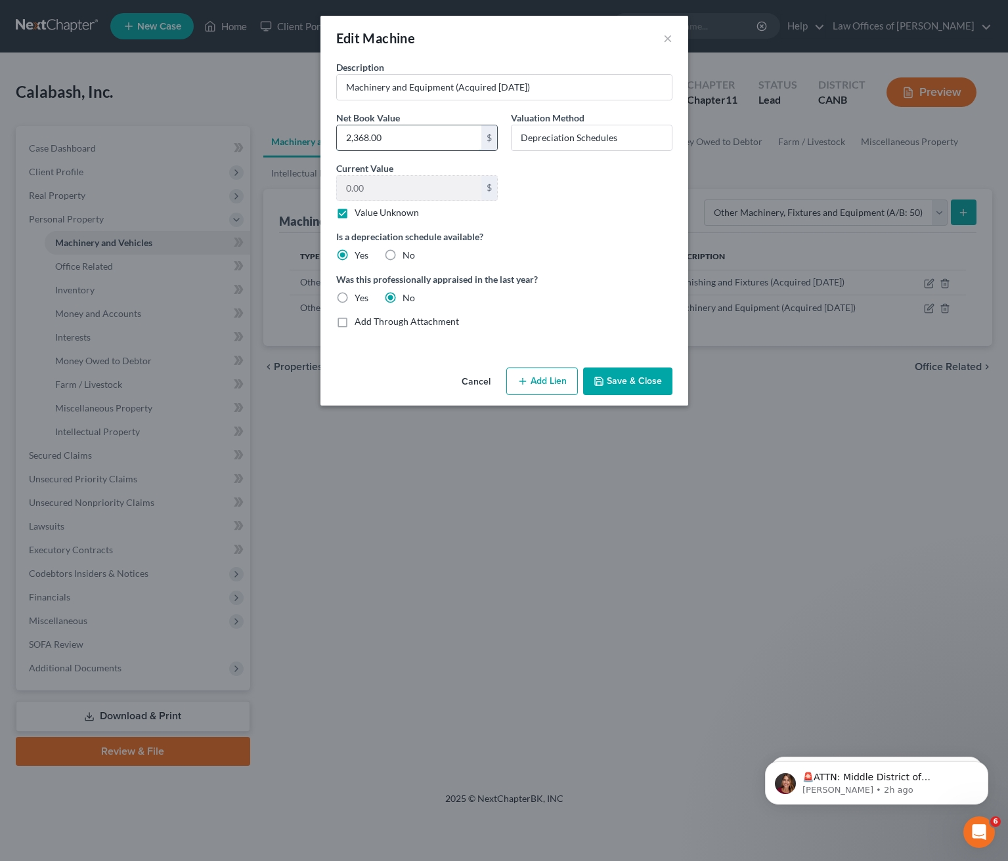
click at [415, 135] on input "2,368.00" at bounding box center [409, 137] width 144 height 25
type input "32,853"
click at [610, 374] on button "Save & Close" at bounding box center [627, 382] width 89 height 28
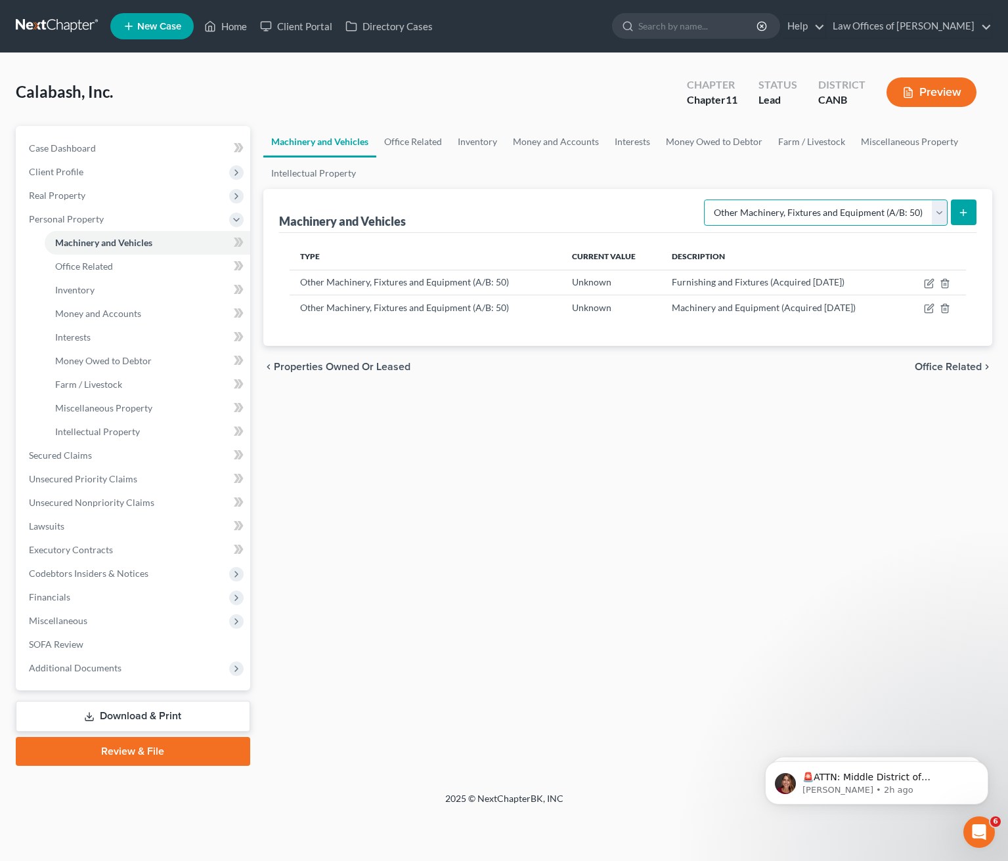
click at [939, 213] on select "Select Type Aircraft (A/B: 49) Other Machinery, Fixtures and Equipment (A/B: 50…" at bounding box center [826, 213] width 244 height 26
click at [960, 213] on line "submit" at bounding box center [963, 213] width 6 height 0
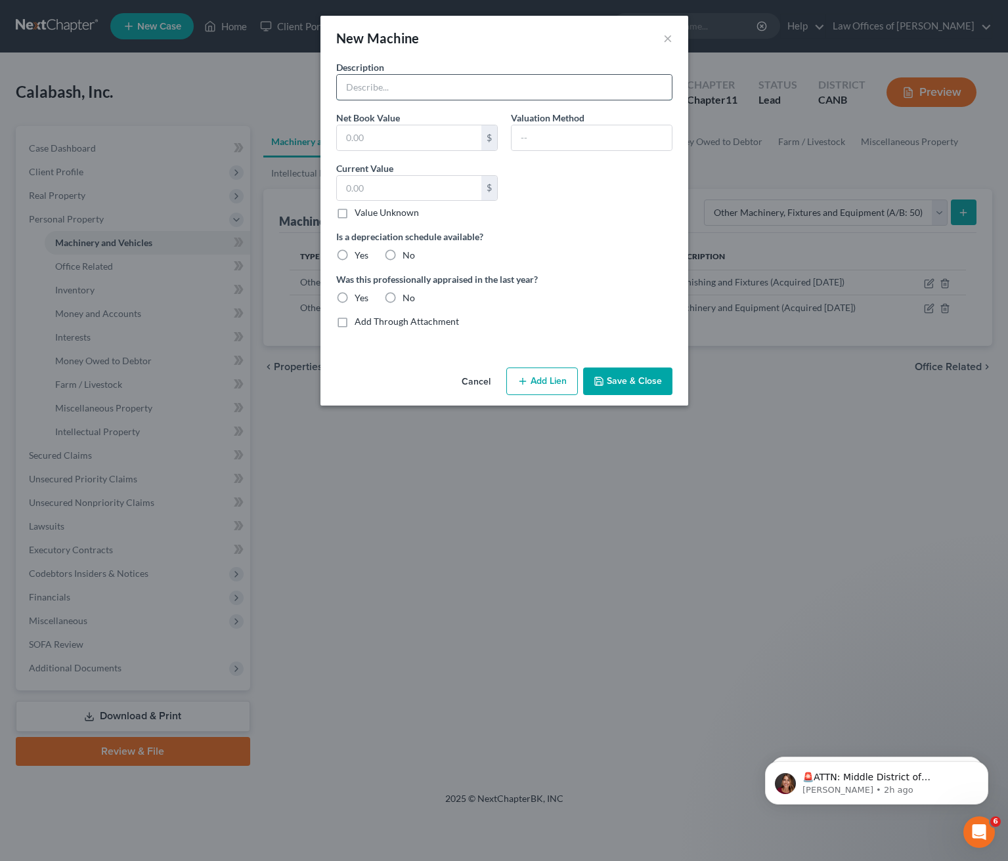
click at [437, 95] on input "text" at bounding box center [504, 87] width 335 height 25
type input "Leasehold Improvements (Put Into Service [DATE])"
click at [382, 135] on input "text" at bounding box center [409, 137] width 144 height 25
type input "350,967"
click at [534, 141] on input "text" at bounding box center [591, 137] width 160 height 25
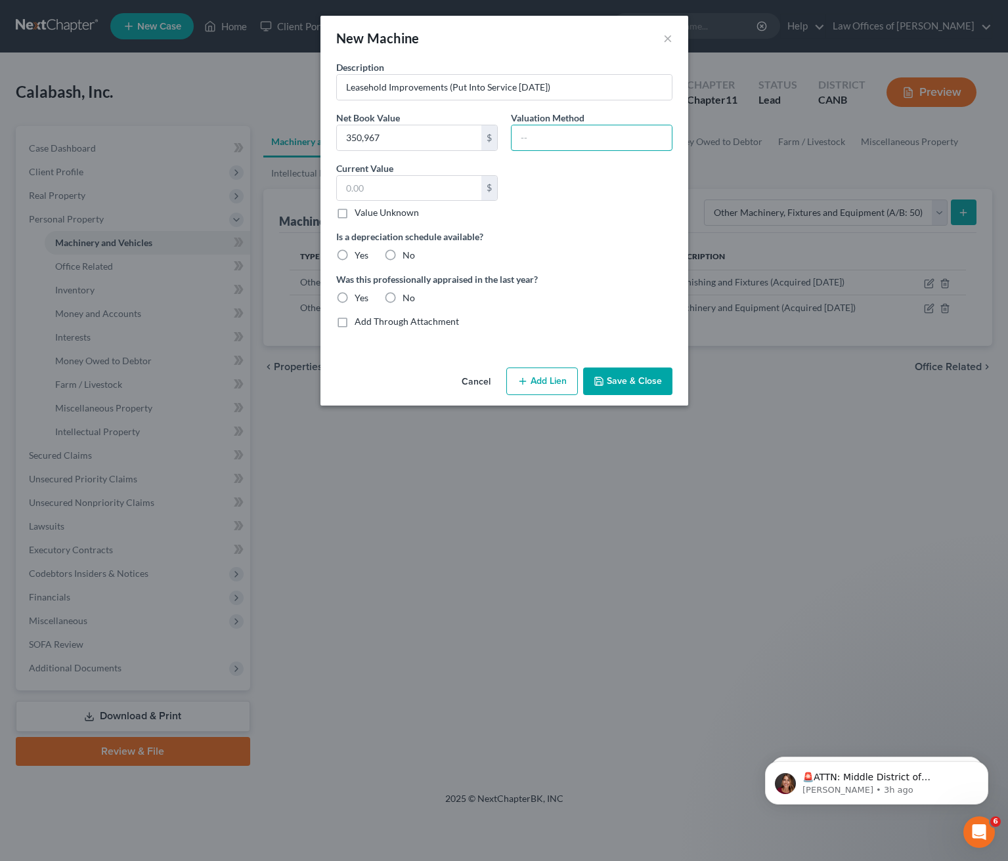
type input "Depreciation Schedules"
click at [354, 213] on label "Value Unknown" at bounding box center [386, 212] width 64 height 13
click at [360, 213] on input "Value Unknown" at bounding box center [364, 210] width 9 height 9
checkbox input "true"
type input "0.00"
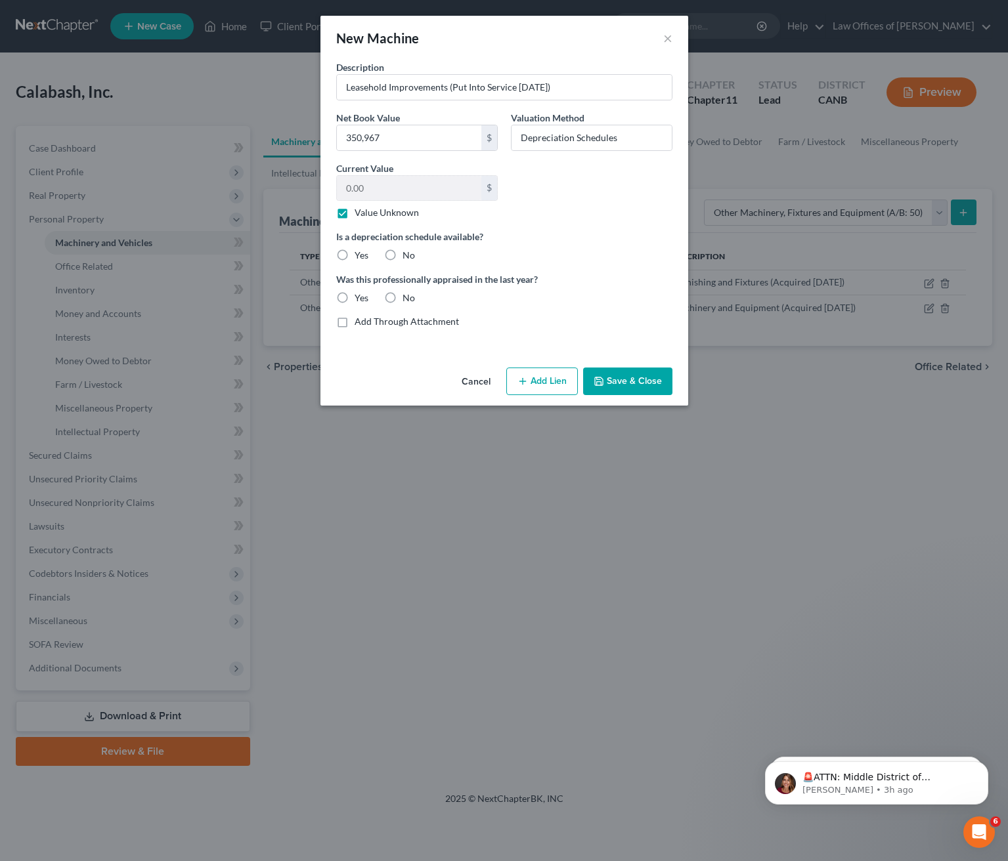
click at [354, 255] on label "Yes" at bounding box center [361, 255] width 14 height 13
click at [360, 255] on input "Yes" at bounding box center [364, 253] width 9 height 9
radio input "true"
click at [402, 298] on label "No" at bounding box center [408, 297] width 12 height 13
click at [408, 298] on input "No" at bounding box center [412, 295] width 9 height 9
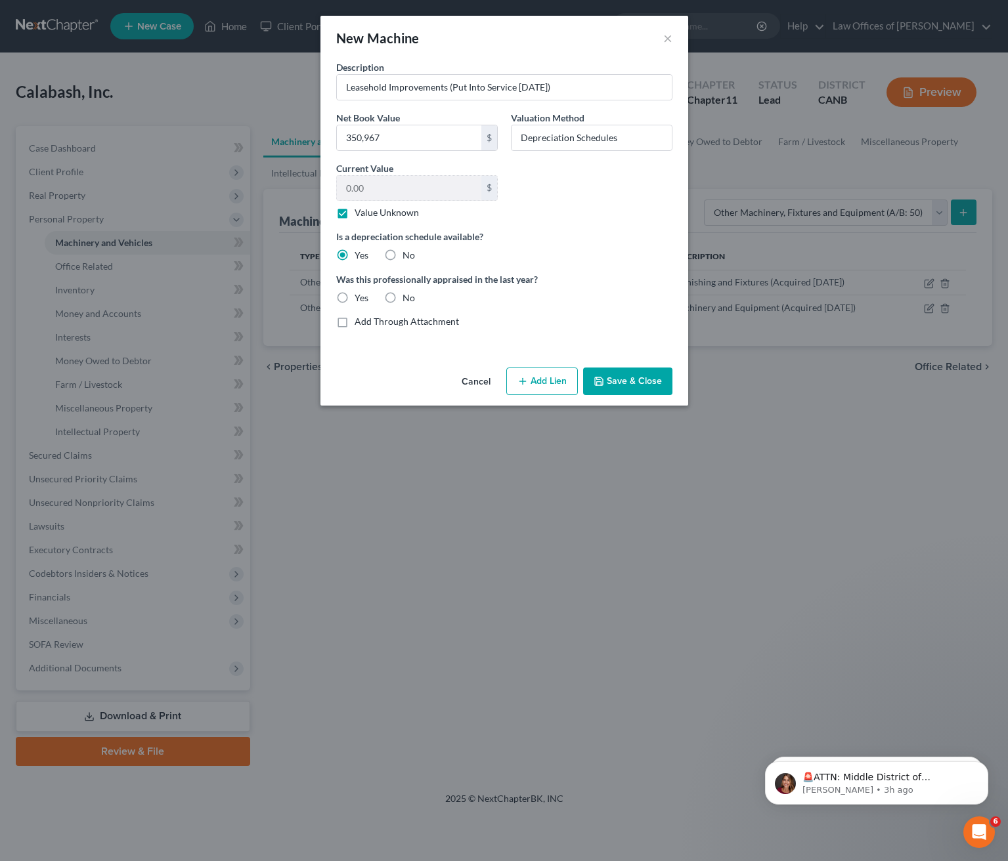
radio input "true"
click at [611, 383] on button "Save & Close" at bounding box center [627, 382] width 89 height 28
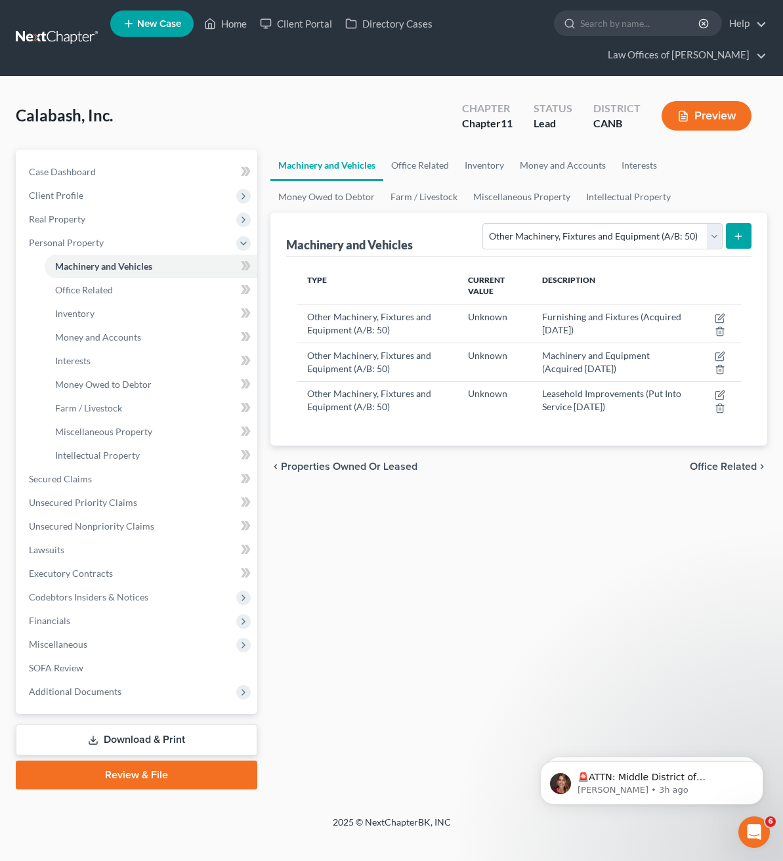
click at [742, 238] on icon "submit" at bounding box center [738, 236] width 11 height 11
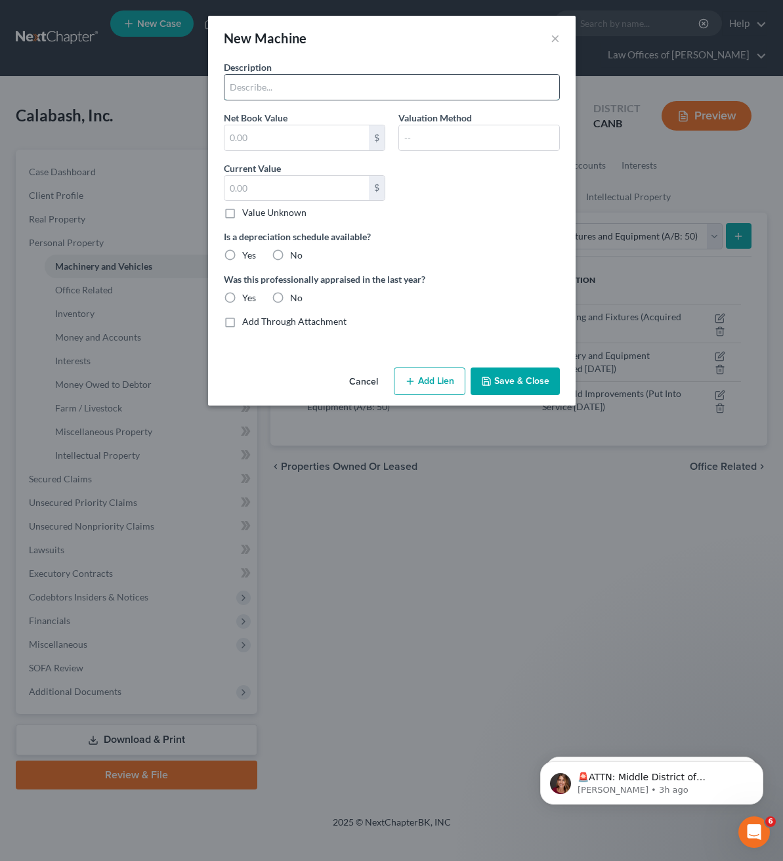
click at [412, 87] on input "text" at bounding box center [392, 87] width 335 height 25
type input "Machinery and Equipment (Acquired [DATE])"
click at [309, 135] on input "text" at bounding box center [297, 137] width 144 height 25
type input "89,282"
click at [431, 131] on input "text" at bounding box center [479, 137] width 160 height 25
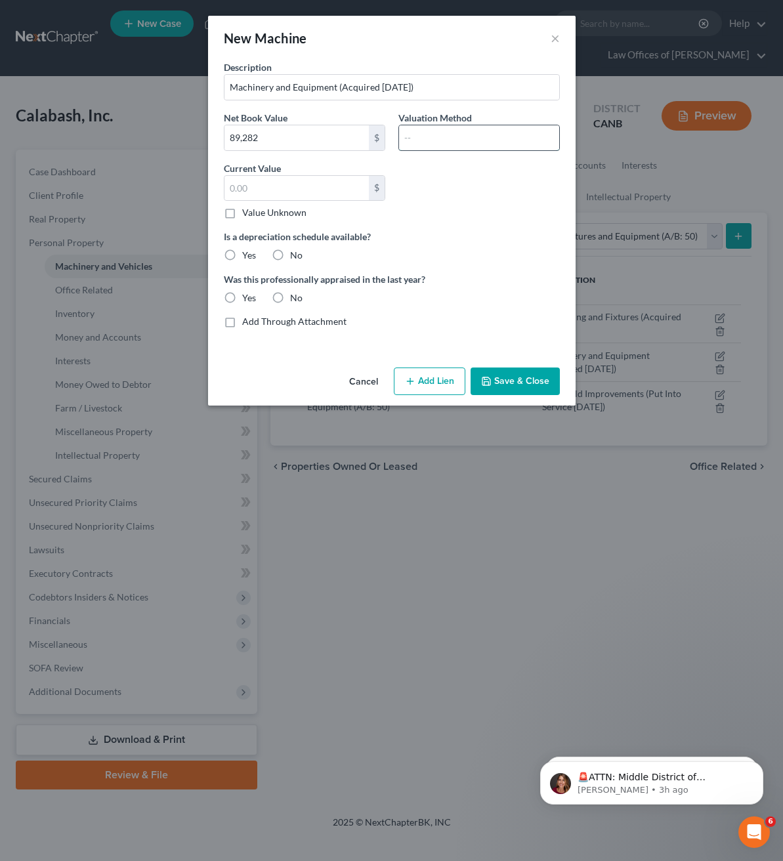
type input "Depreciation Schedules"
click at [242, 215] on label "Value Unknown" at bounding box center [274, 212] width 64 height 13
click at [247, 215] on input "Value Unknown" at bounding box center [251, 210] width 9 height 9
checkbox input "true"
type input "0.00"
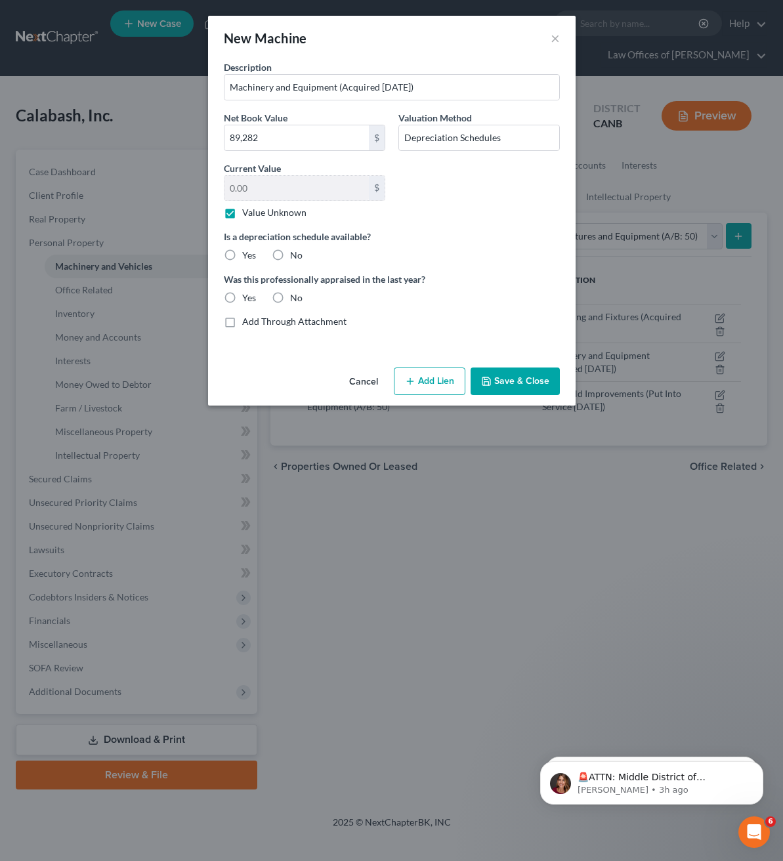
click at [242, 256] on label "Yes" at bounding box center [249, 255] width 14 height 13
click at [247, 256] on input "Yes" at bounding box center [251, 253] width 9 height 9
radio input "true"
click at [290, 299] on label "No" at bounding box center [296, 297] width 12 height 13
click at [295, 299] on input "No" at bounding box center [299, 295] width 9 height 9
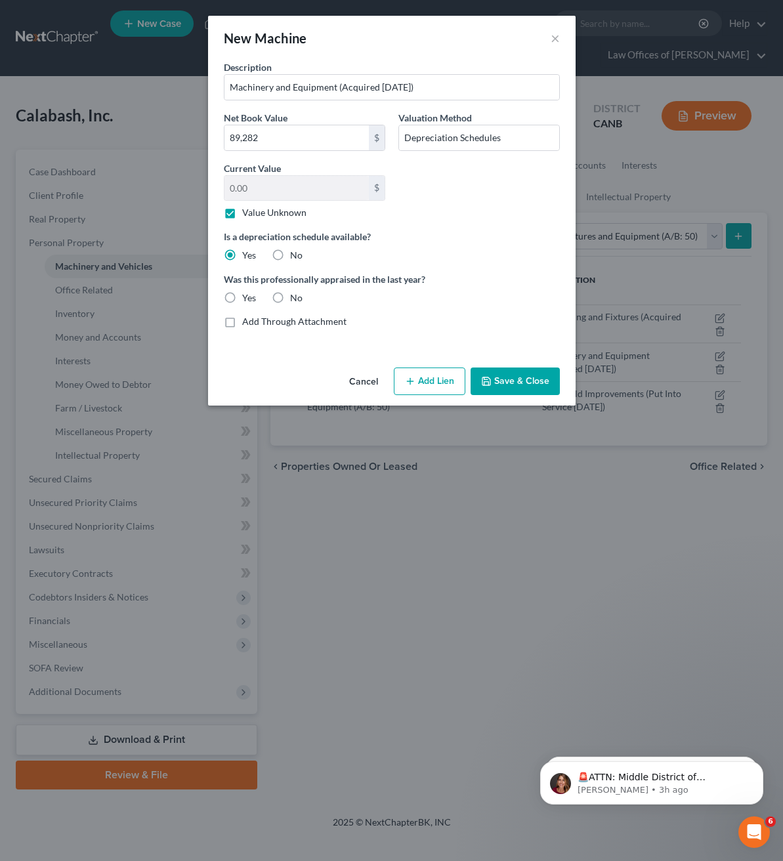
radio input "true"
click at [515, 379] on button "Save & Close" at bounding box center [515, 382] width 89 height 28
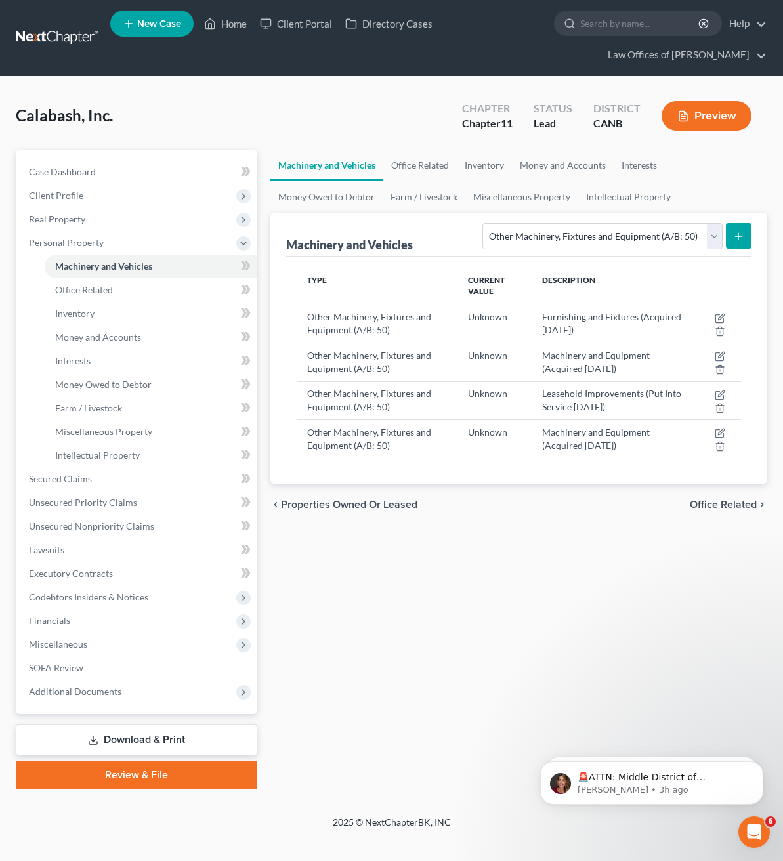
click at [740, 234] on icon "submit" at bounding box center [738, 236] width 11 height 11
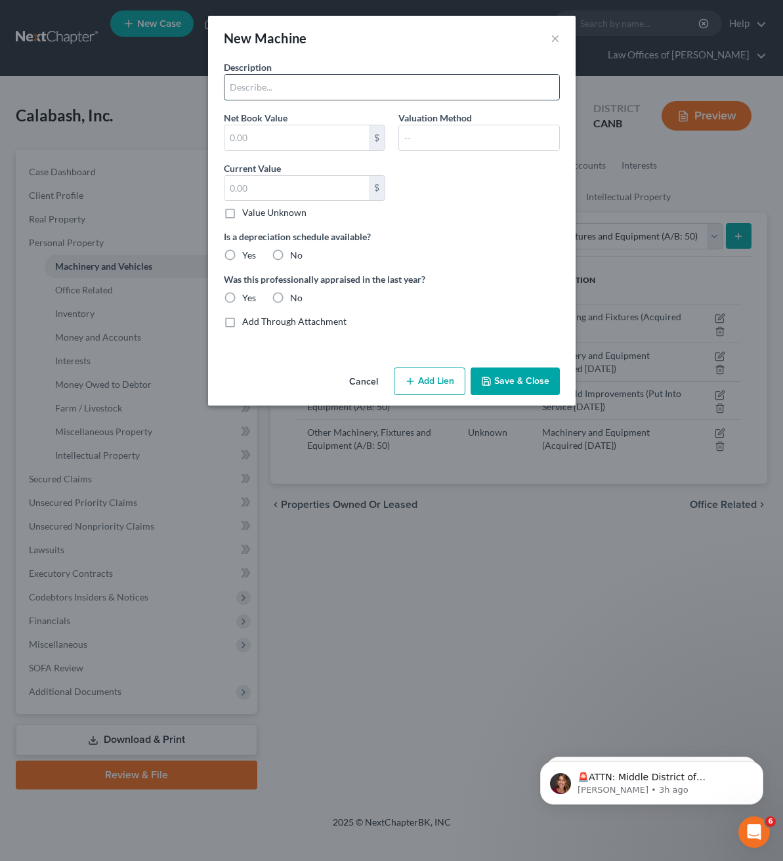
click at [338, 91] on input "text" at bounding box center [392, 87] width 335 height 25
click at [448, 87] on input "Leasehold Improvements (Put Into Service [DATE])" at bounding box center [392, 87] width 335 height 25
type input "Leasehold Improvements (Put Into Service [DATE])"
click at [249, 139] on input "text" at bounding box center [297, 137] width 144 height 25
type input "89,282"
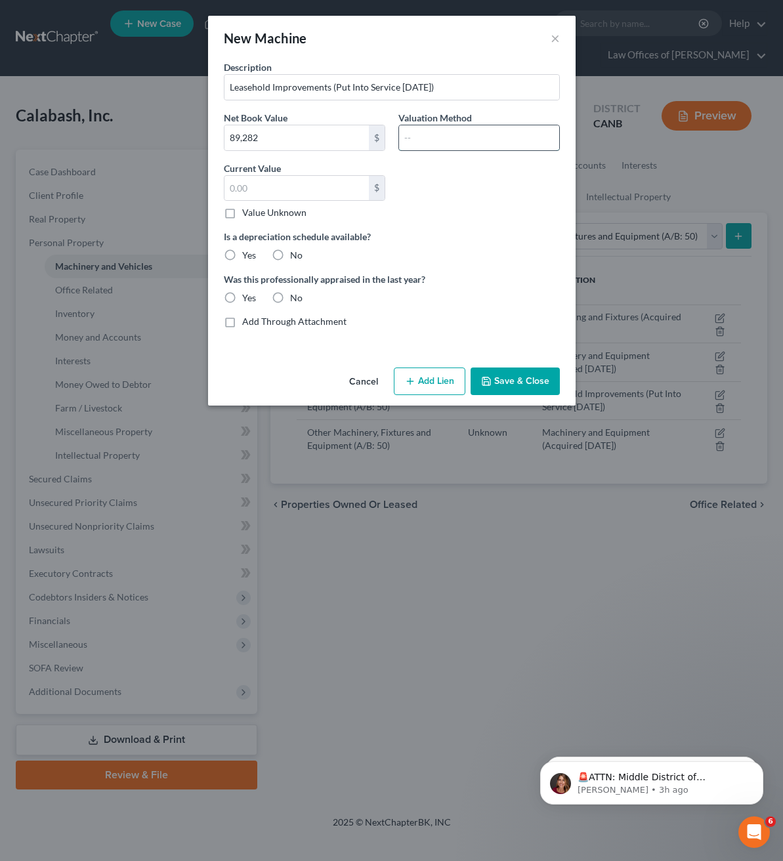
click at [427, 140] on input "text" at bounding box center [479, 137] width 160 height 25
type input "Depreciation Schedules"
click at [242, 217] on label "Value Unknown" at bounding box center [274, 212] width 64 height 13
click at [247, 215] on input "Value Unknown" at bounding box center [251, 210] width 9 height 9
checkbox input "true"
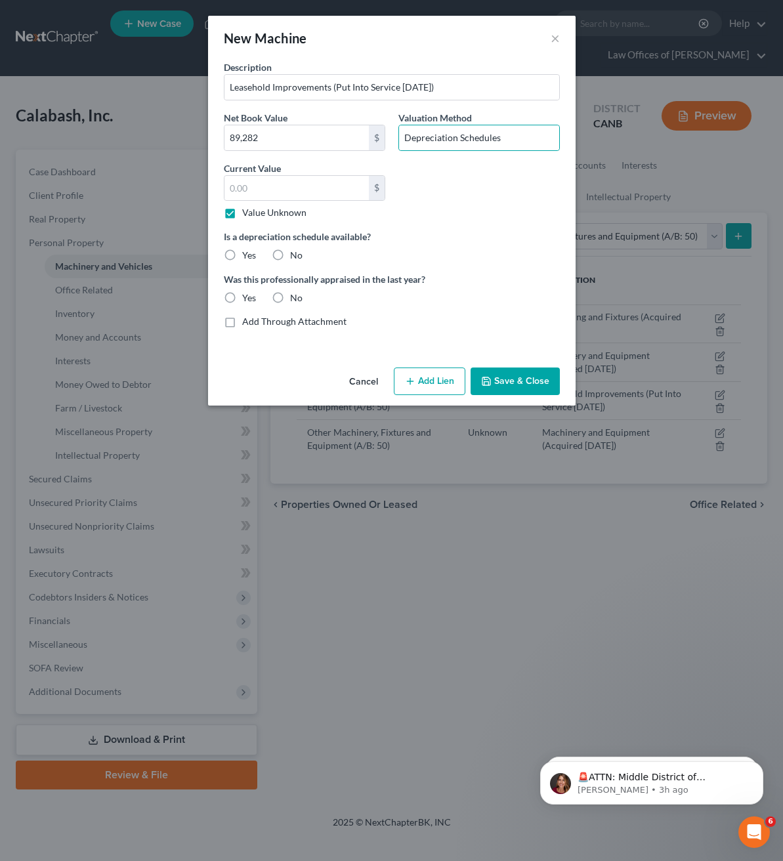
type input "0.00"
click at [242, 259] on label "Yes" at bounding box center [249, 255] width 14 height 13
click at [247, 257] on input "Yes" at bounding box center [251, 253] width 9 height 9
radio input "true"
click at [290, 295] on label "No" at bounding box center [296, 297] width 12 height 13
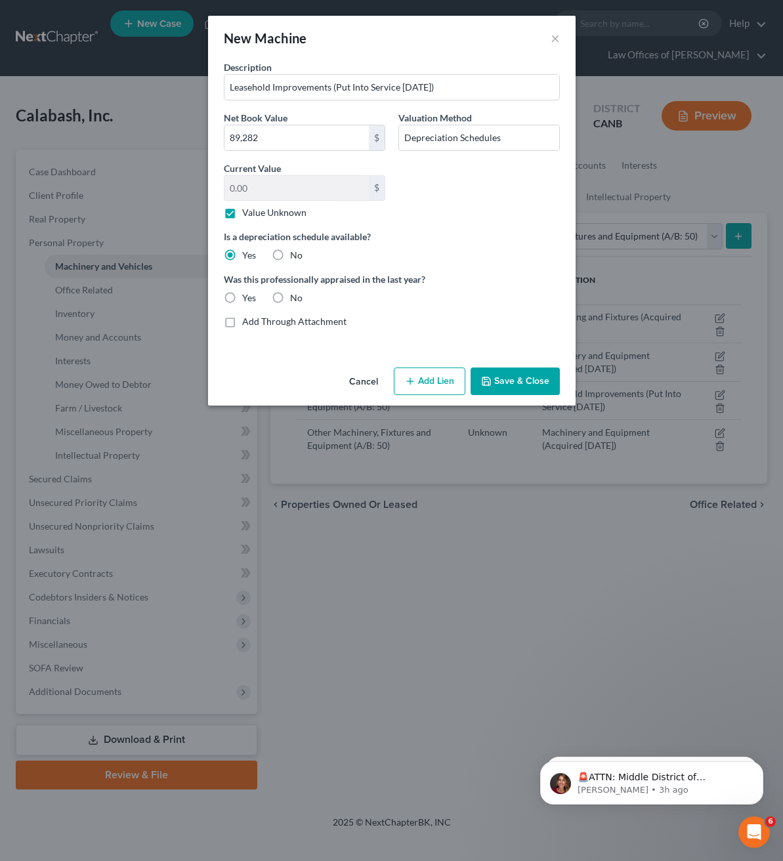
click at [295, 295] on input "No" at bounding box center [299, 295] width 9 height 9
radio input "true"
click at [515, 378] on button "Save & Close" at bounding box center [515, 382] width 89 height 28
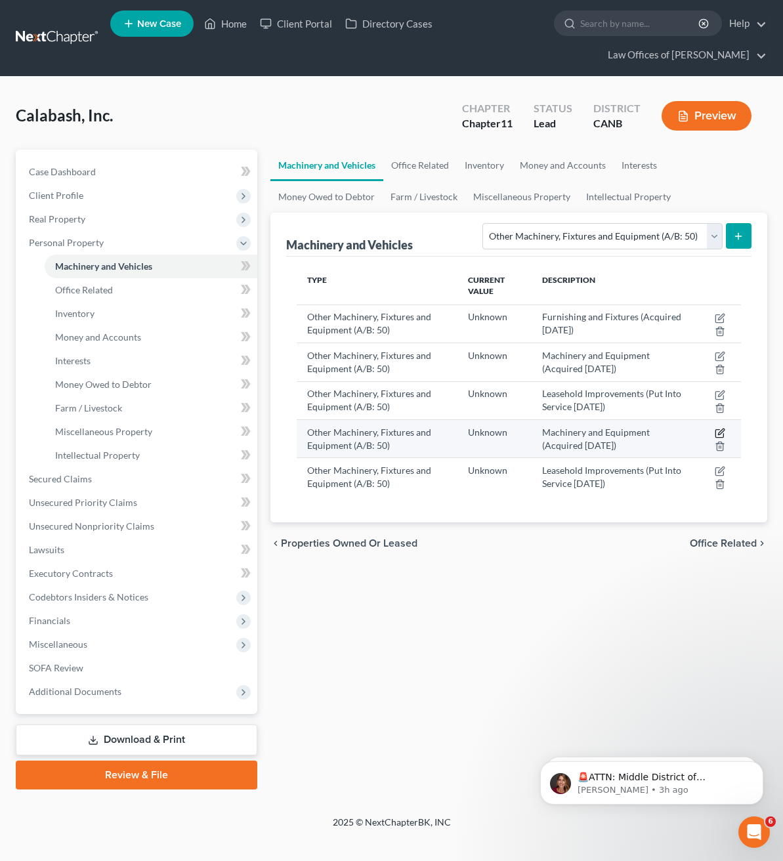
click at [718, 432] on icon "button" at bounding box center [720, 433] width 11 height 11
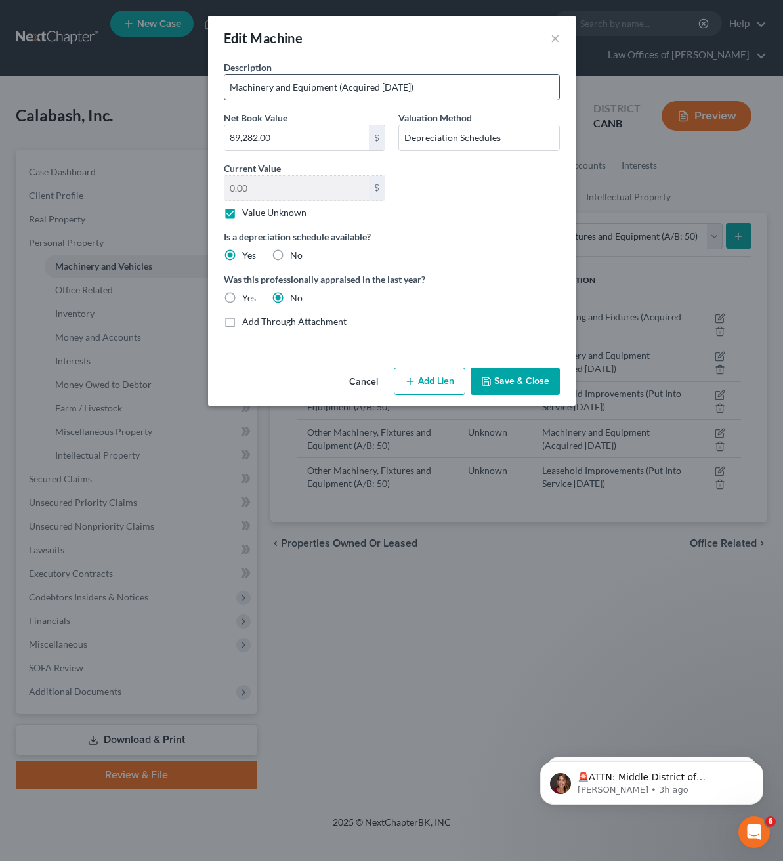
click at [427, 89] on input "Machinery and Equipment (Acquired [DATE])" at bounding box center [392, 87] width 335 height 25
type input "Machinery and Equipment (Acquired [DATE])"
click at [548, 307] on div "Description Machinery and Equipment (Acquired [DATE]) Net Book Value 89,282.00 …" at bounding box center [391, 199] width 349 height 278
click at [506, 380] on button "Save & Close" at bounding box center [515, 382] width 89 height 28
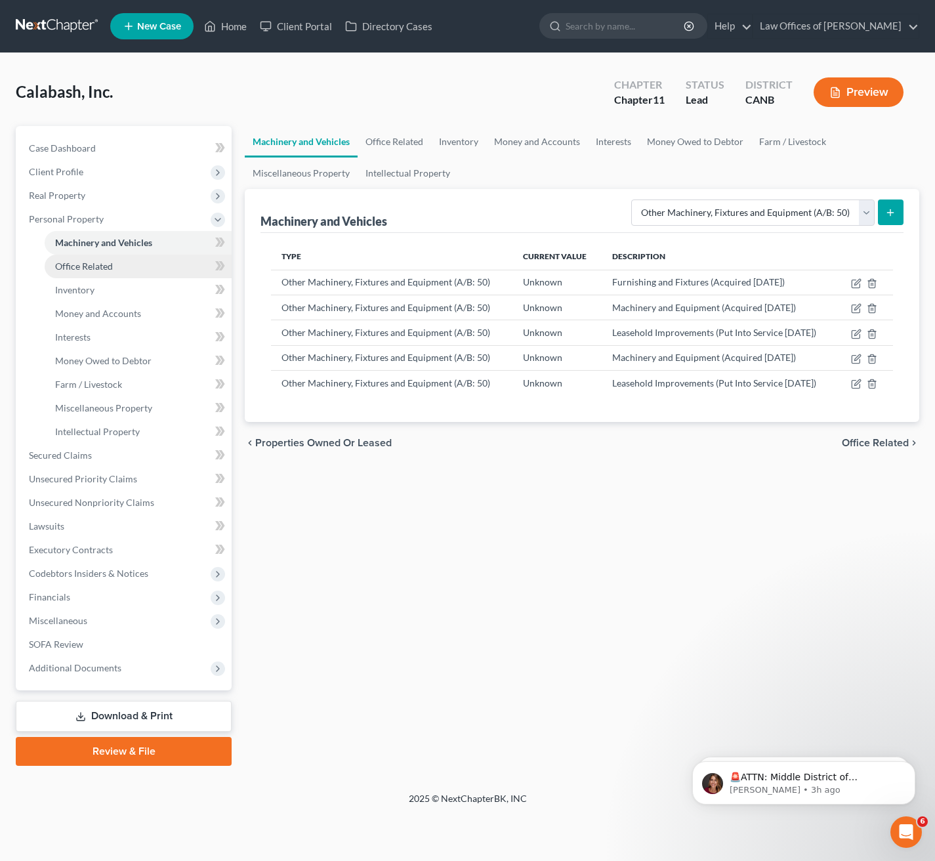
click at [105, 268] on span "Office Related" at bounding box center [84, 266] width 58 height 11
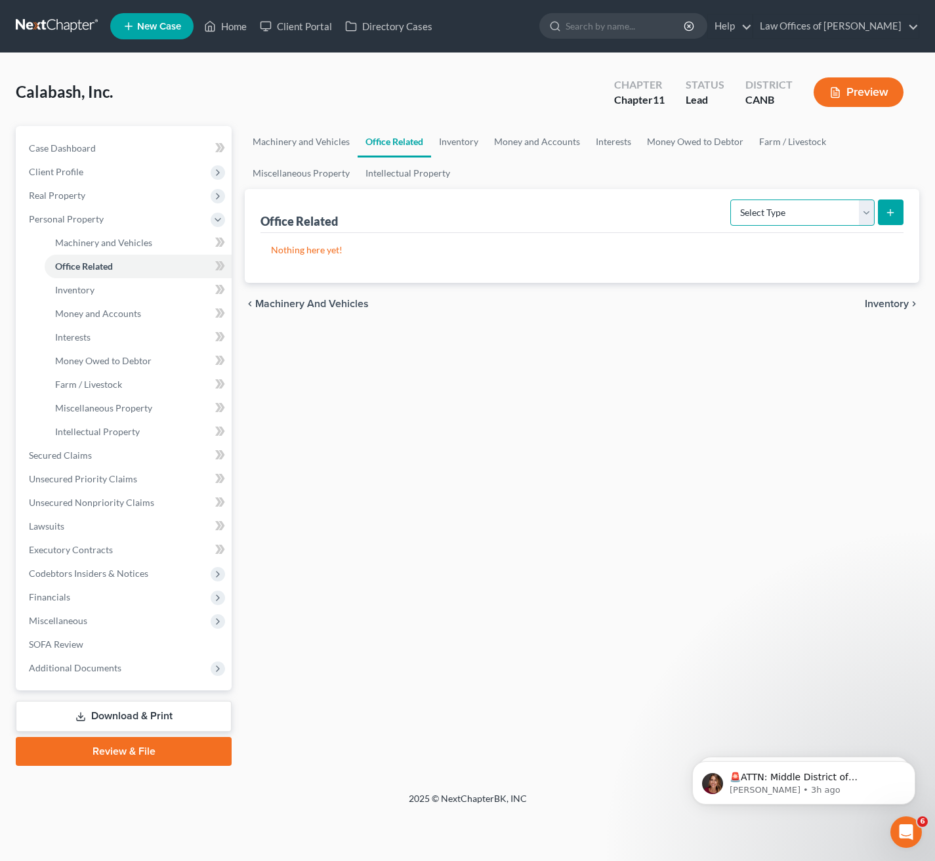
click at [869, 211] on select "Select Type Collectibles (A/B: 42) Office Equipment (A/B: 41) Office Fixtures (…" at bounding box center [803, 213] width 144 height 26
click at [898, 303] on span "Inventory" at bounding box center [887, 304] width 44 height 11
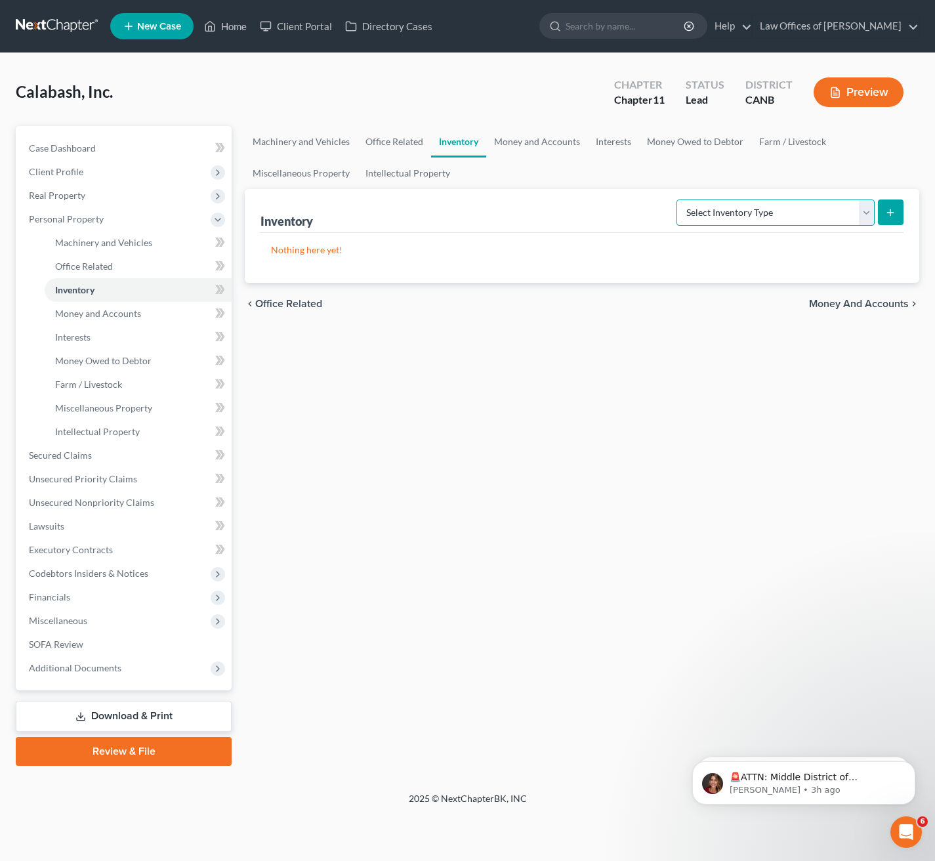
click at [867, 212] on select "Select Inventory Type Finished Goods (A/B: 21) Other Inventory or Supplies (A/B…" at bounding box center [776, 213] width 198 height 26
click at [143, 313] on link "Money and Accounts" at bounding box center [138, 314] width 187 height 24
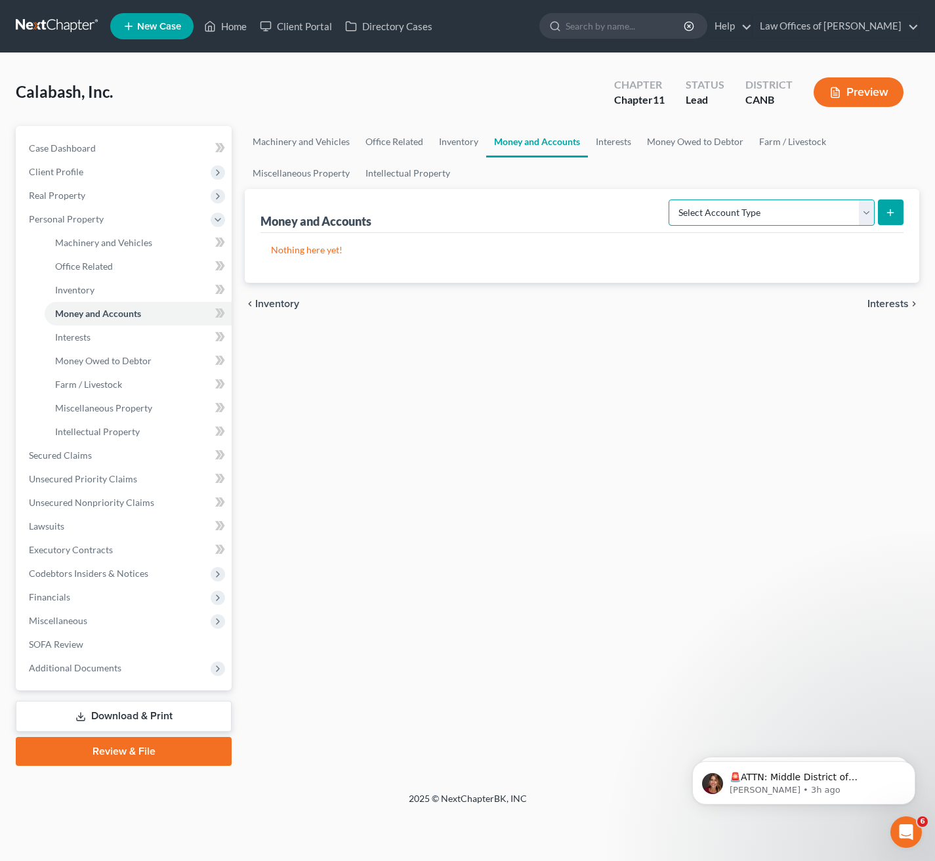
click at [872, 211] on select "Select Account Type Brokerage (A/B: 3, SOFA: 18) Cash on Hand (A/B: 2) Certific…" at bounding box center [772, 213] width 206 height 26
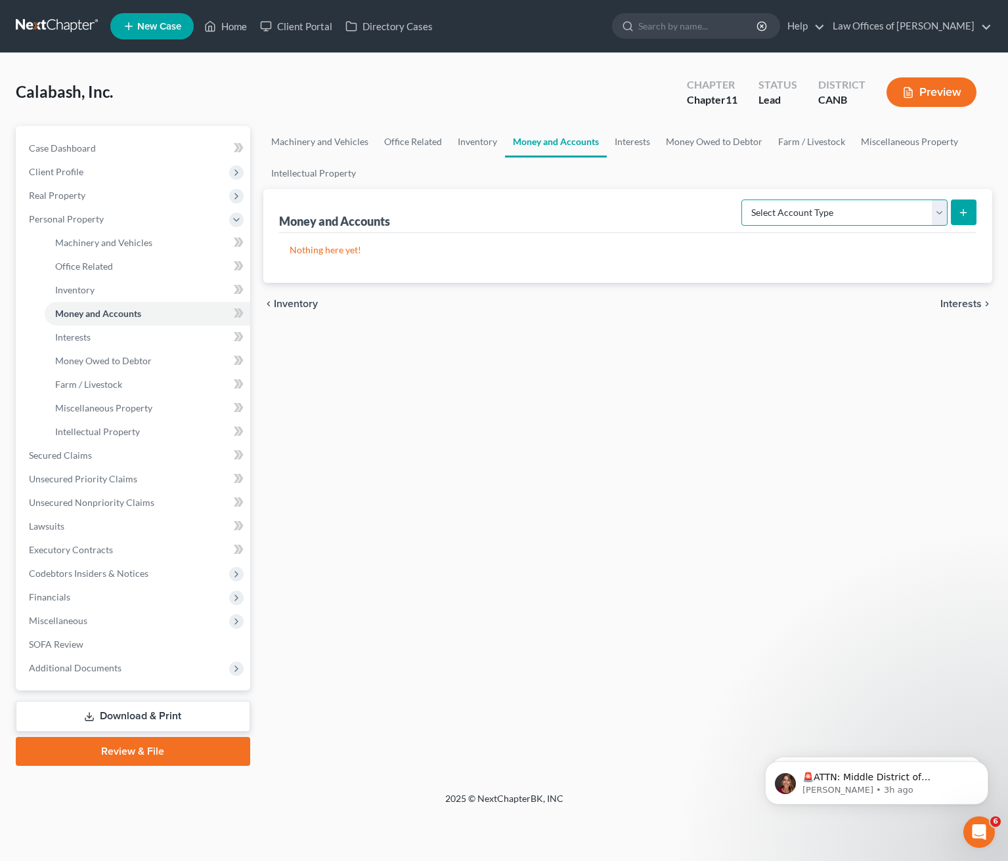
click at [942, 210] on select "Select Account Type Brokerage (A/B: 3, SOFA: 18) Cash on Hand (A/B: 2) Certific…" at bounding box center [844, 213] width 206 height 26
select select "checking"
click at [743, 200] on select "Select Account Type Brokerage (A/B: 3, SOFA: 18) Cash on Hand (A/B: 2) Certific…" at bounding box center [844, 213] width 206 height 26
click at [962, 214] on icon "submit" at bounding box center [963, 212] width 11 height 11
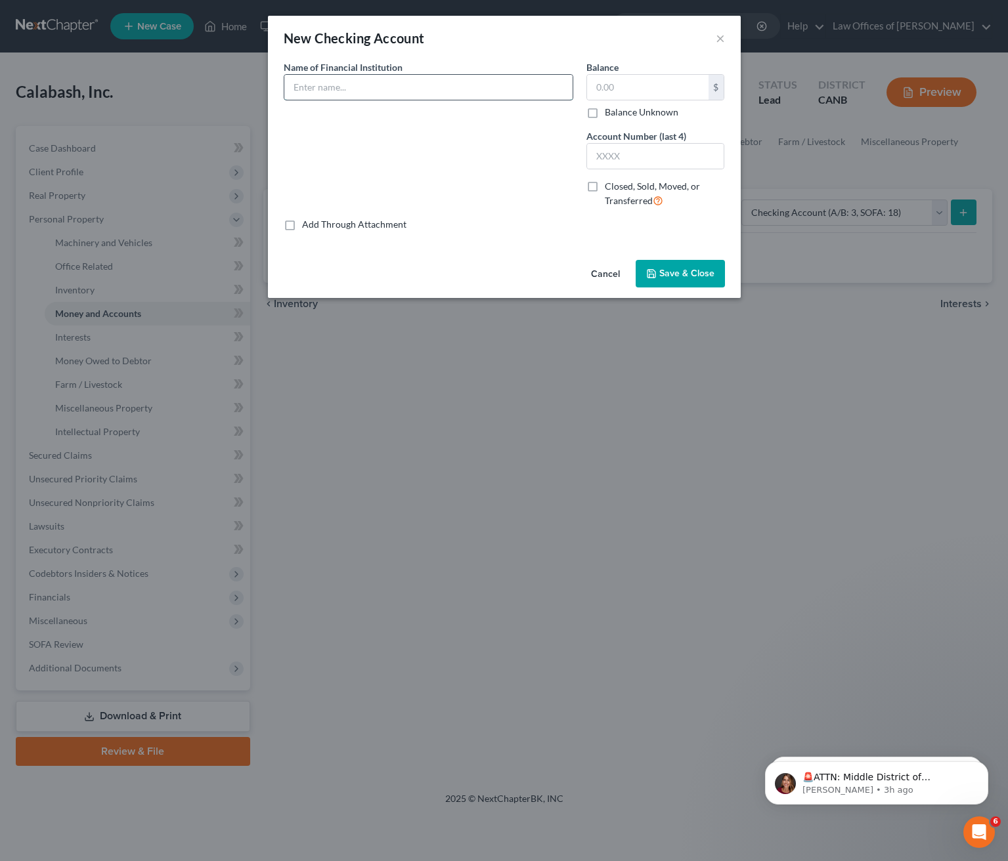
click at [351, 79] on input "text" at bounding box center [428, 87] width 288 height 25
type input "[PERSON_NAME] Fargo"
type input "1,500.00"
click at [523, 140] on div "Name of Financial Institution * [PERSON_NAME] Fargo" at bounding box center [428, 139] width 303 height 158
drag, startPoint x: 636, startPoint y: 155, endPoint x: 593, endPoint y: 154, distance: 43.3
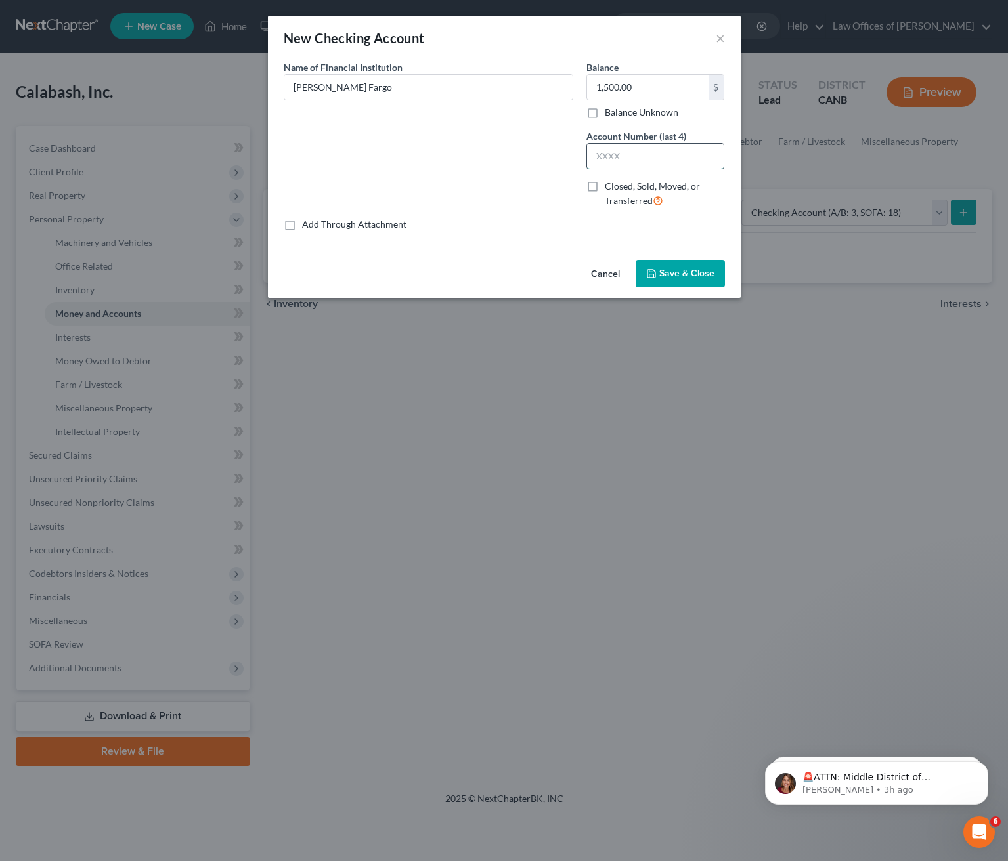
click at [592, 154] on input "text" at bounding box center [655, 156] width 137 height 25
type input "3717"
click at [705, 270] on span "Save & Close" at bounding box center [686, 273] width 55 height 11
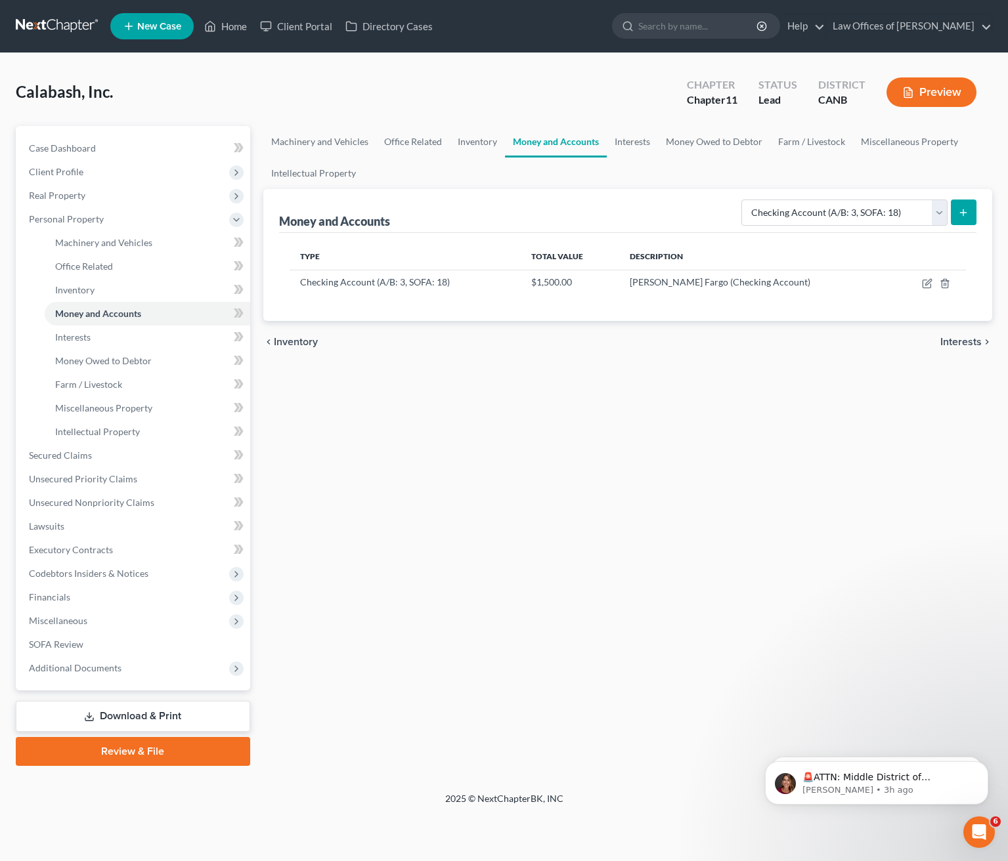
click at [964, 213] on icon "submit" at bounding box center [963, 212] width 11 height 11
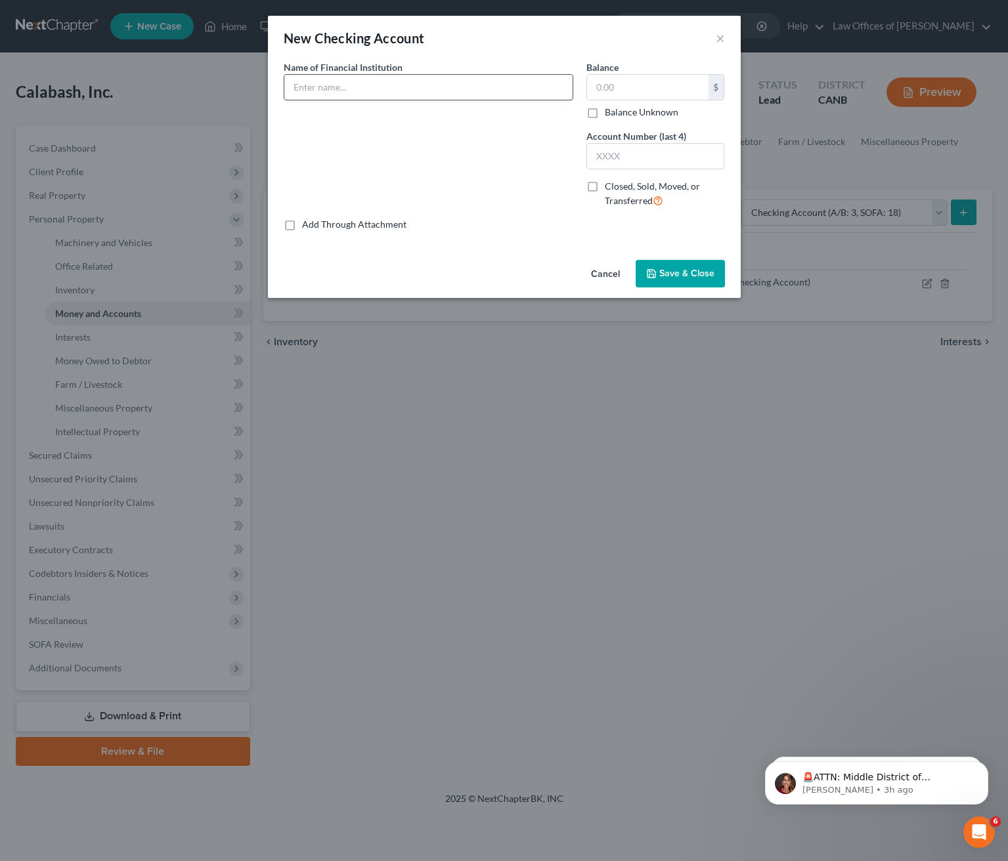
click at [343, 81] on input "text" at bounding box center [428, 87] width 288 height 25
type input "[PERSON_NAME] Fargo"
click at [646, 85] on input "text" at bounding box center [647, 87] width 121 height 25
type input "500.00"
click at [649, 161] on input "text" at bounding box center [655, 156] width 137 height 25
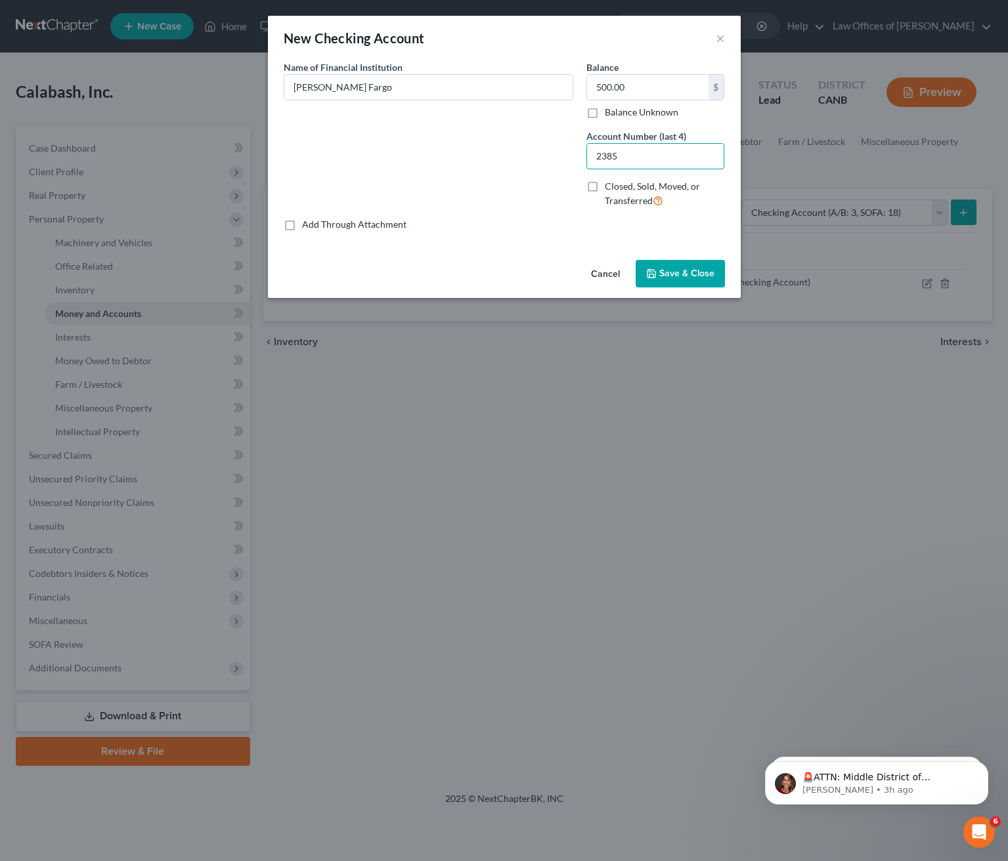
type input "2385"
click at [664, 270] on span "Save & Close" at bounding box center [686, 273] width 55 height 11
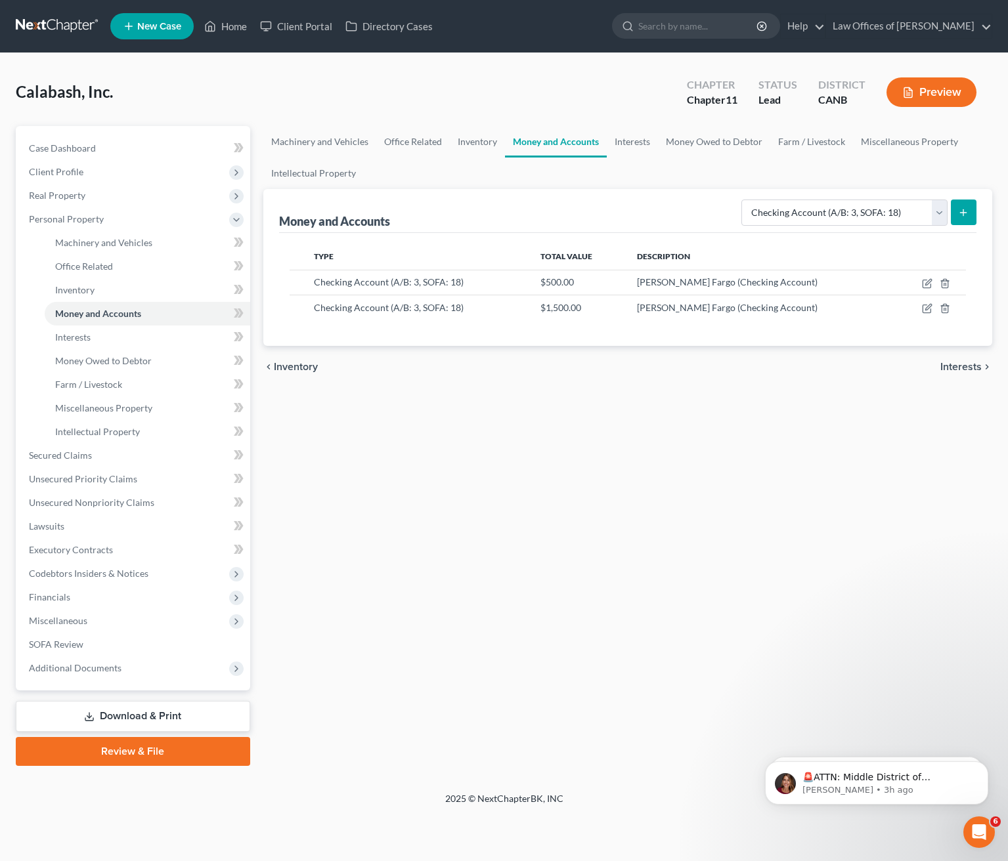
click at [963, 364] on span "Interests" at bounding box center [960, 367] width 41 height 11
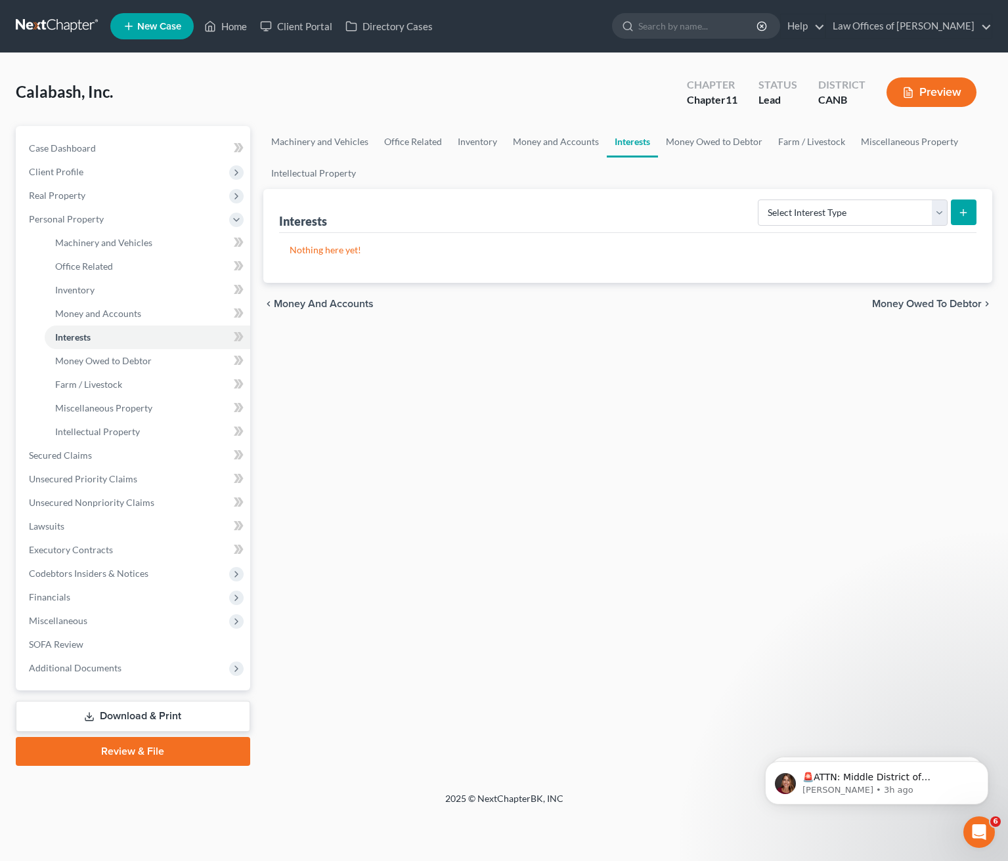
click at [943, 300] on span "Money Owed to Debtor" at bounding box center [927, 304] width 110 height 11
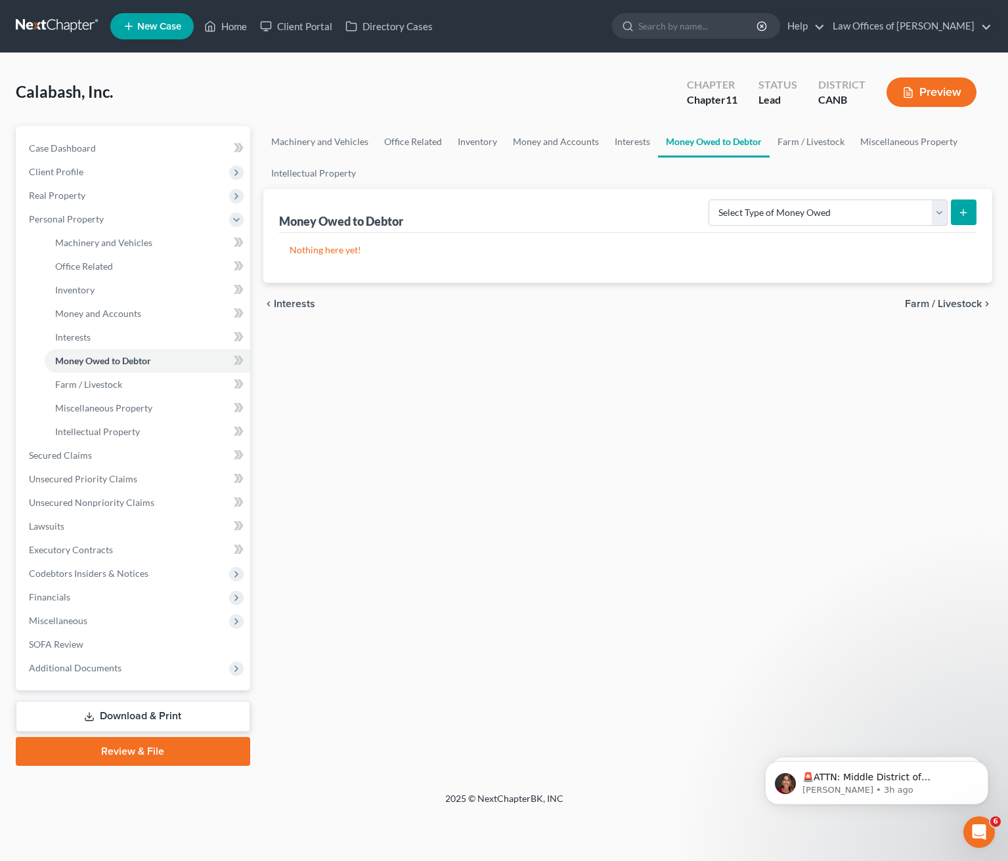
click at [953, 299] on span "Farm / Livestock" at bounding box center [943, 304] width 77 height 11
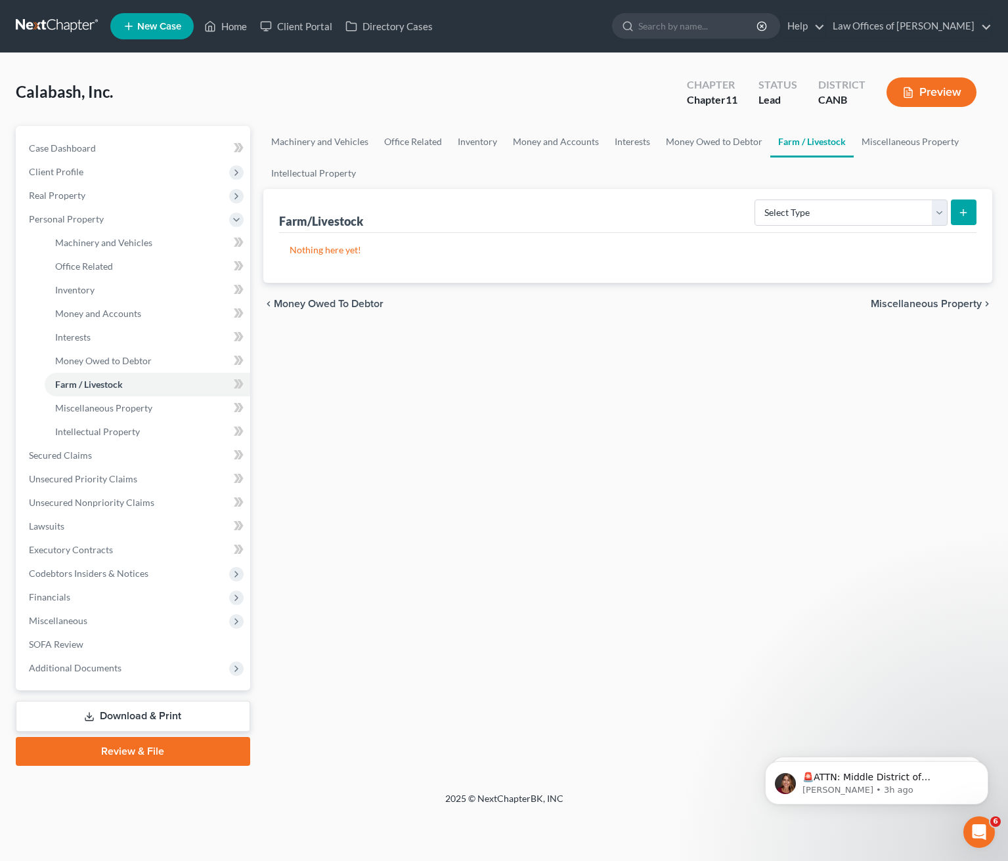
click at [953, 299] on span "Miscellaneous Property" at bounding box center [925, 304] width 111 height 11
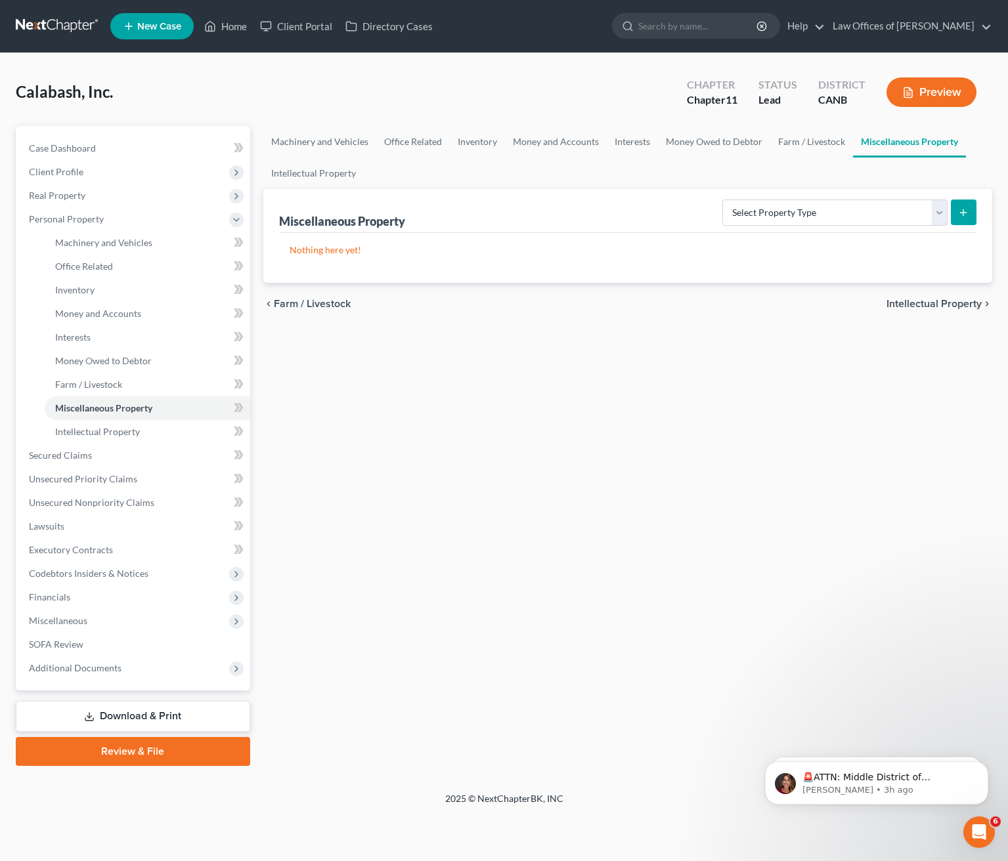
click at [928, 300] on span "Intellectual Property" at bounding box center [933, 304] width 95 height 11
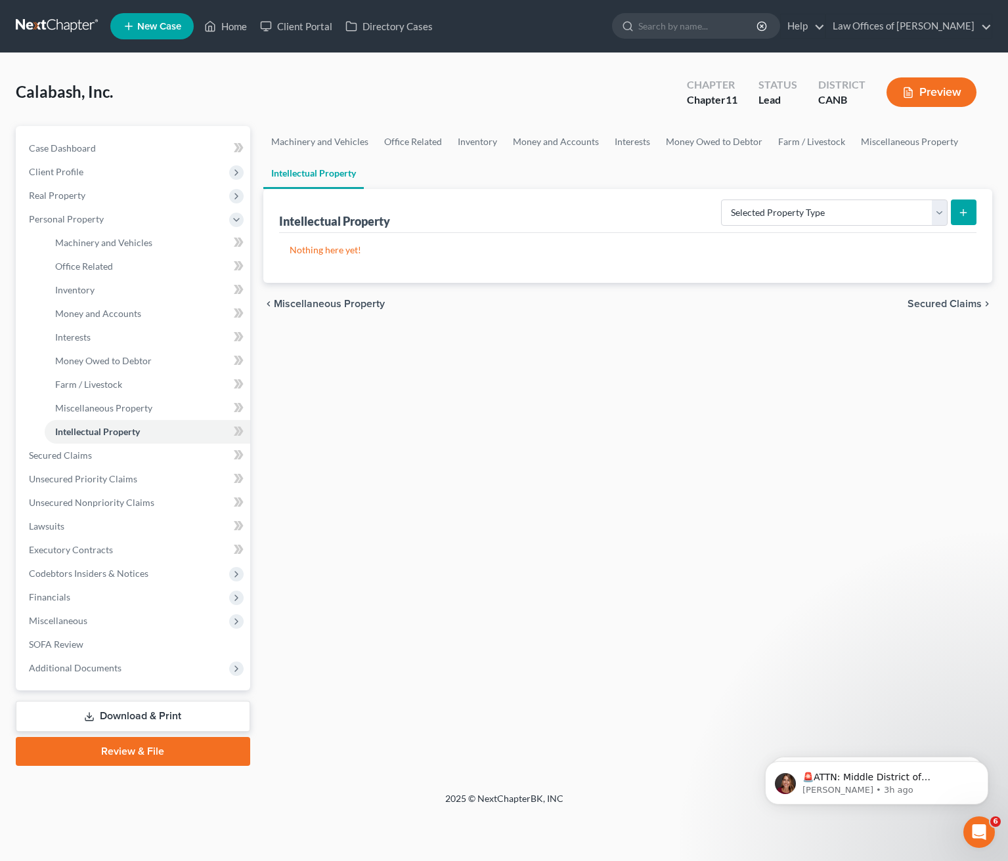
click at [935, 300] on span "Secured Claims" at bounding box center [944, 304] width 74 height 11
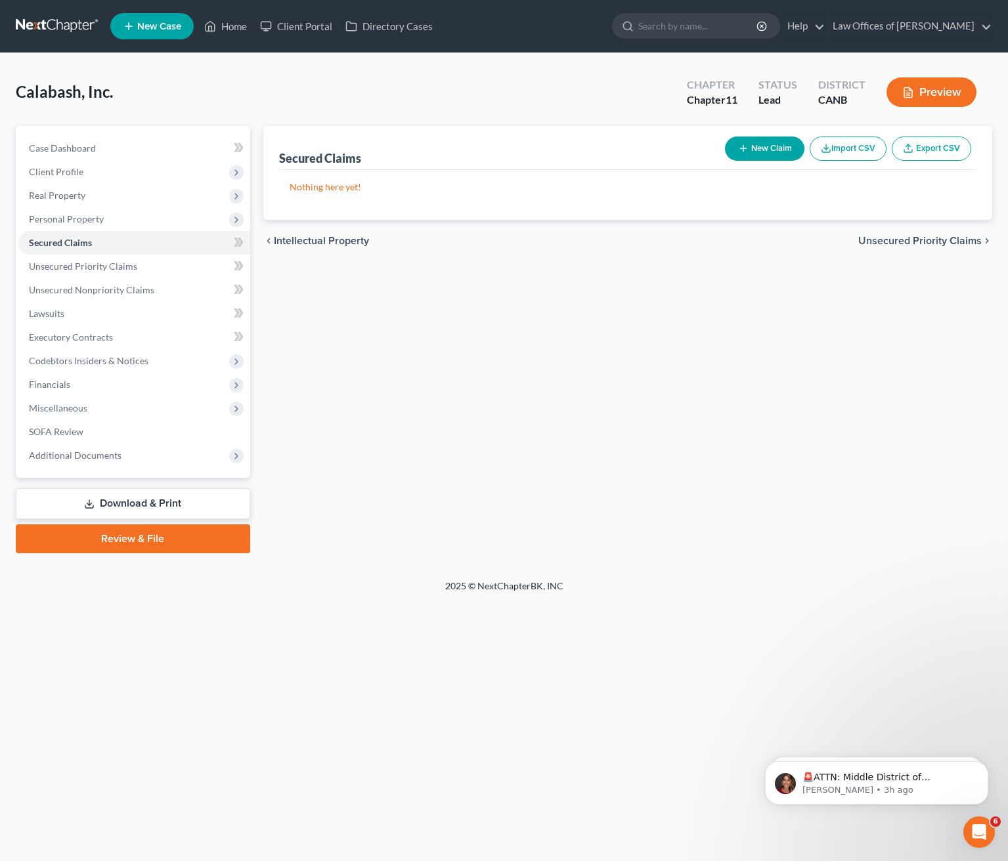
click at [918, 236] on span "Unsecured Priority Claims" at bounding box center [919, 241] width 123 height 11
click at [922, 236] on span "Unsecured Nonpriority Claims" at bounding box center [910, 241] width 142 height 11
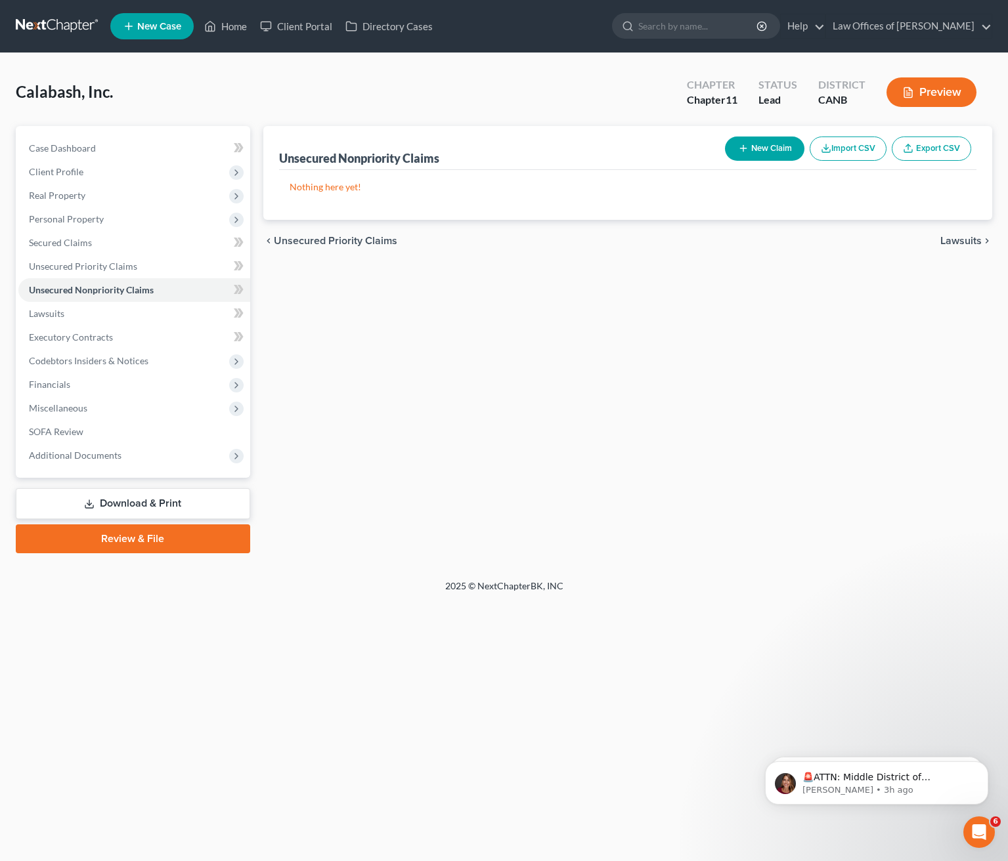
click at [957, 240] on span "Lawsuits" at bounding box center [960, 241] width 41 height 11
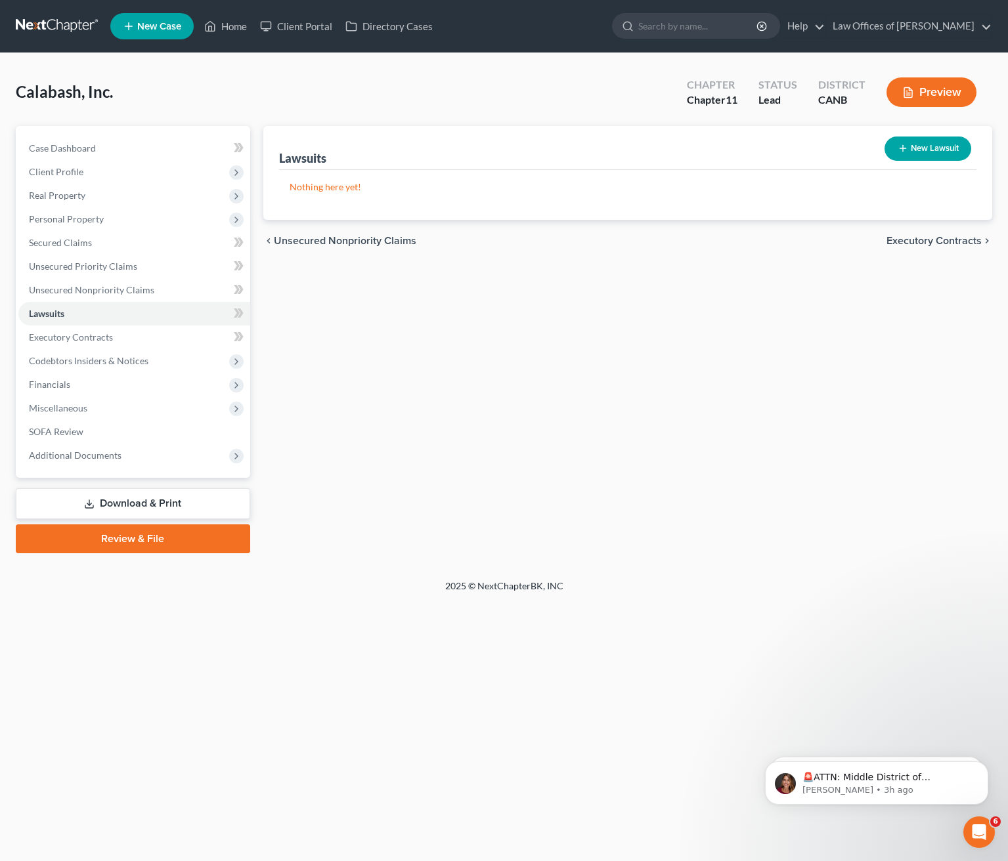
click at [934, 240] on span "Executory Contracts" at bounding box center [933, 241] width 95 height 11
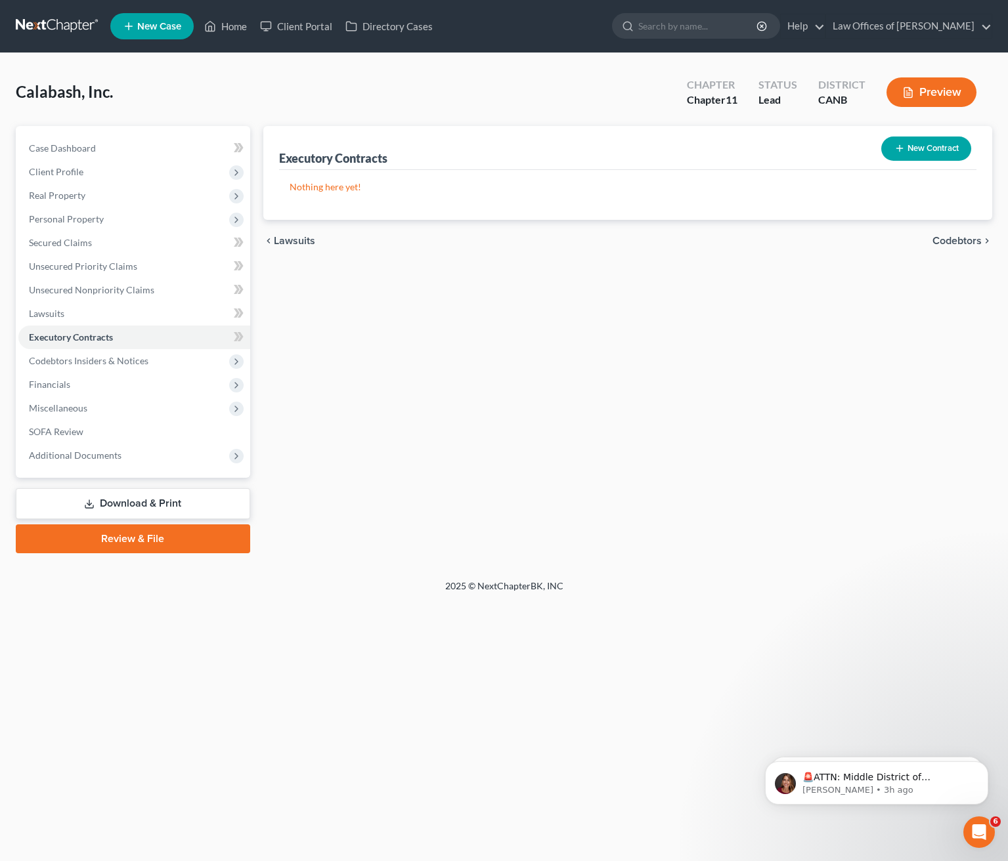
click at [924, 148] on button "New Contract" at bounding box center [926, 149] width 90 height 24
